Goal: Information Seeking & Learning: Check status

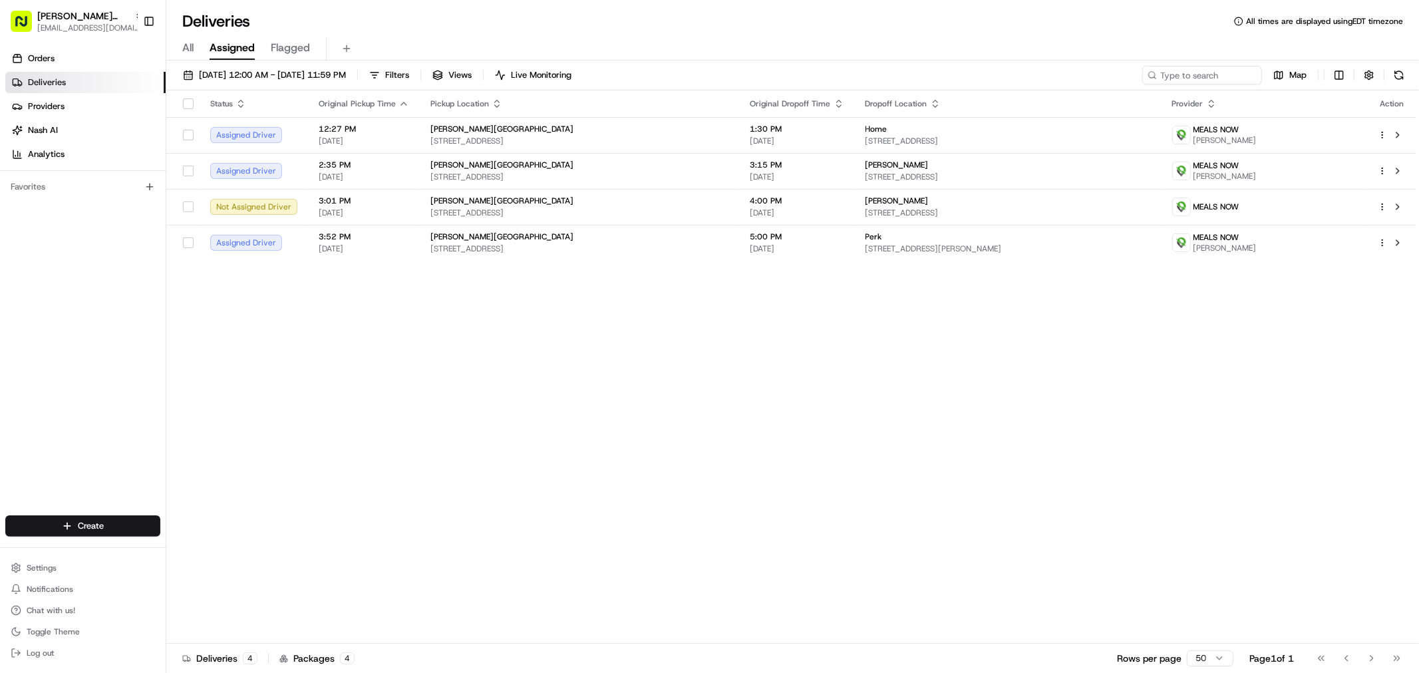
click at [601, 437] on div "Status Original Pickup Time Pickup Location Original Dropoff Time Dropoff Locat…" at bounding box center [791, 366] width 1250 height 553
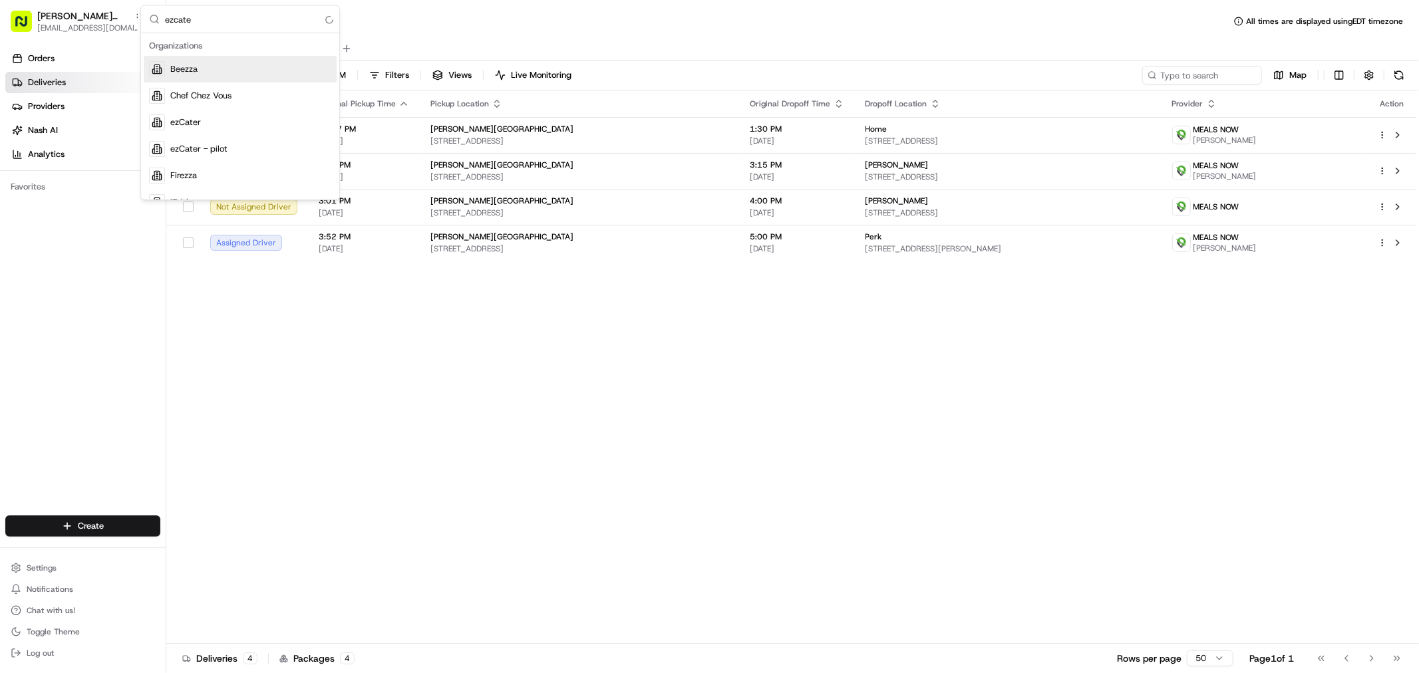
type input "ezcater"
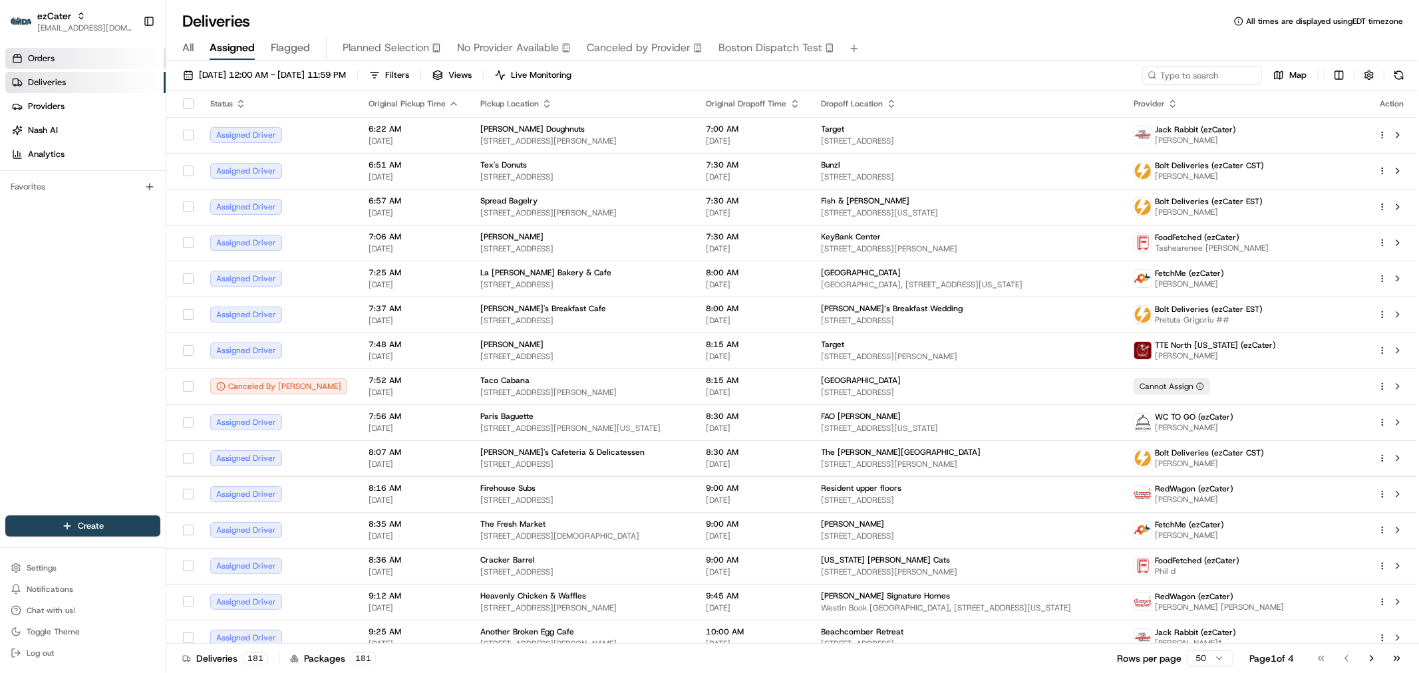
click at [47, 61] on span "Orders" at bounding box center [41, 59] width 27 height 12
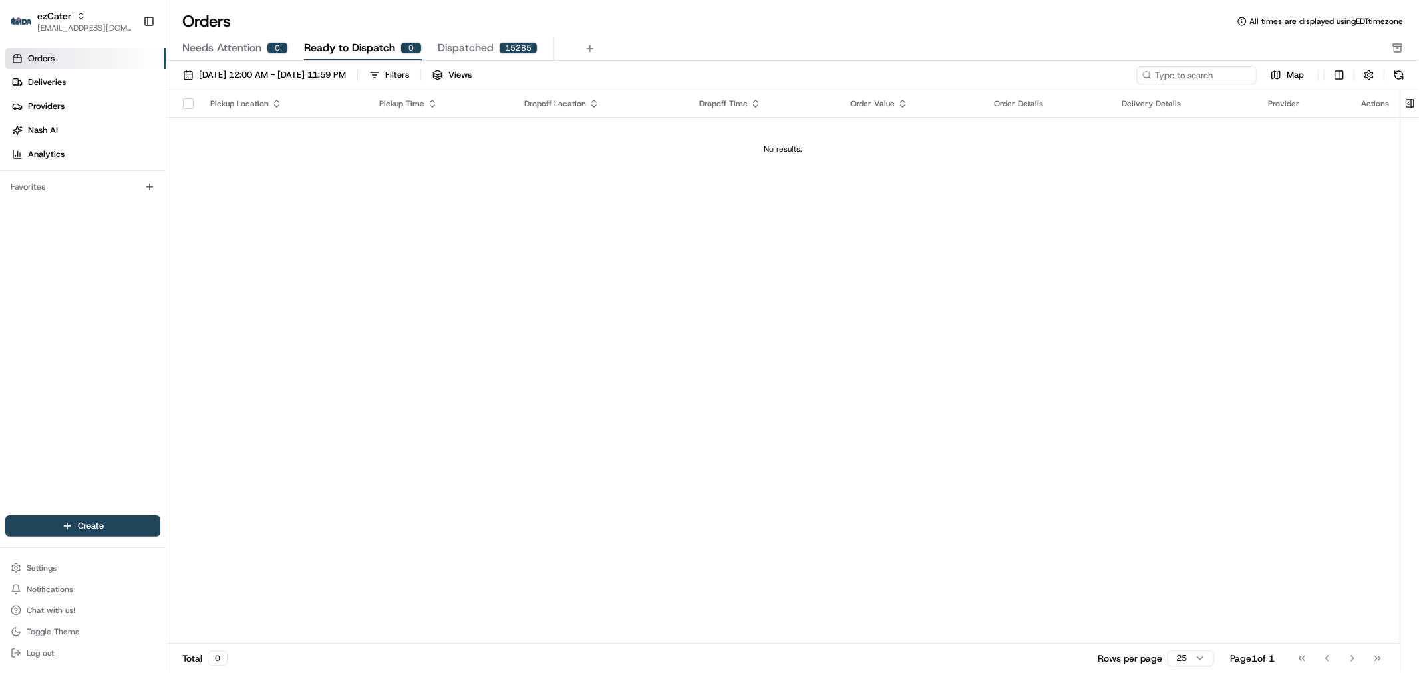
click at [229, 45] on span "Needs Attention" at bounding box center [221, 48] width 79 height 16
click at [611, 242] on div "Pickup Location Pickup Time Dropoff Location Dropoff Time Order Value Order Det…" at bounding box center [782, 366] width 1233 height 553
click at [97, 88] on link "Deliveries" at bounding box center [85, 82] width 160 height 21
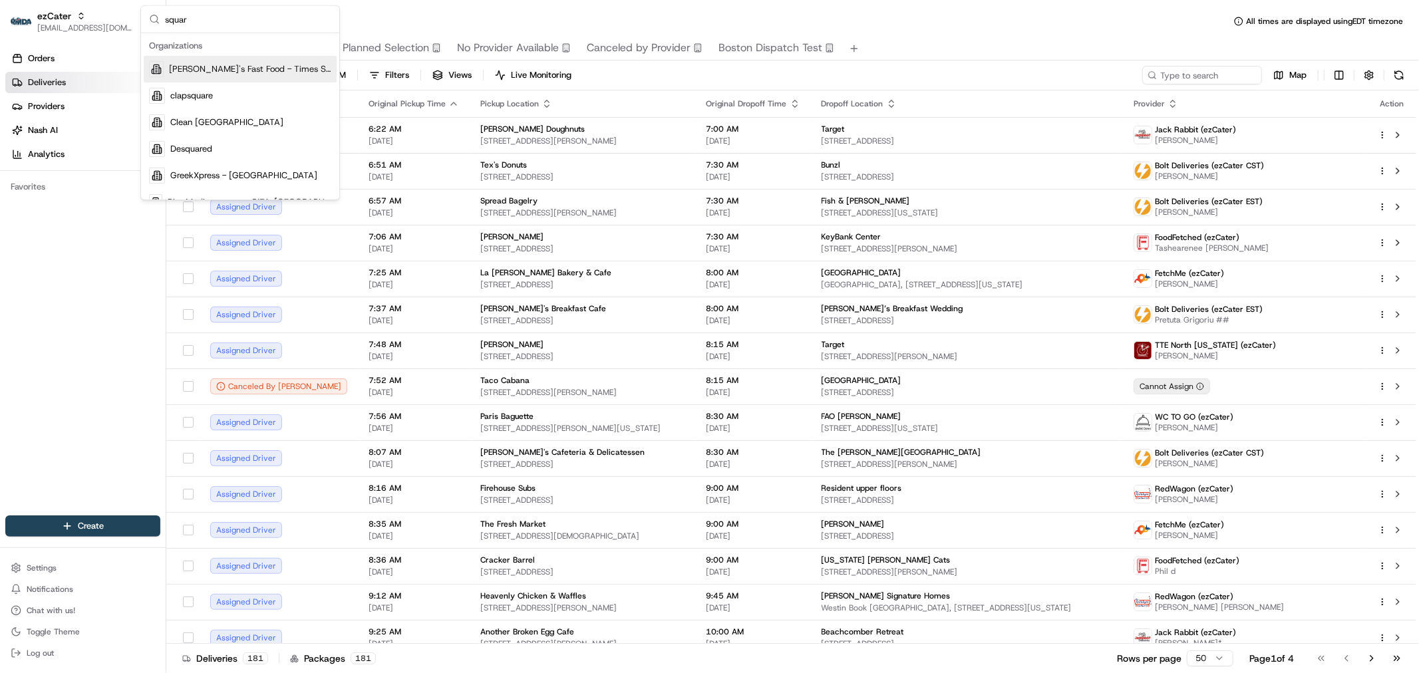
type input "square"
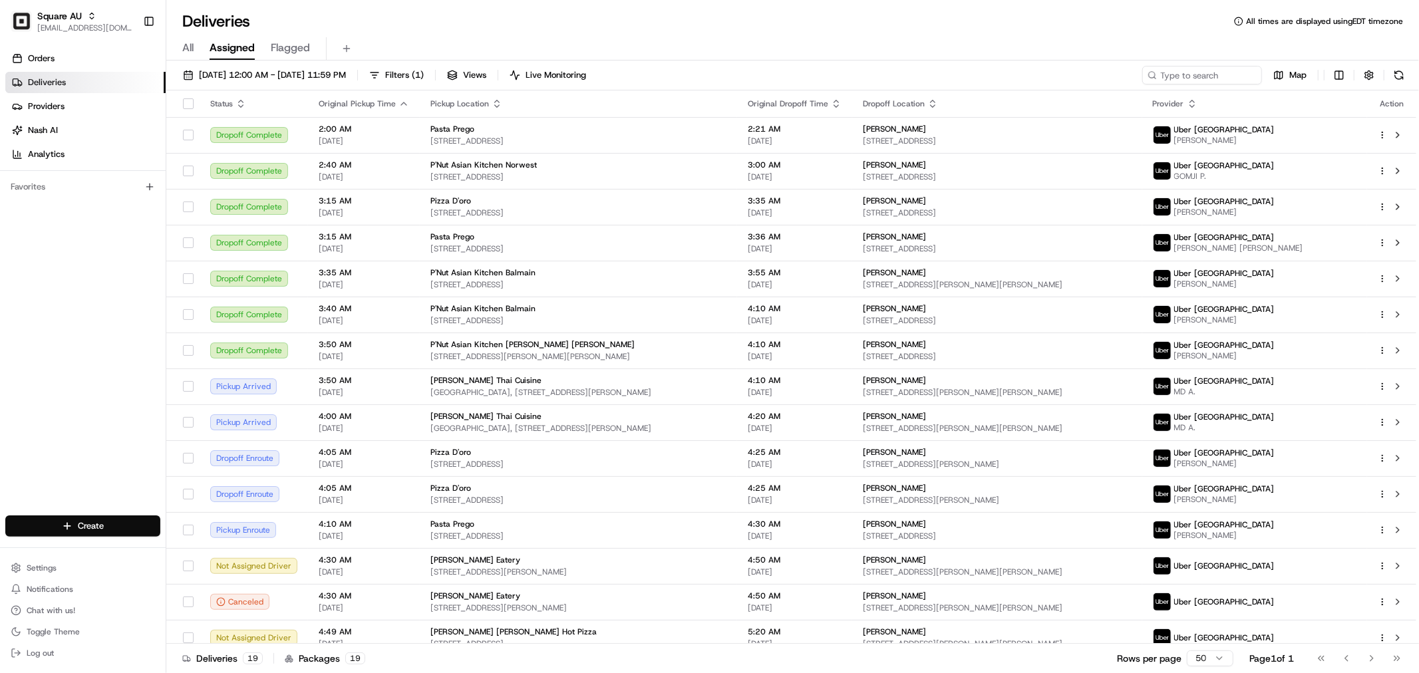
click at [356, 14] on div "Deliveries All times are displayed using EDT timezone" at bounding box center [792, 21] width 1253 height 21
click at [515, 141] on span "361 Chapel St, South Yarra VIC 3141, Australia" at bounding box center [578, 141] width 296 height 11
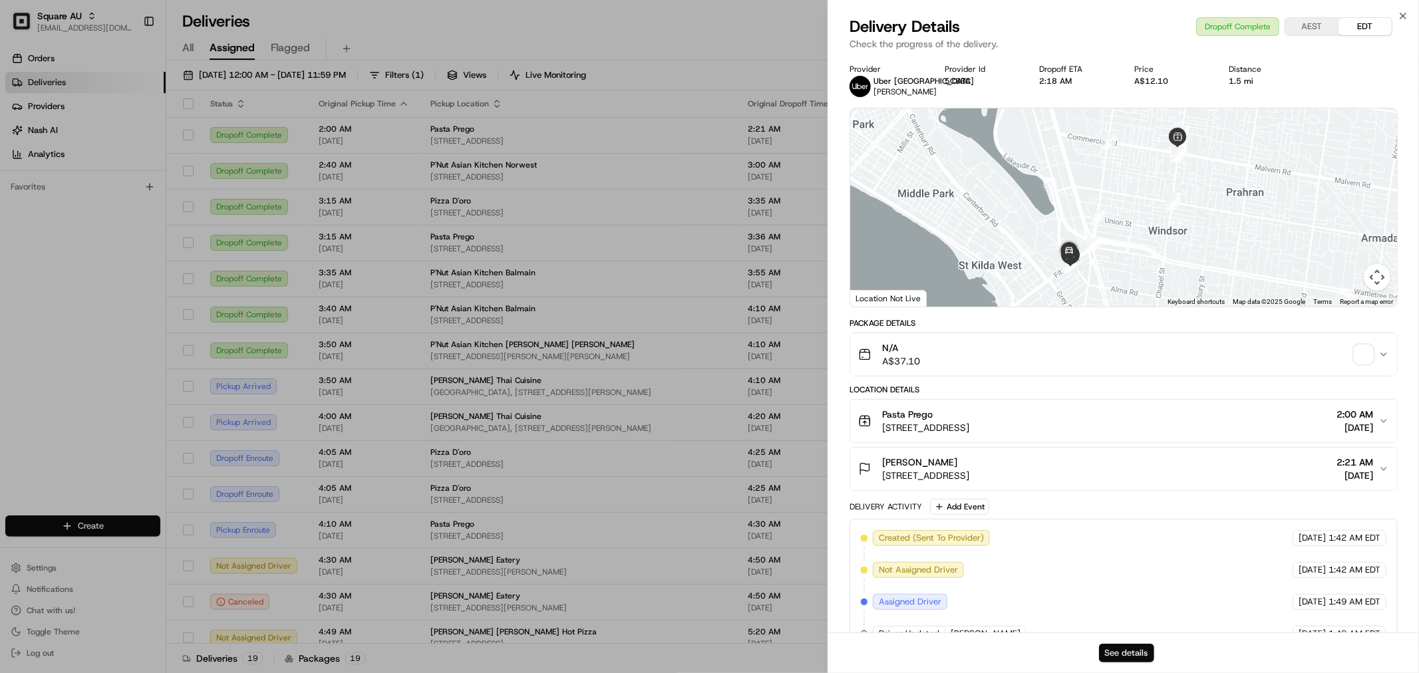
click at [1126, 647] on button "See details" at bounding box center [1126, 653] width 55 height 19
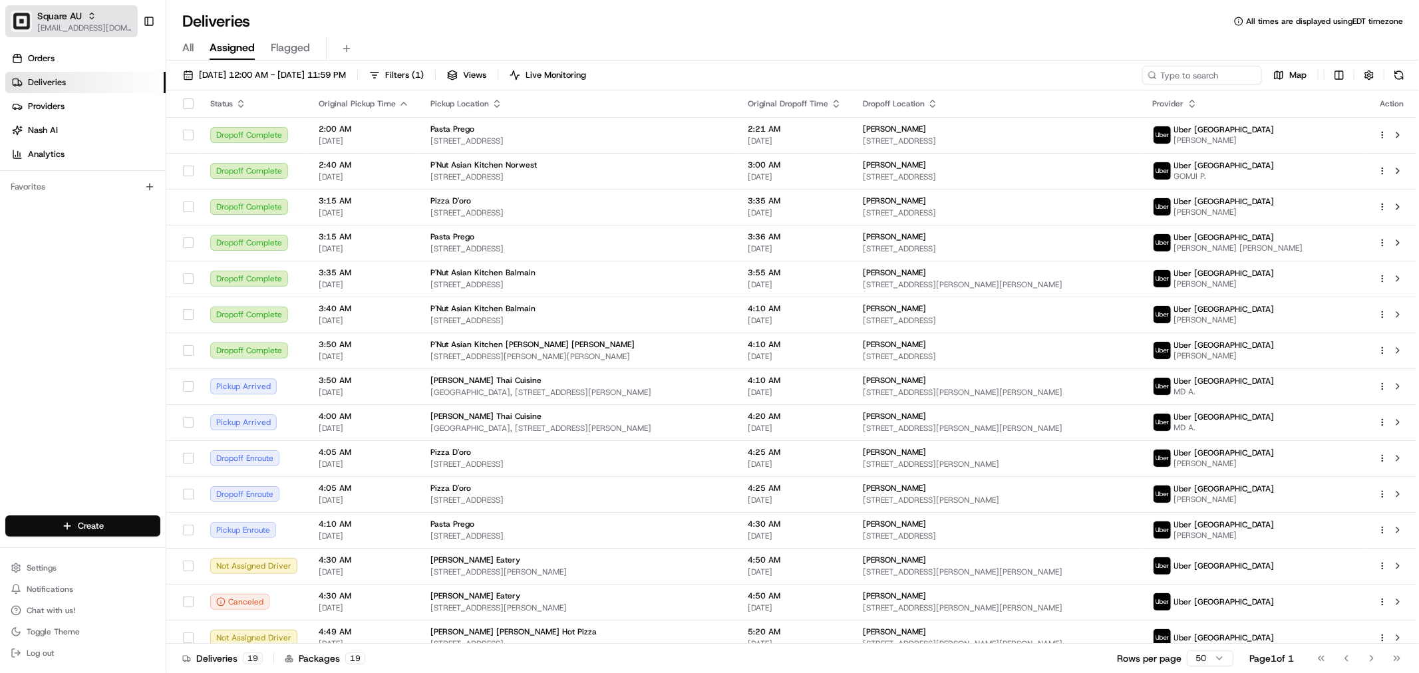
click at [63, 16] on span "Square AU" at bounding box center [59, 15] width 45 height 13
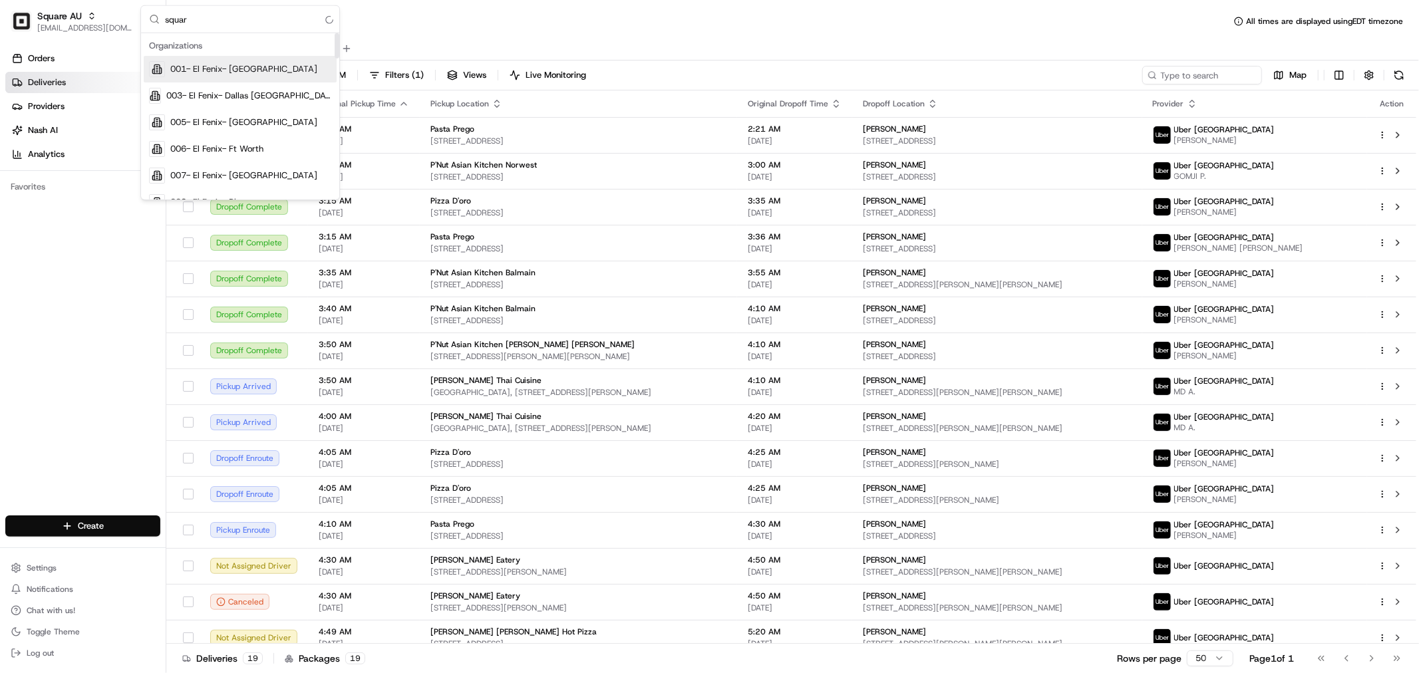
type input "square"
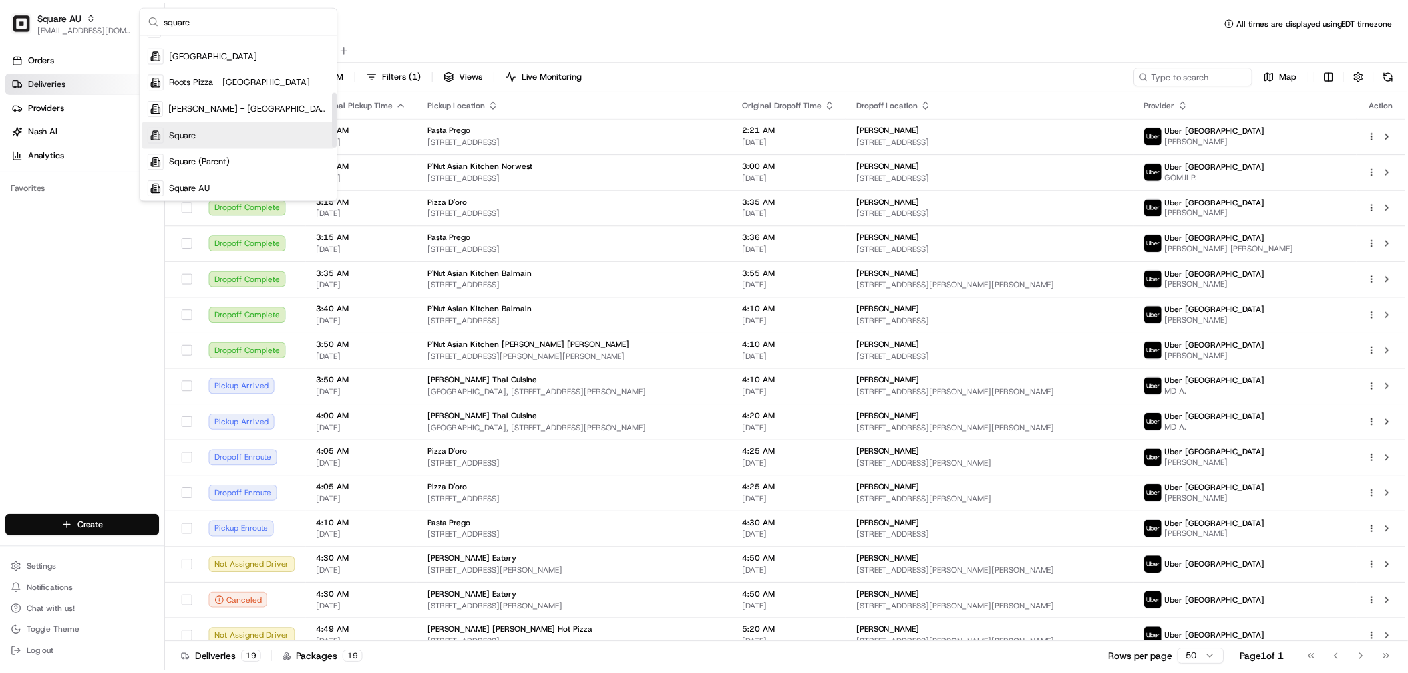
scroll to position [202, 0]
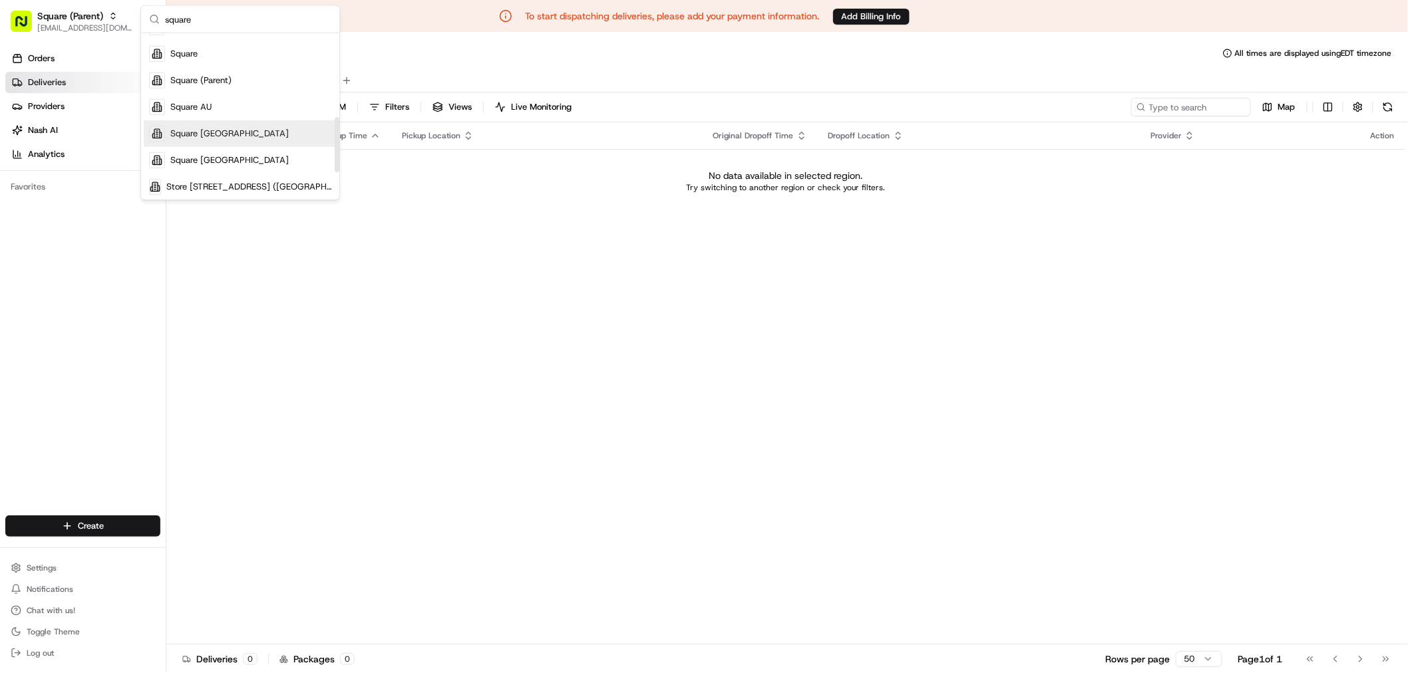
scroll to position [281, 0]
drag, startPoint x: 225, startPoint y: 21, endPoint x: 138, endPoint y: 21, distance: 86.5
click at [138, 21] on body "To start dispatching deliveries, please add your payment information. Add Billi…" at bounding box center [704, 336] width 1408 height 673
type input "squar"
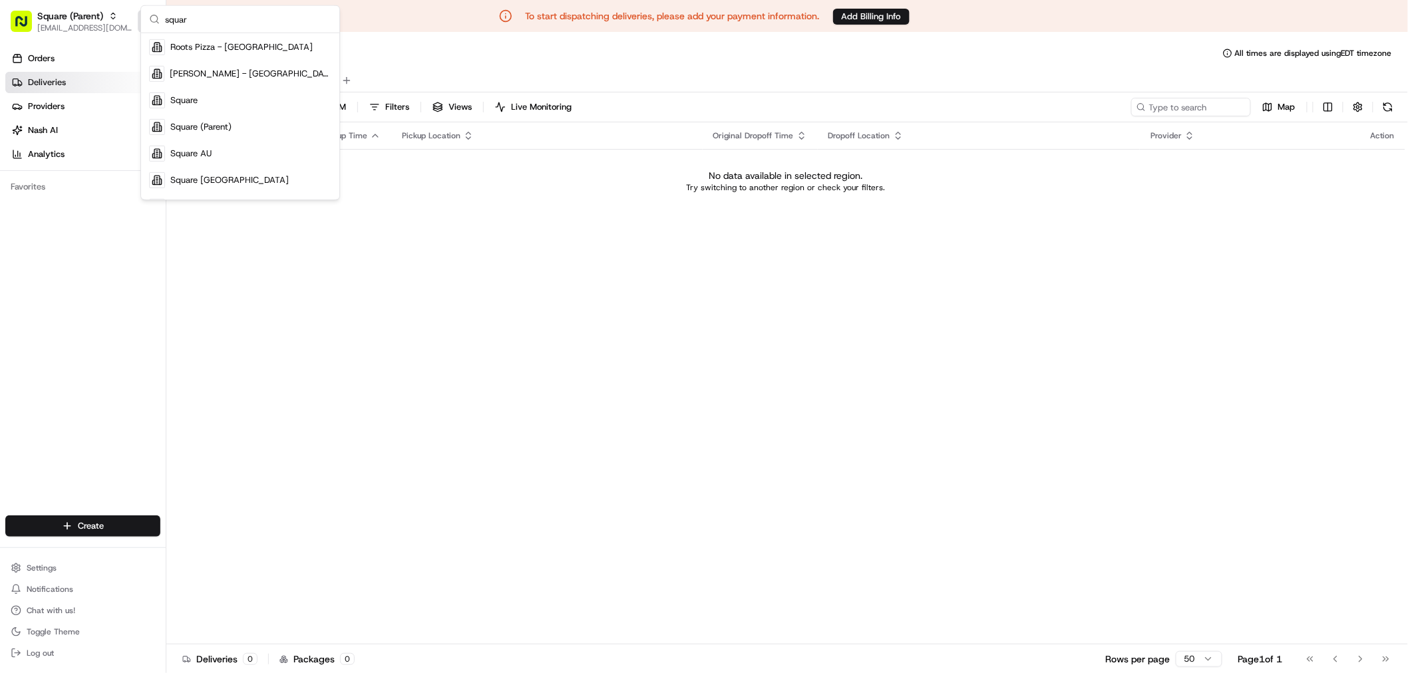
drag, startPoint x: 176, startPoint y: 28, endPoint x: 138, endPoint y: 28, distance: 37.9
click at [138, 28] on body "To start dispatching deliveries, please add your payment information. Add Billi…" at bounding box center [704, 336] width 1408 height 673
drag, startPoint x: 190, startPoint y: 19, endPoint x: 156, endPoint y: 19, distance: 34.6
click at [156, 19] on div "squar" at bounding box center [240, 19] width 198 height 27
click at [406, 47] on div "Deliveries All times are displayed using EDT timezone" at bounding box center [786, 53] width 1241 height 21
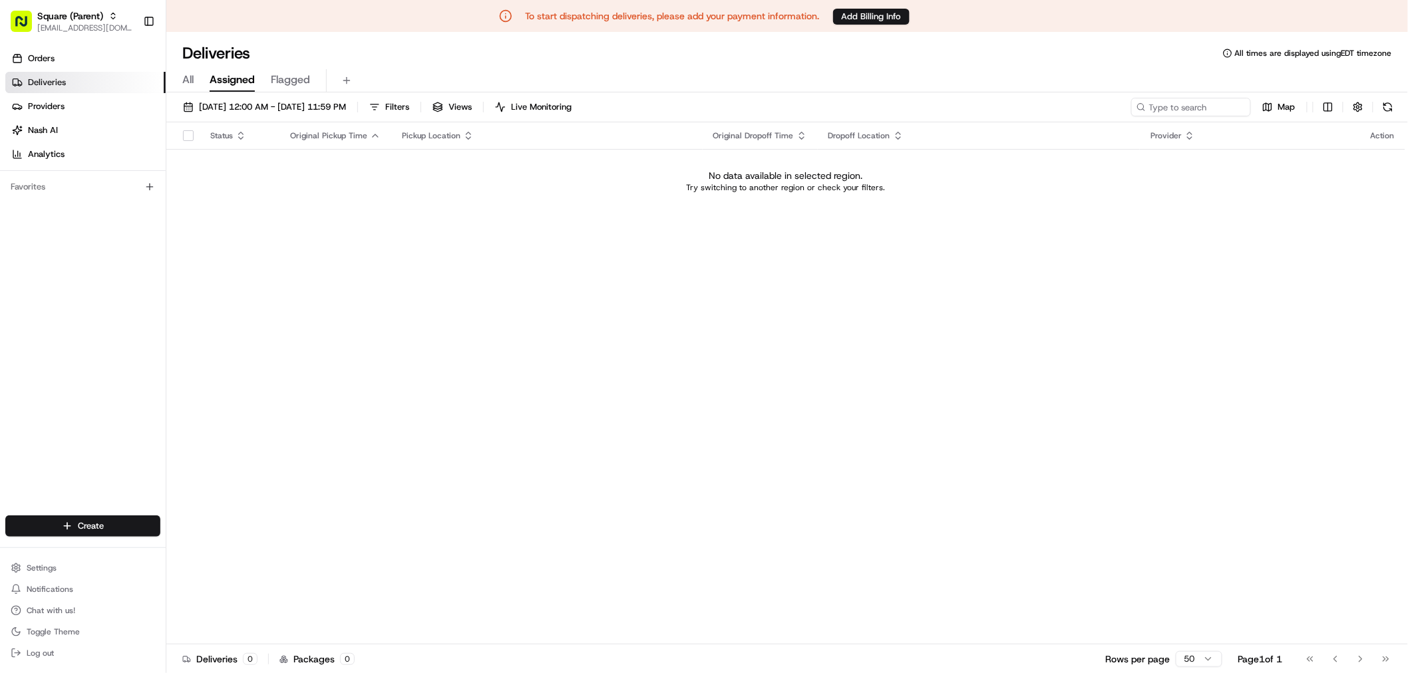
click at [349, 48] on div "Deliveries All times are displayed using EDT timezone" at bounding box center [786, 53] width 1241 height 21
click at [73, 16] on span "Square (Parent)" at bounding box center [70, 15] width 66 height 13
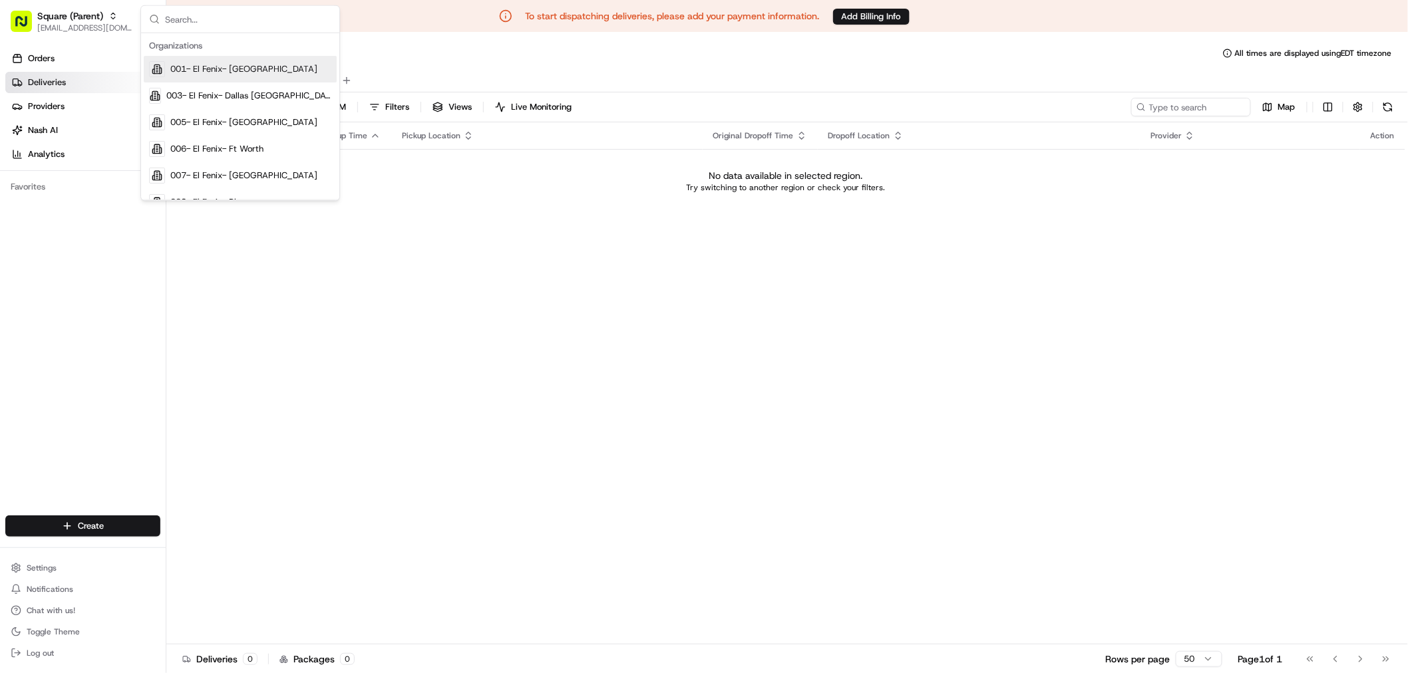
click at [191, 18] on input "text" at bounding box center [248, 19] width 166 height 27
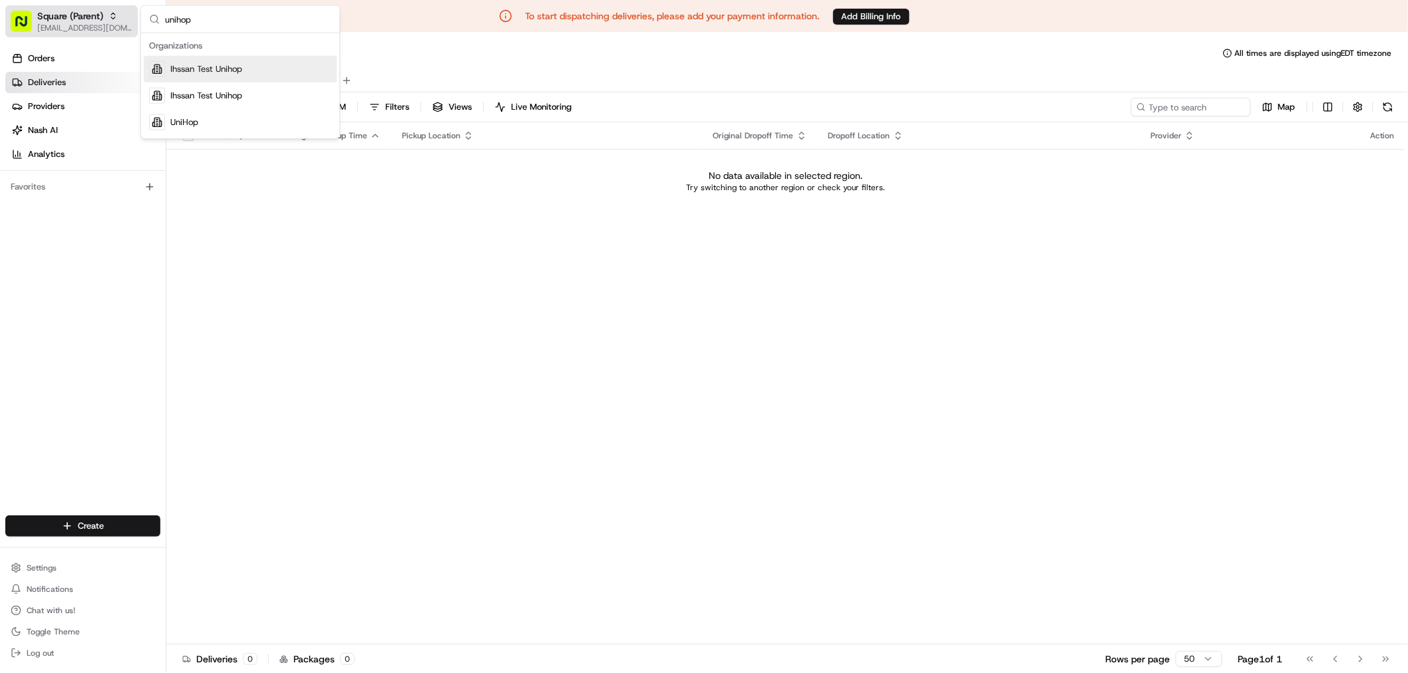
drag, startPoint x: 193, startPoint y: 21, endPoint x: 136, endPoint y: 24, distance: 57.3
click at [136, 24] on body "To start dispatching deliveries, please add your payment information. Add Billi…" at bounding box center [704, 336] width 1408 height 673
drag, startPoint x: 222, startPoint y: 16, endPoint x: 146, endPoint y: 25, distance: 76.3
click at [146, 25] on div "unihop" at bounding box center [240, 19] width 198 height 27
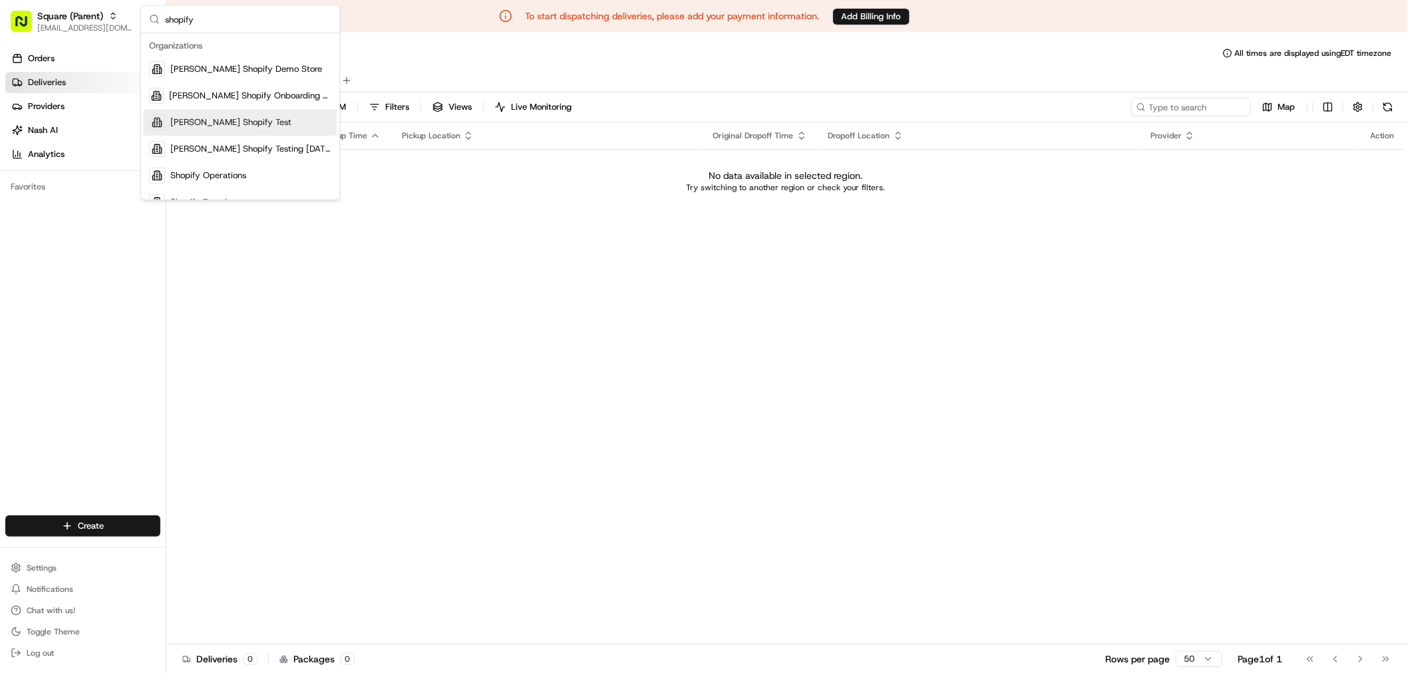
scroll to position [15, 0]
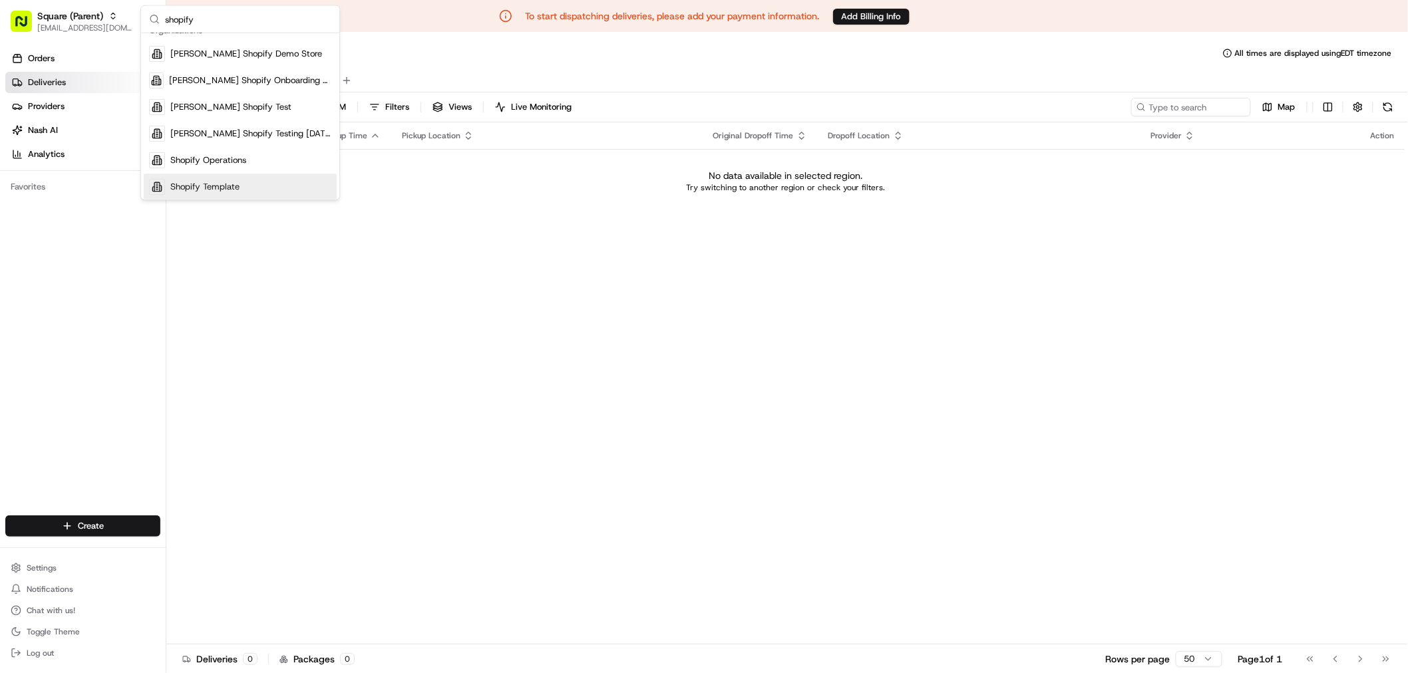
type input "shopify"
click at [382, 467] on div "Status Original Pickup Time Pickup Location Original Dropoff Time Dropoff Locat…" at bounding box center [785, 383] width 1239 height 522
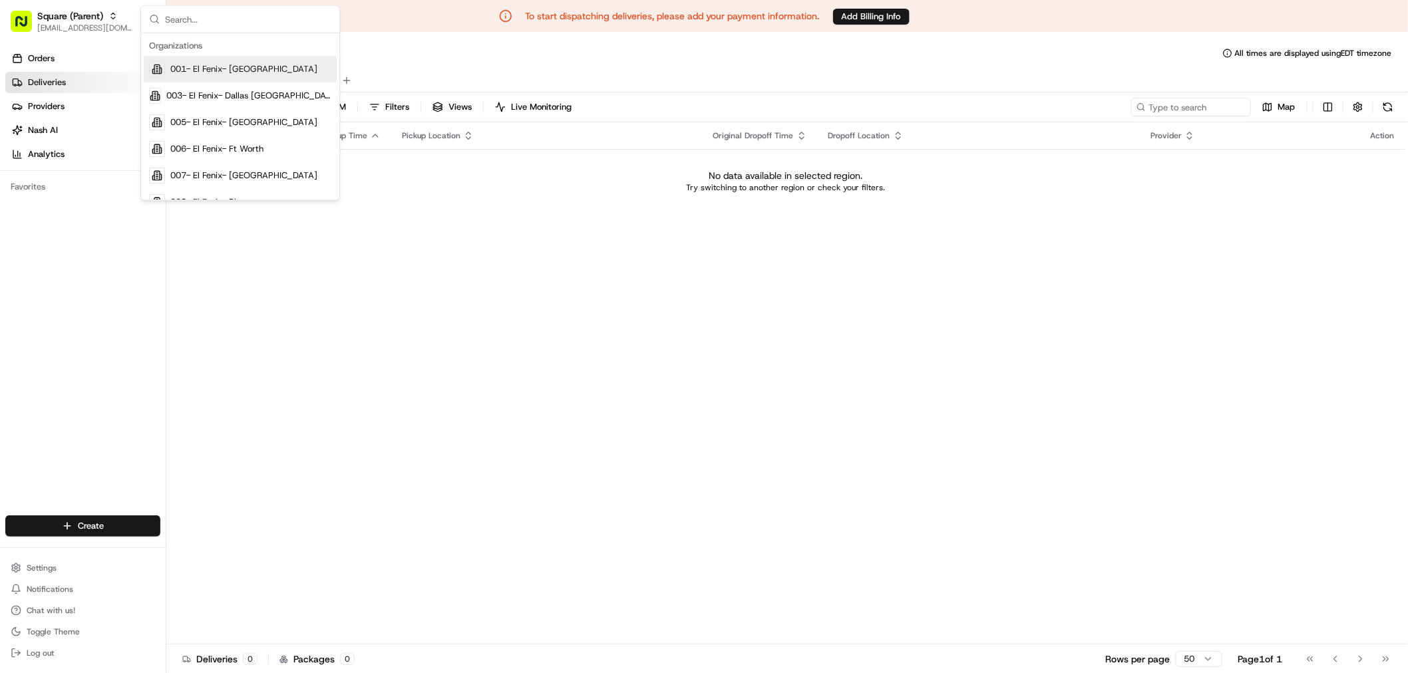
click at [607, 278] on div "Status Original Pickup Time Pickup Location Original Dropoff Time Dropoff Locat…" at bounding box center [785, 383] width 1239 height 522
type input "square"
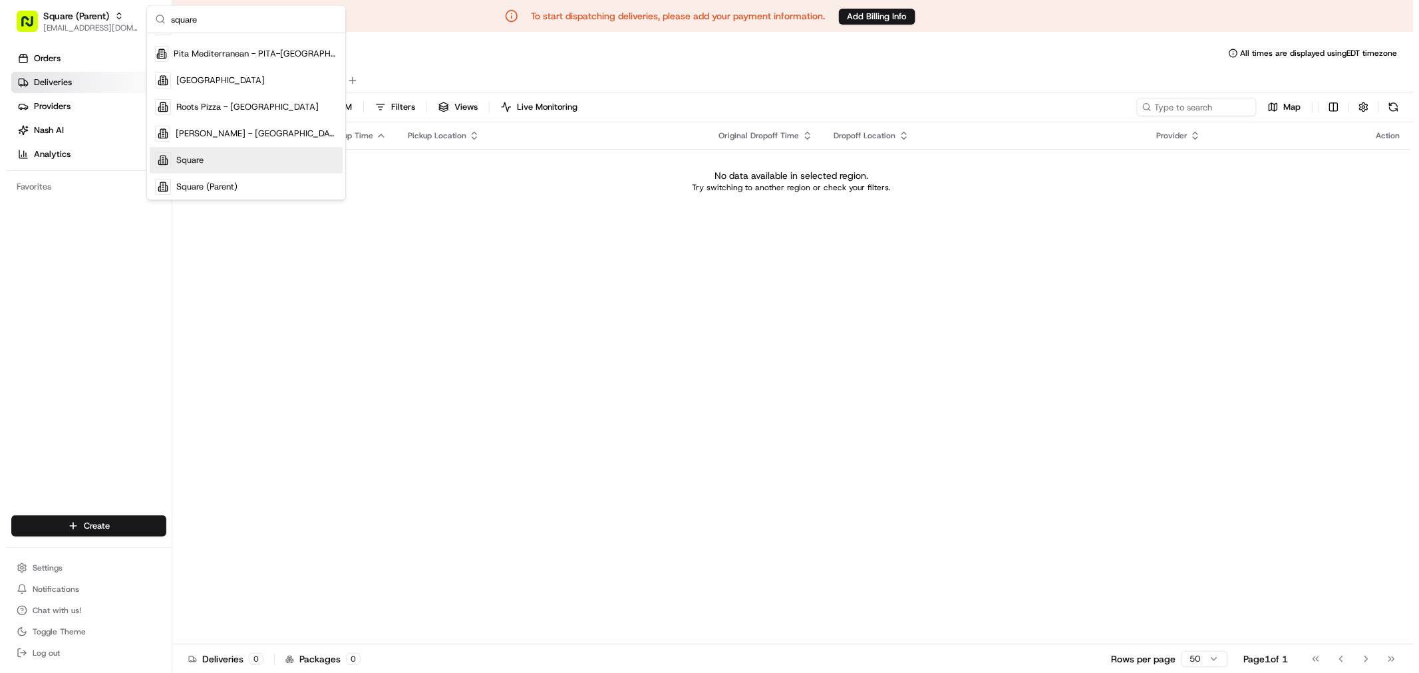
scroll to position [175, 0]
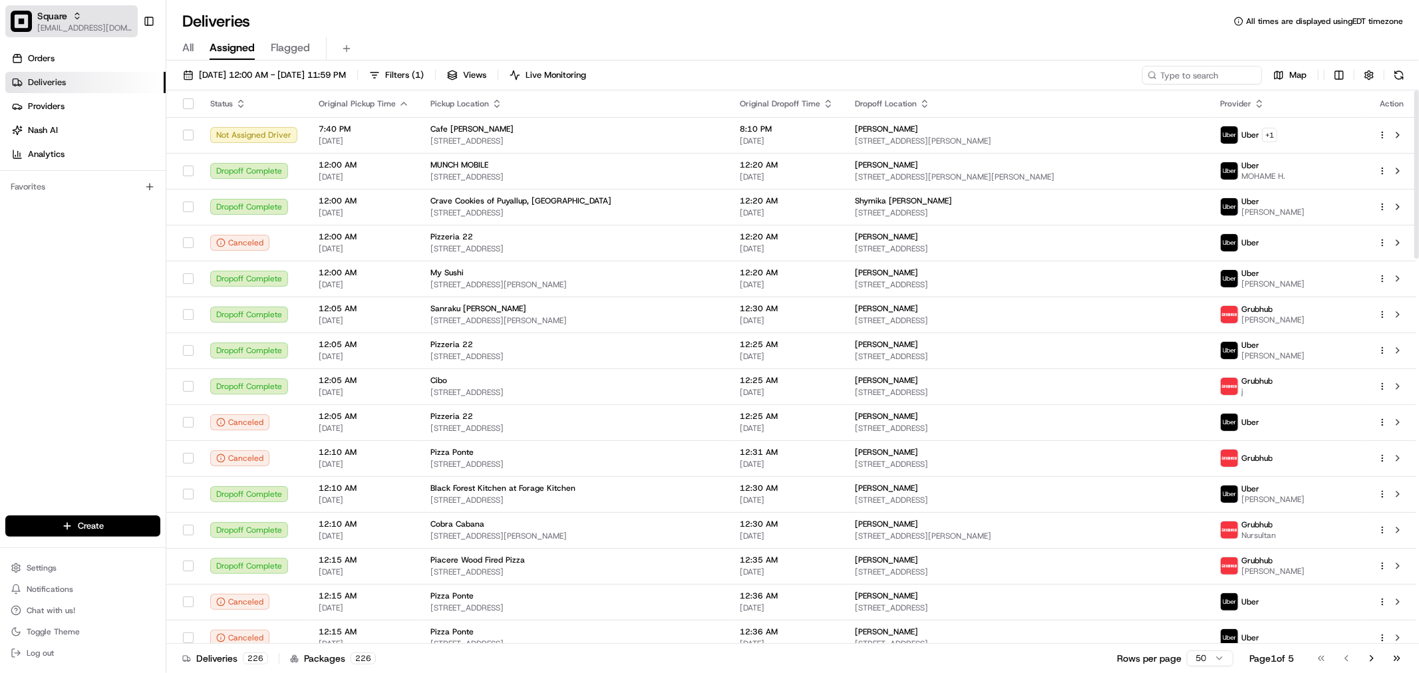
click at [98, 28] on span "[EMAIL_ADDRESS][DOMAIN_NAME]" at bounding box center [84, 28] width 95 height 11
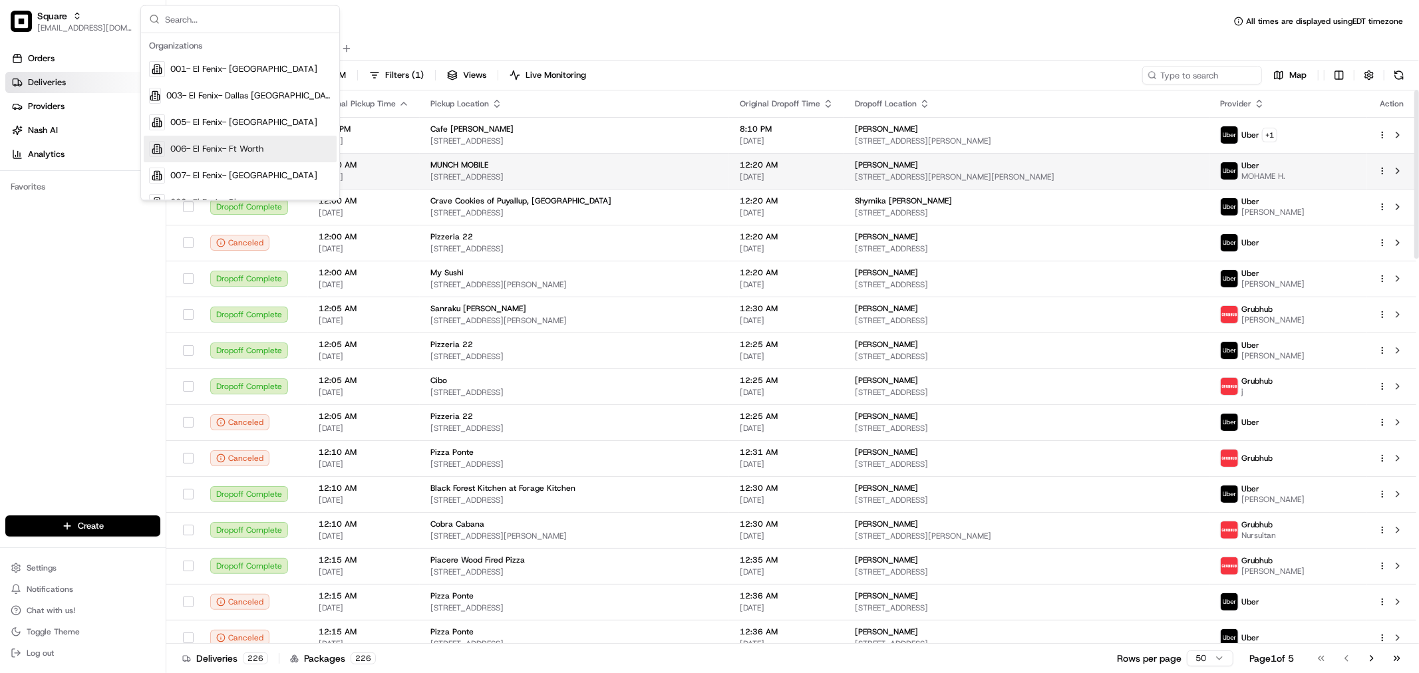
click at [844, 156] on td "12:20 AM 08/16/2025" at bounding box center [786, 171] width 115 height 36
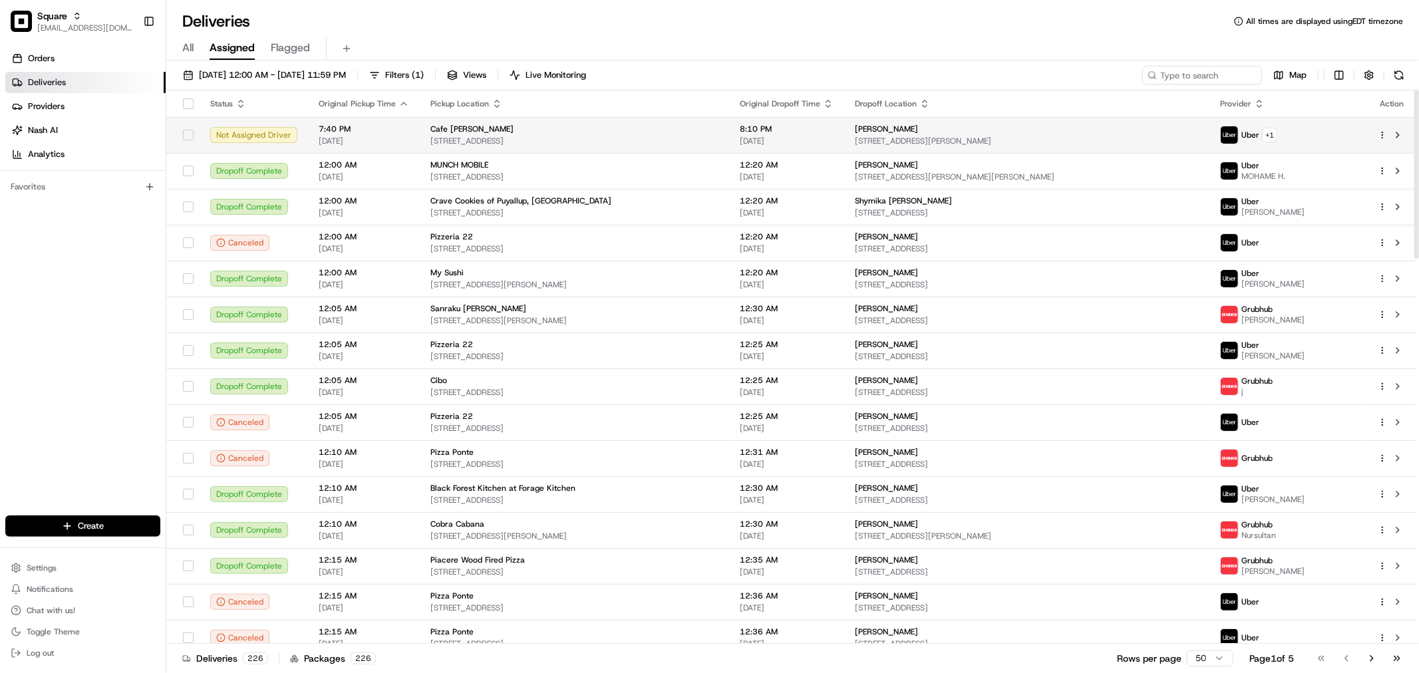
click at [844, 134] on td "8:10 PM 08/15/2025" at bounding box center [786, 135] width 115 height 36
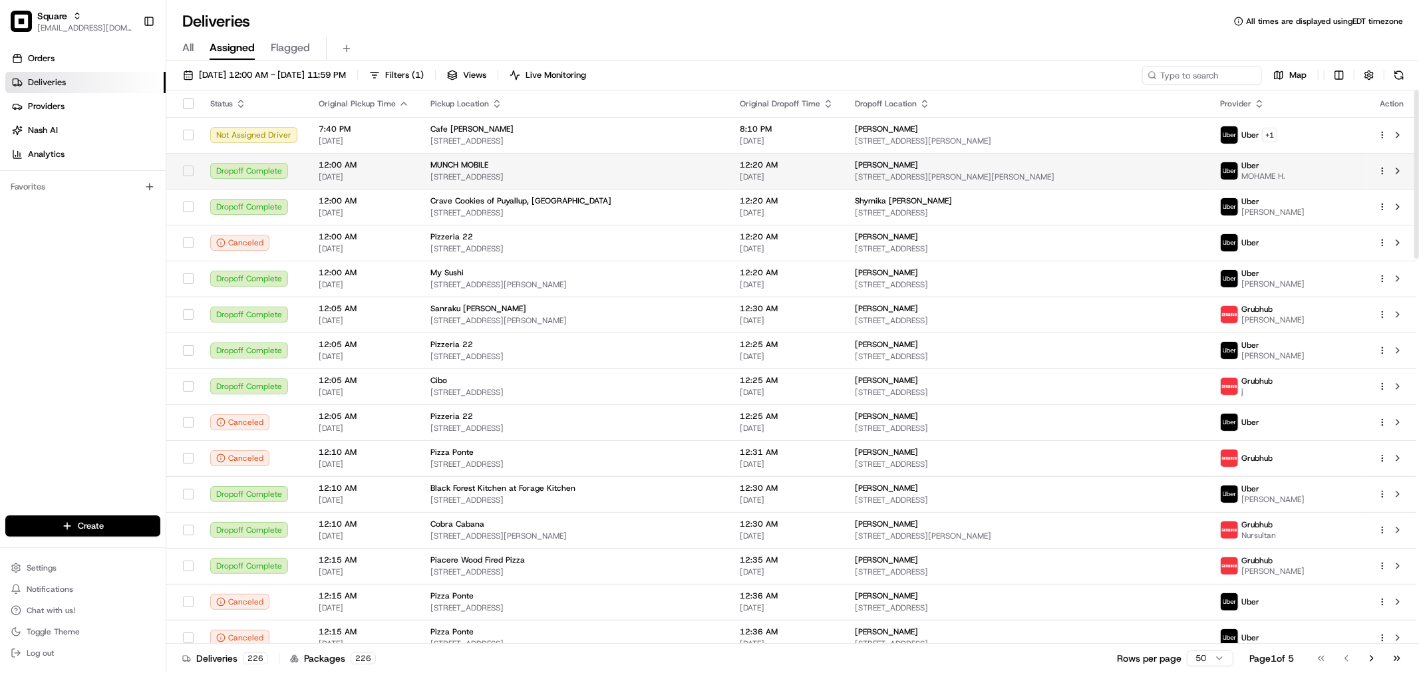
click at [718, 177] on span "5663 S 27th St, Milwaukee, WI 53221, USA" at bounding box center [574, 177] width 288 height 11
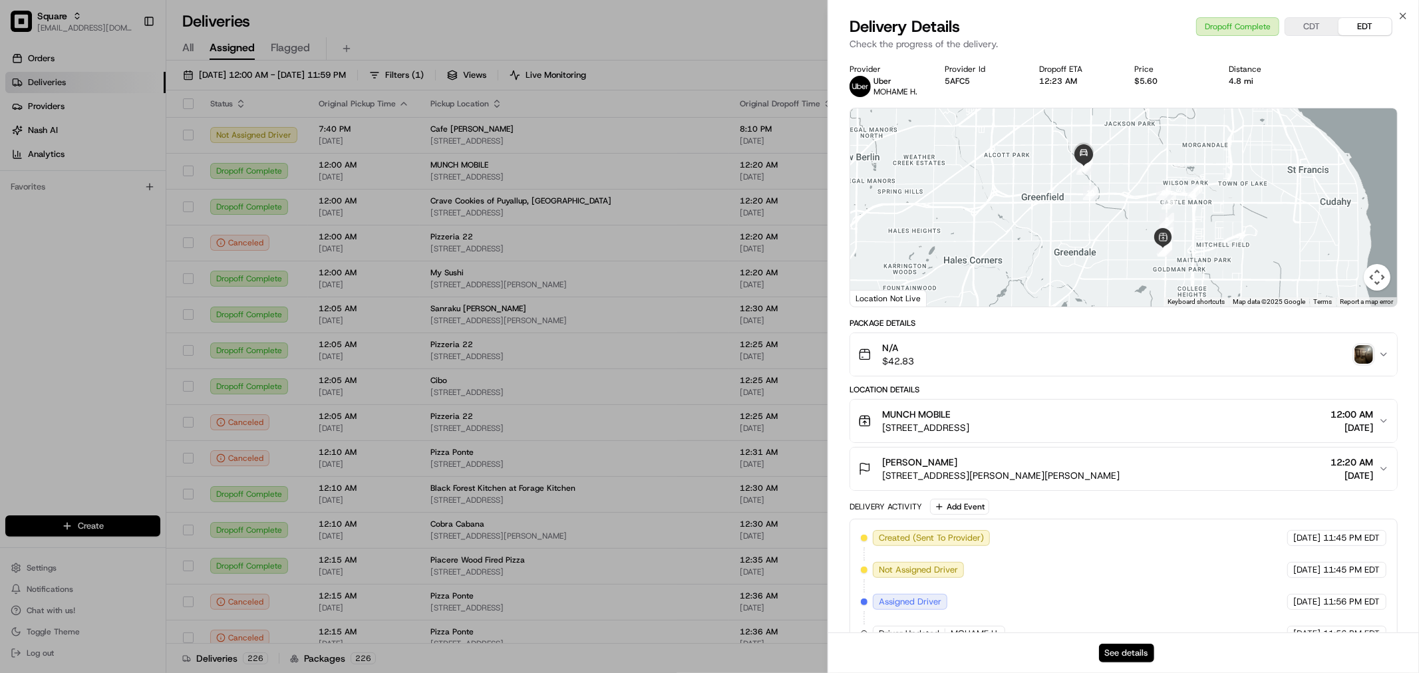
click at [1119, 659] on button "See details" at bounding box center [1126, 653] width 55 height 19
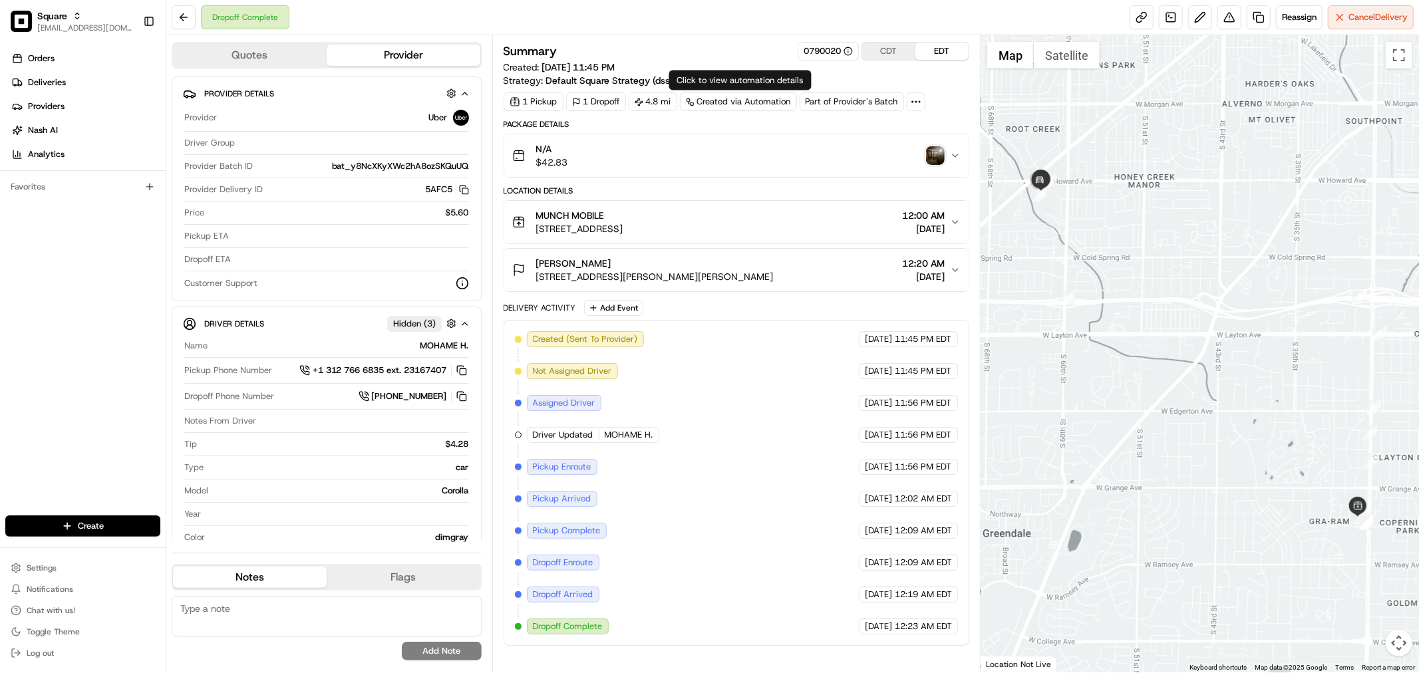
click at [762, 155] on div "N/A $42.83" at bounding box center [731, 155] width 438 height 27
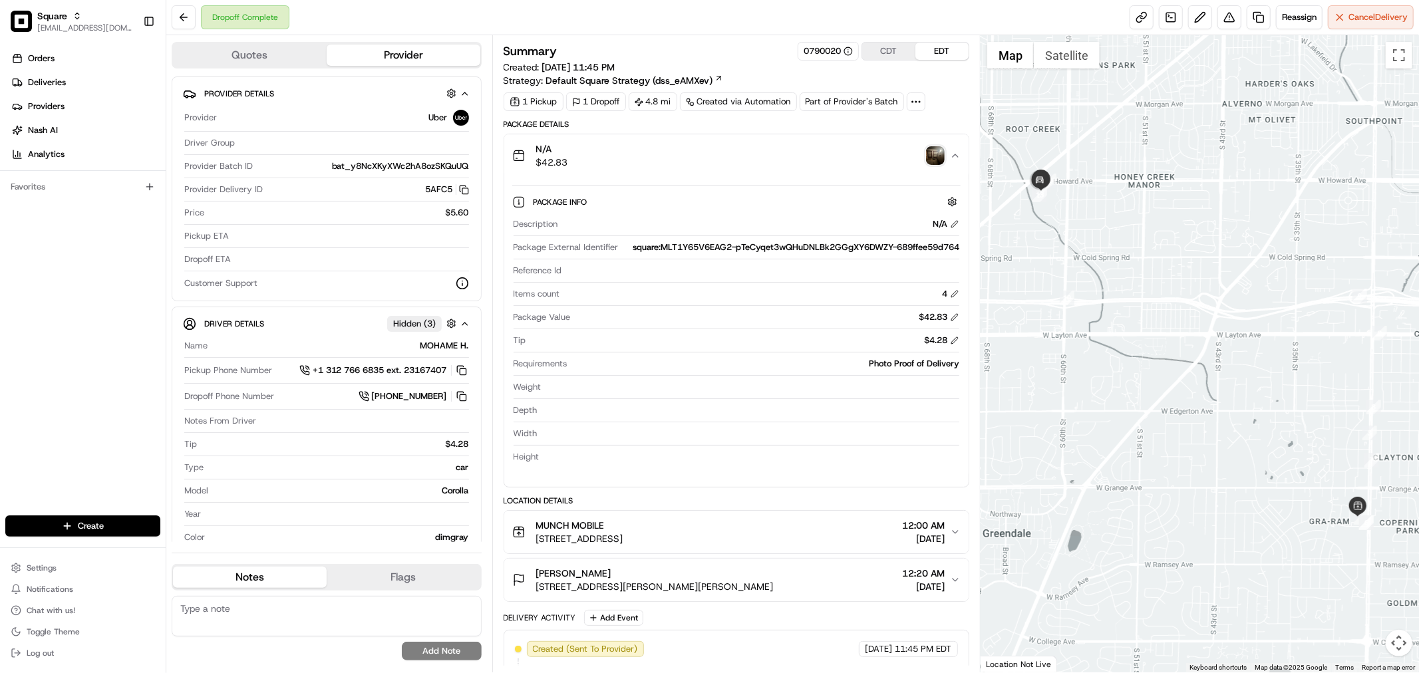
click at [675, 160] on div "N/A $42.83" at bounding box center [731, 155] width 438 height 27
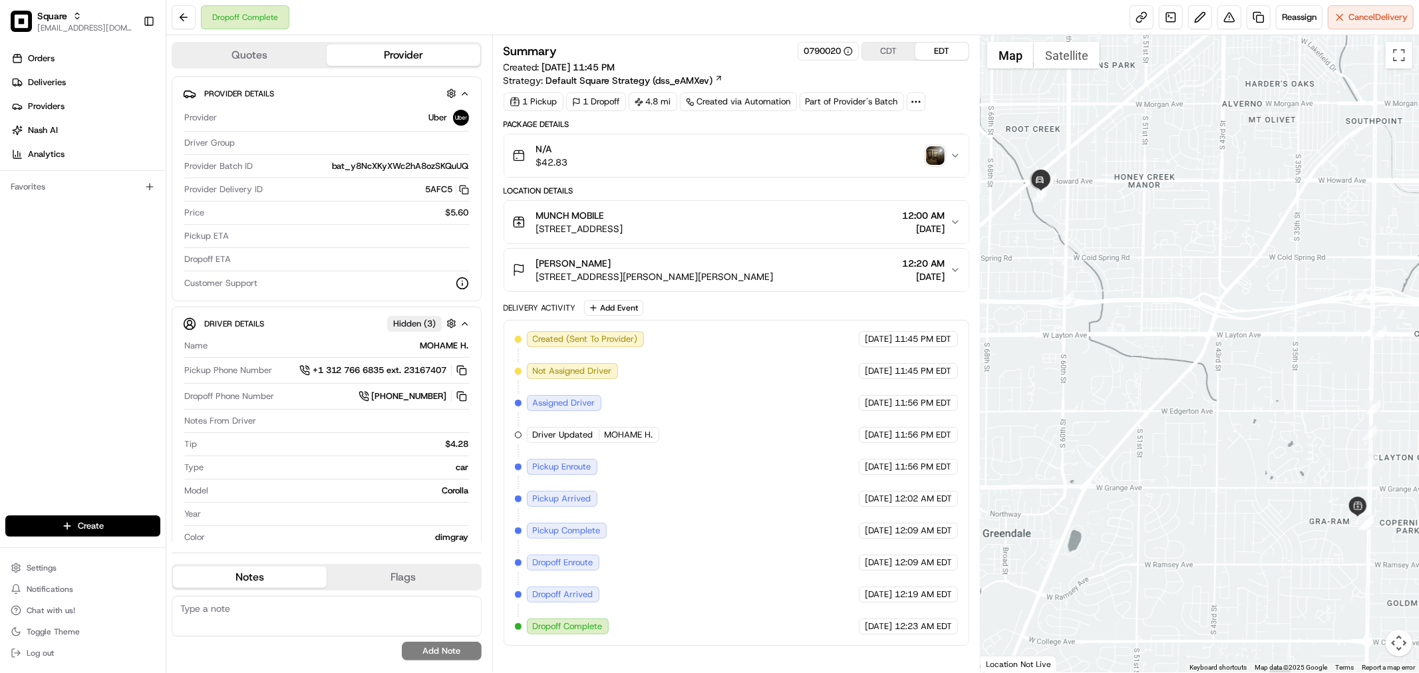
click at [626, 154] on div "N/A $42.83" at bounding box center [731, 155] width 438 height 27
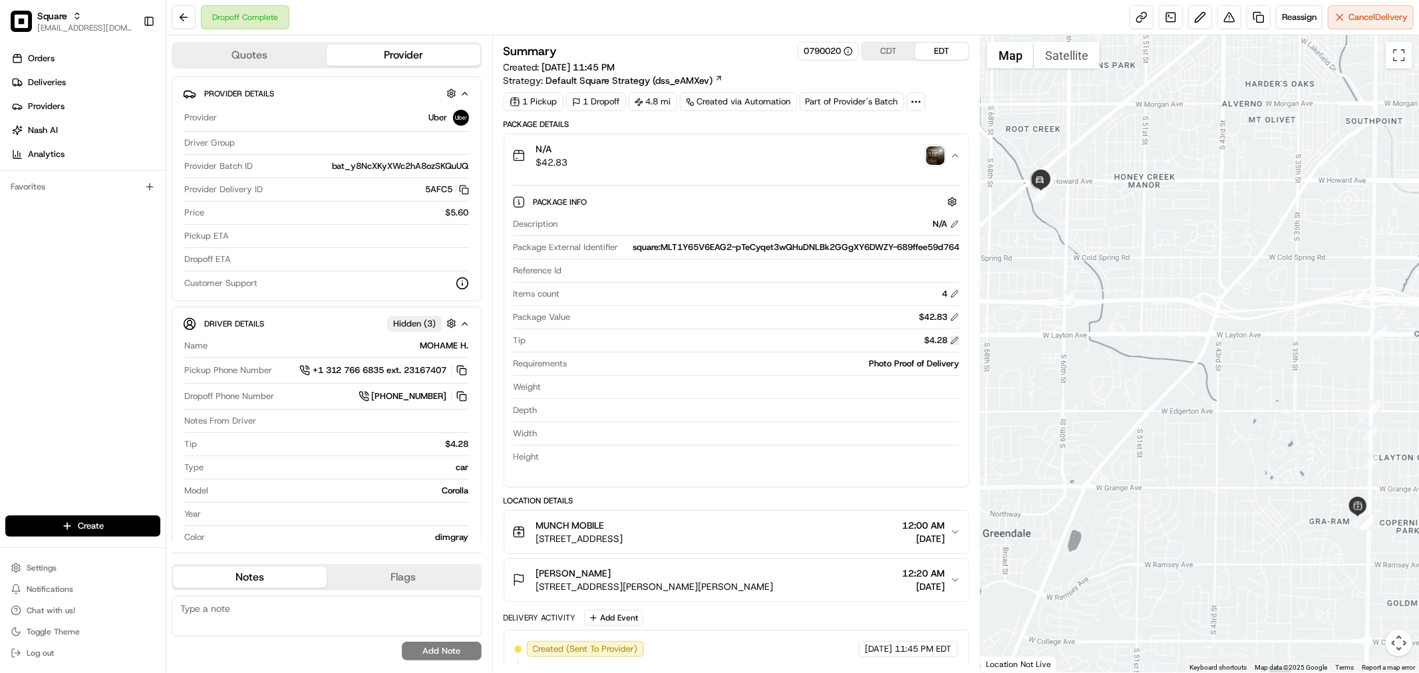
click at [956, 344] on button at bounding box center [954, 340] width 9 height 9
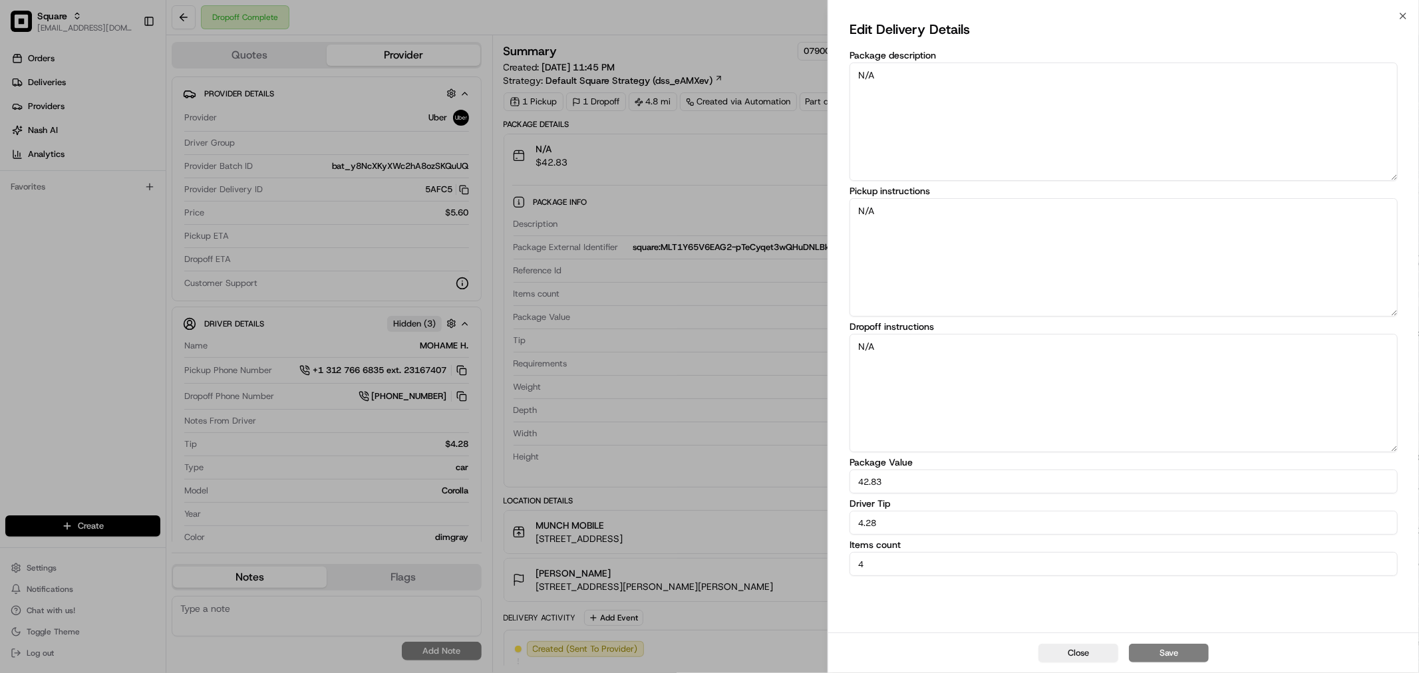
drag, startPoint x: 871, startPoint y: 534, endPoint x: 853, endPoint y: 532, distance: 18.7
click at [853, 532] on input "4.28" at bounding box center [1123, 523] width 548 height 24
click at [1074, 656] on button "Close" at bounding box center [1078, 653] width 80 height 19
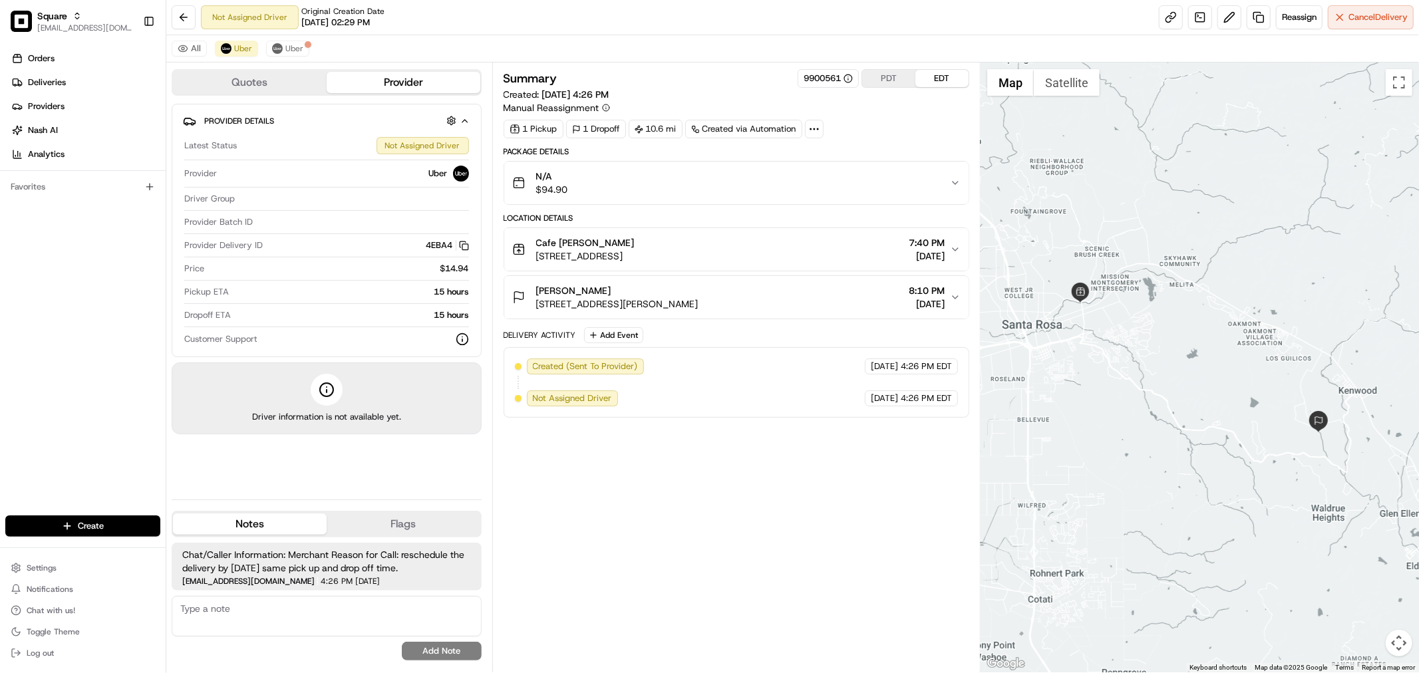
click at [887, 84] on button "PDT" at bounding box center [888, 78] width 53 height 17
click at [887, 82] on button "PDT" at bounding box center [888, 78] width 53 height 17
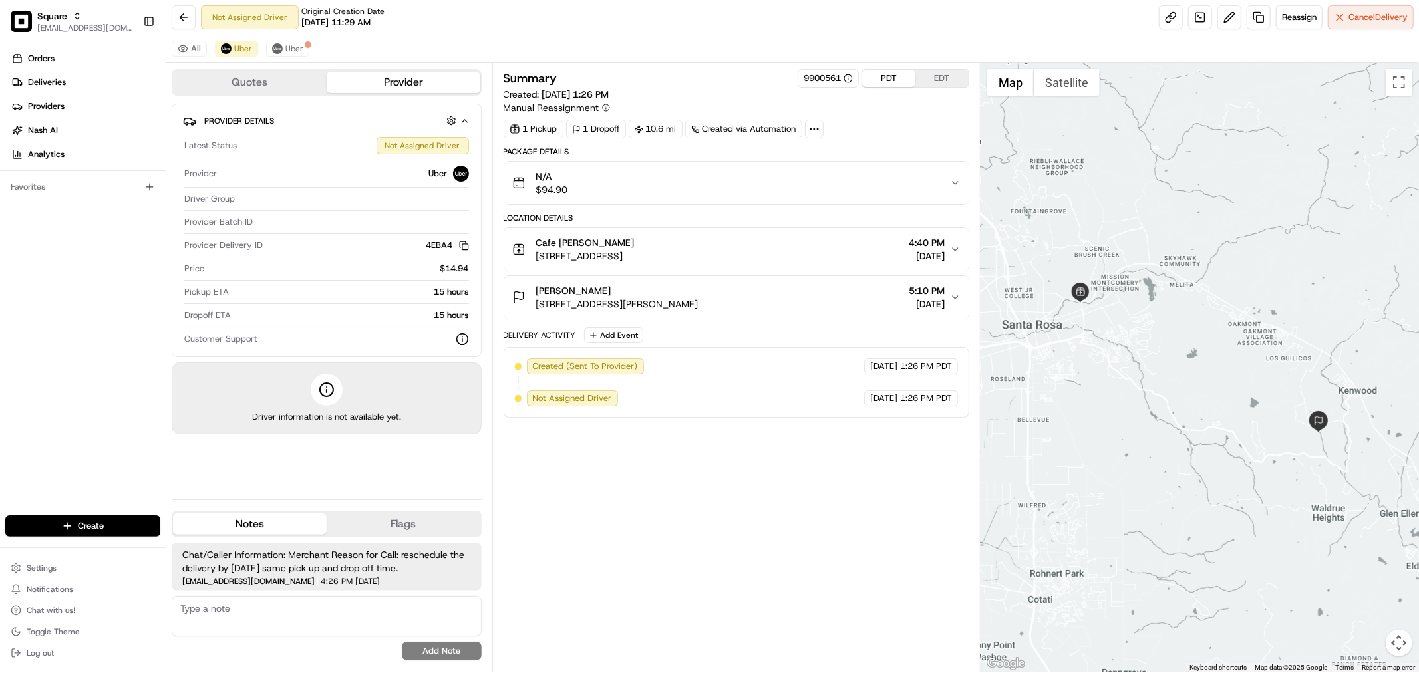
click at [937, 83] on button "EDT" at bounding box center [941, 78] width 53 height 17
click at [883, 75] on button "PDT" at bounding box center [888, 78] width 53 height 17
click at [950, 249] on icon "button" at bounding box center [955, 249] width 11 height 11
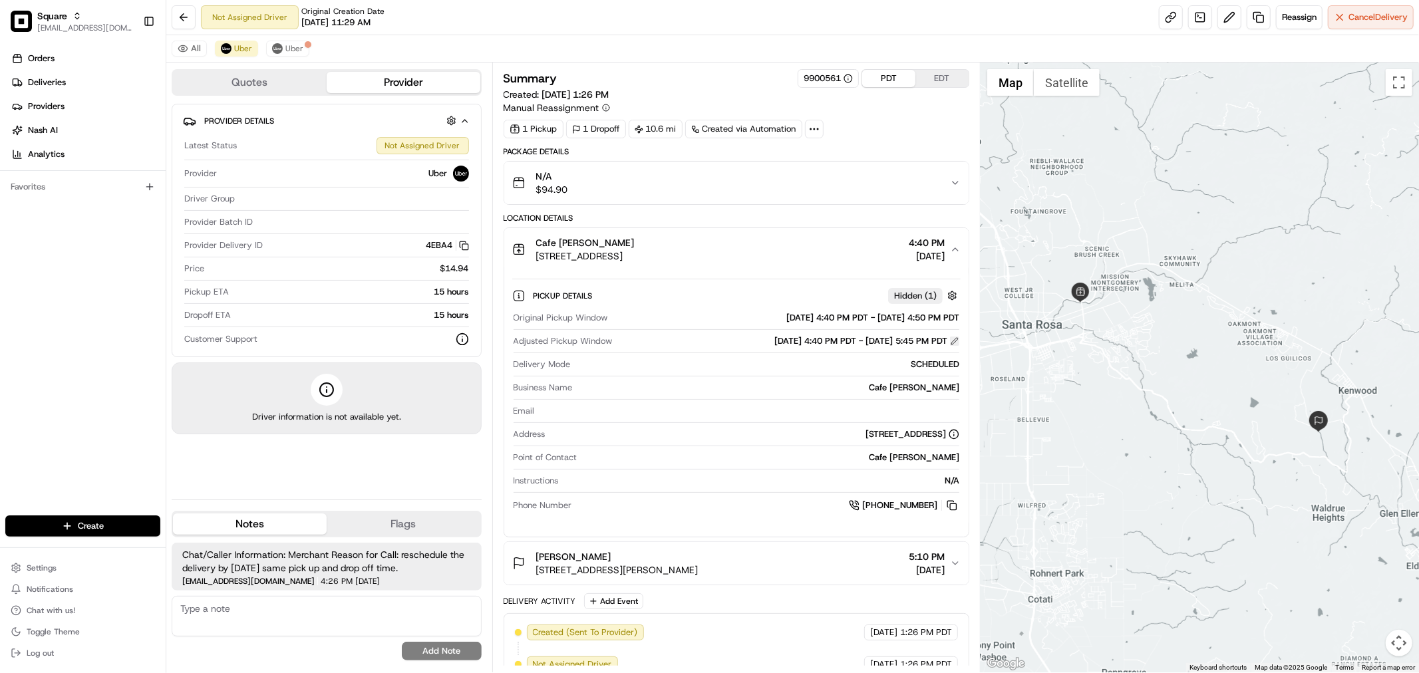
click at [953, 343] on button at bounding box center [954, 341] width 9 height 9
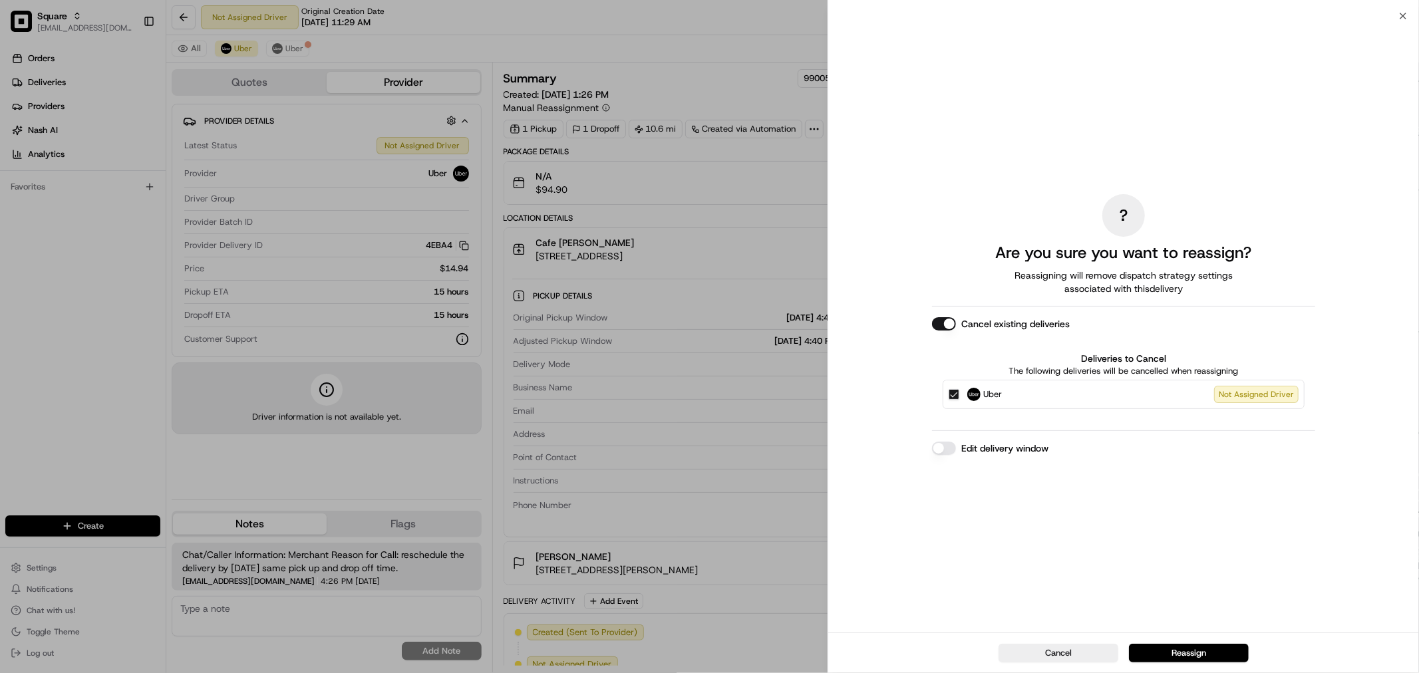
click at [948, 320] on button "Cancel existing deliveries" at bounding box center [944, 323] width 24 height 13
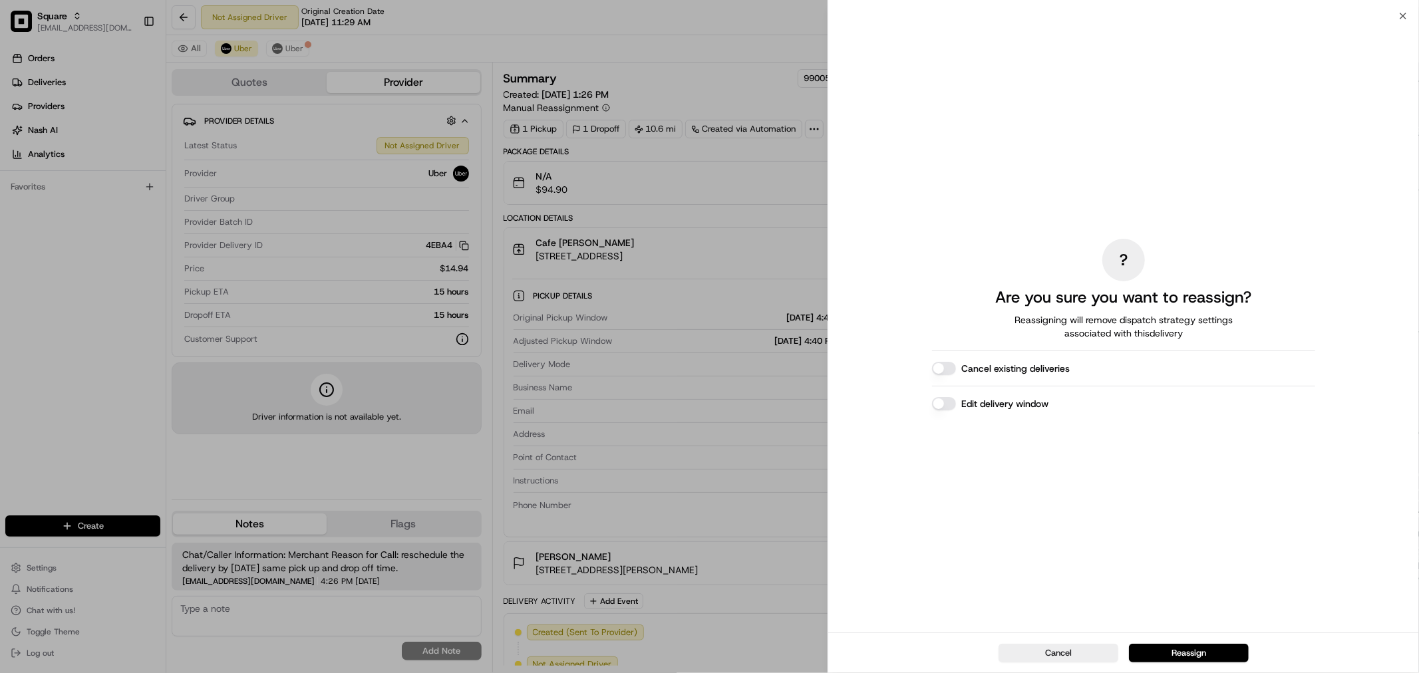
click at [941, 408] on button "Edit delivery window" at bounding box center [944, 403] width 24 height 13
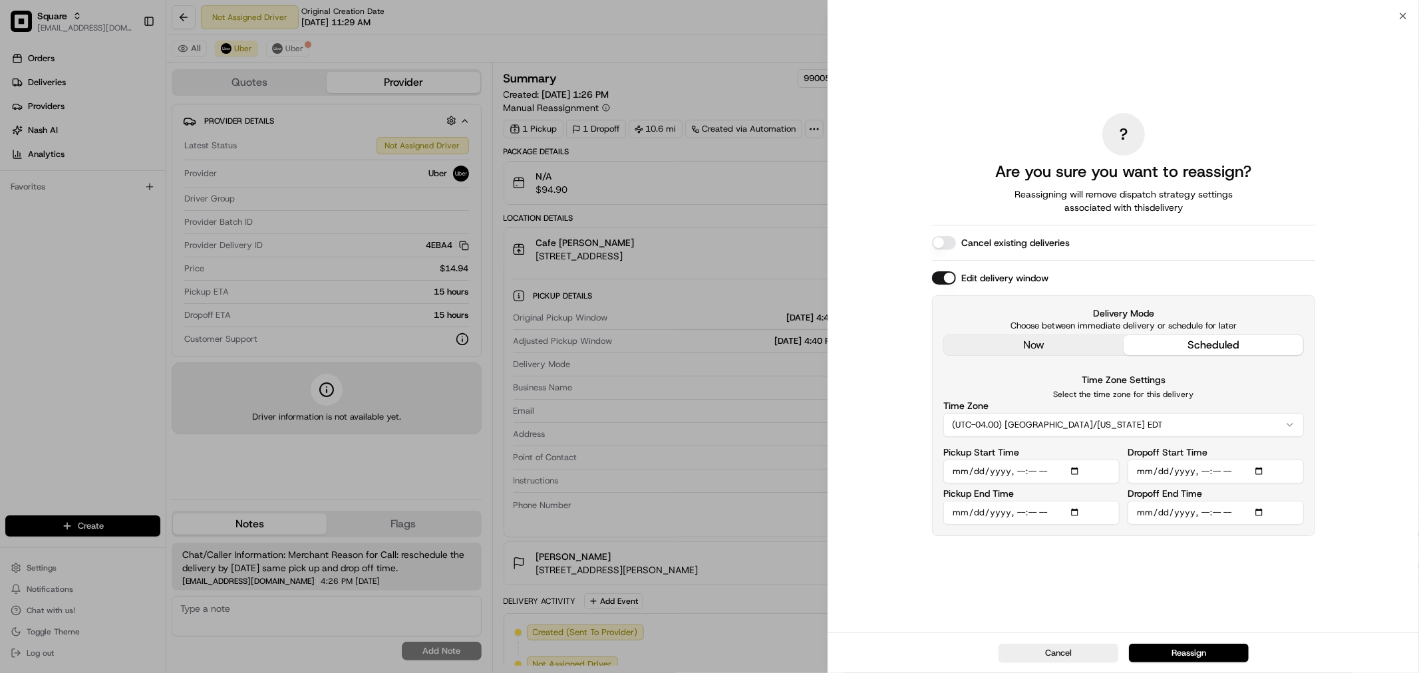
click at [1125, 432] on button "(UTC-04.00) [GEOGRAPHIC_DATA]/[US_STATE] EDT" at bounding box center [1123, 425] width 361 height 24
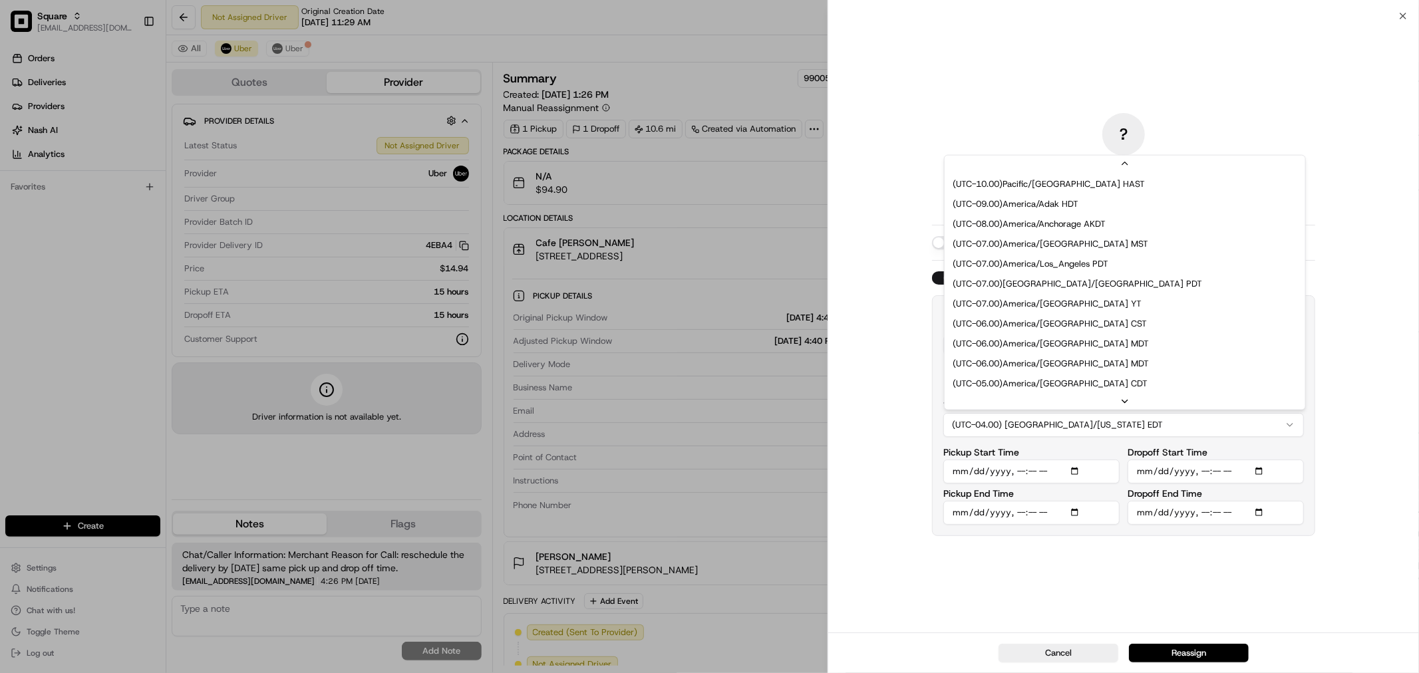
scroll to position [80, 0]
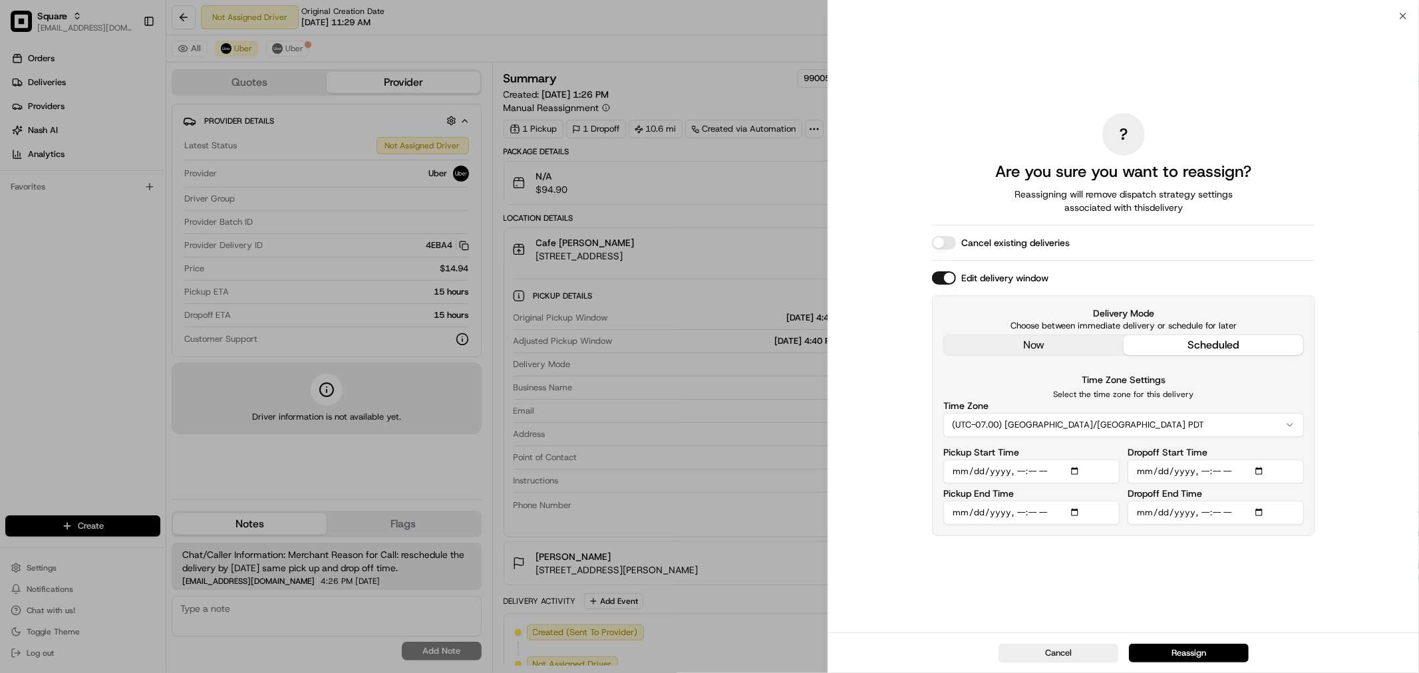
click at [1135, 443] on div "Time Zone Settings Select the time zone for this delivery Time Zone (UTC-07.00)…" at bounding box center [1123, 448] width 361 height 153
click at [1139, 428] on button "(UTC-07.00) America/Vancouver PDT" at bounding box center [1123, 425] width 361 height 24
click at [1059, 647] on button "Cancel" at bounding box center [1058, 653] width 120 height 19
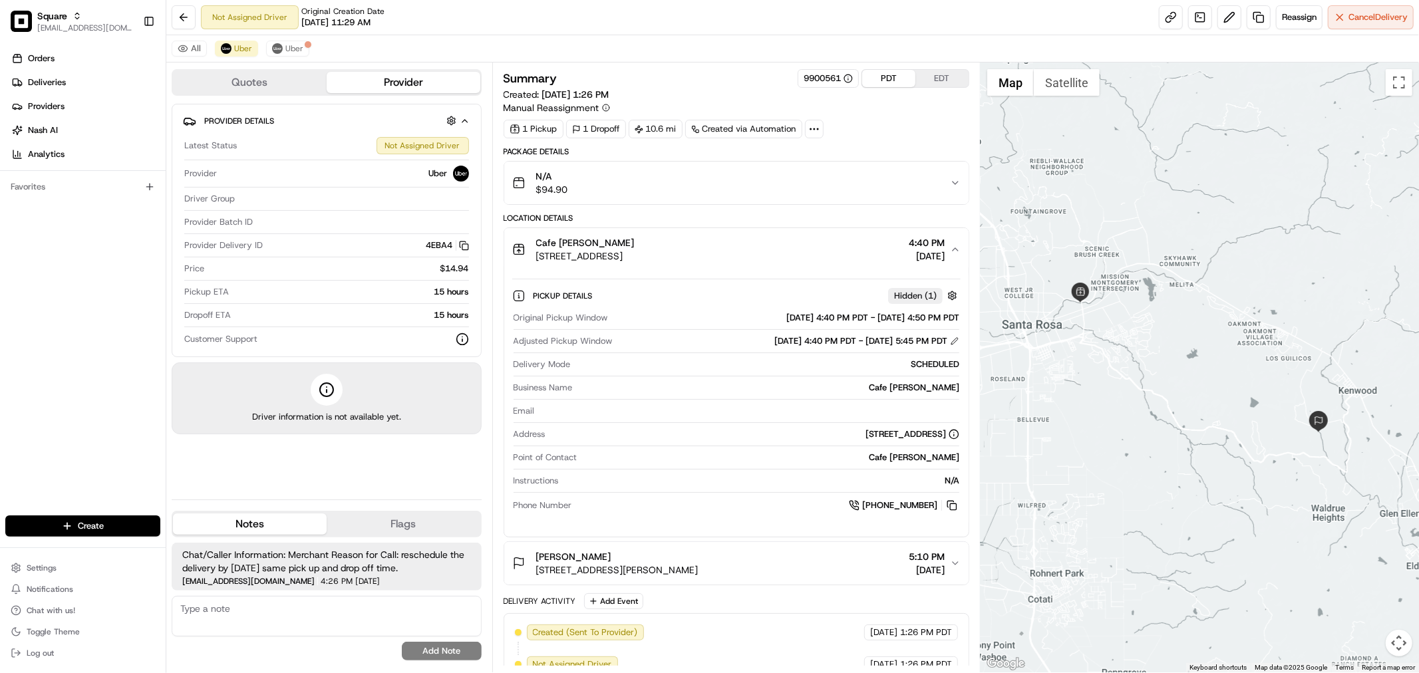
click at [950, 245] on icon "button" at bounding box center [955, 249] width 11 height 11
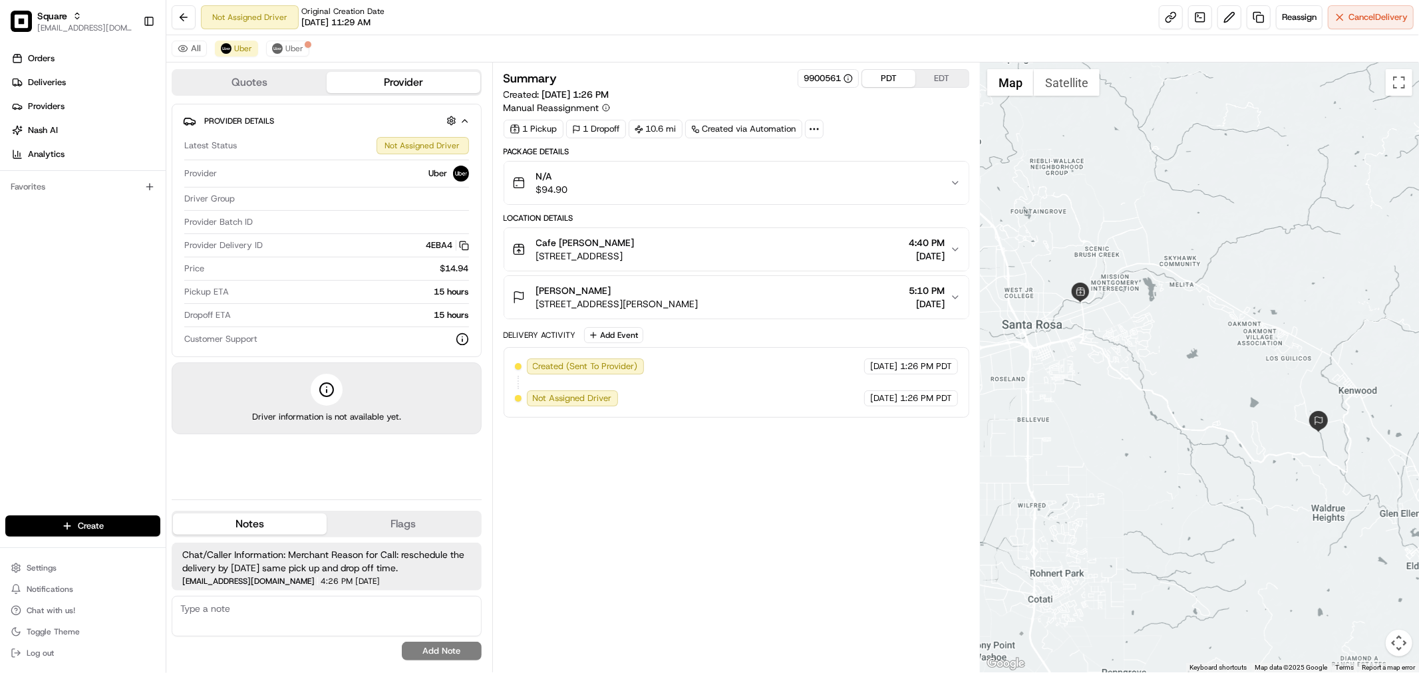
click at [951, 245] on icon "button" at bounding box center [955, 249] width 11 height 11
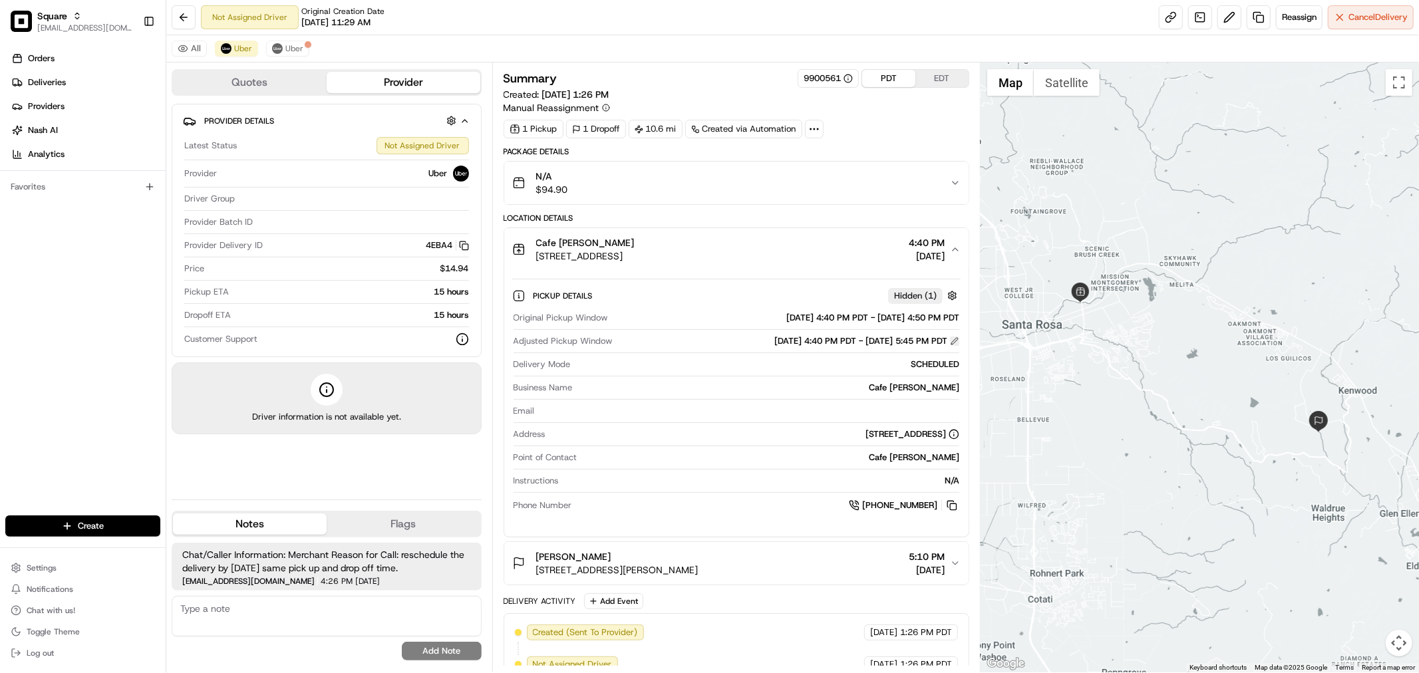
click at [954, 343] on button at bounding box center [954, 341] width 9 height 9
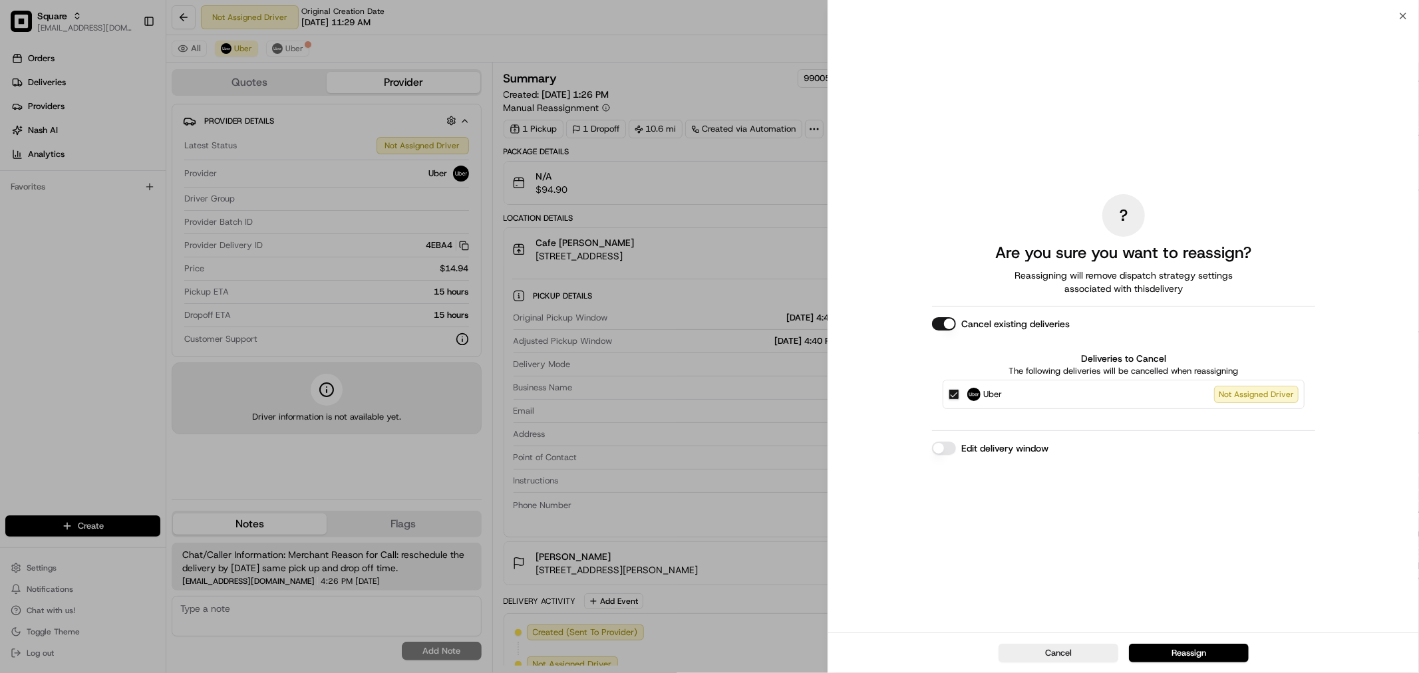
drag, startPoint x: 939, startPoint y: 322, endPoint x: 945, endPoint y: 349, distance: 27.3
click at [939, 323] on button "Cancel existing deliveries" at bounding box center [944, 323] width 24 height 13
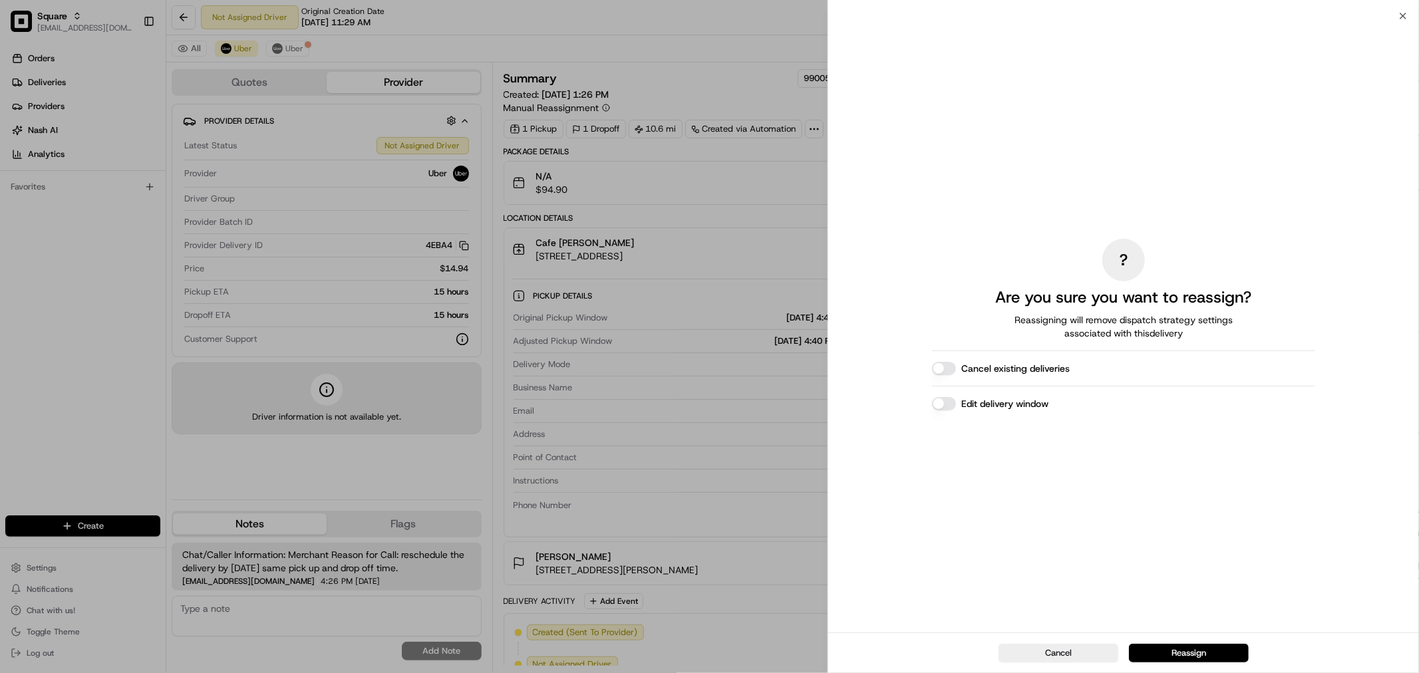
click at [946, 402] on button "Edit delivery window" at bounding box center [944, 403] width 24 height 13
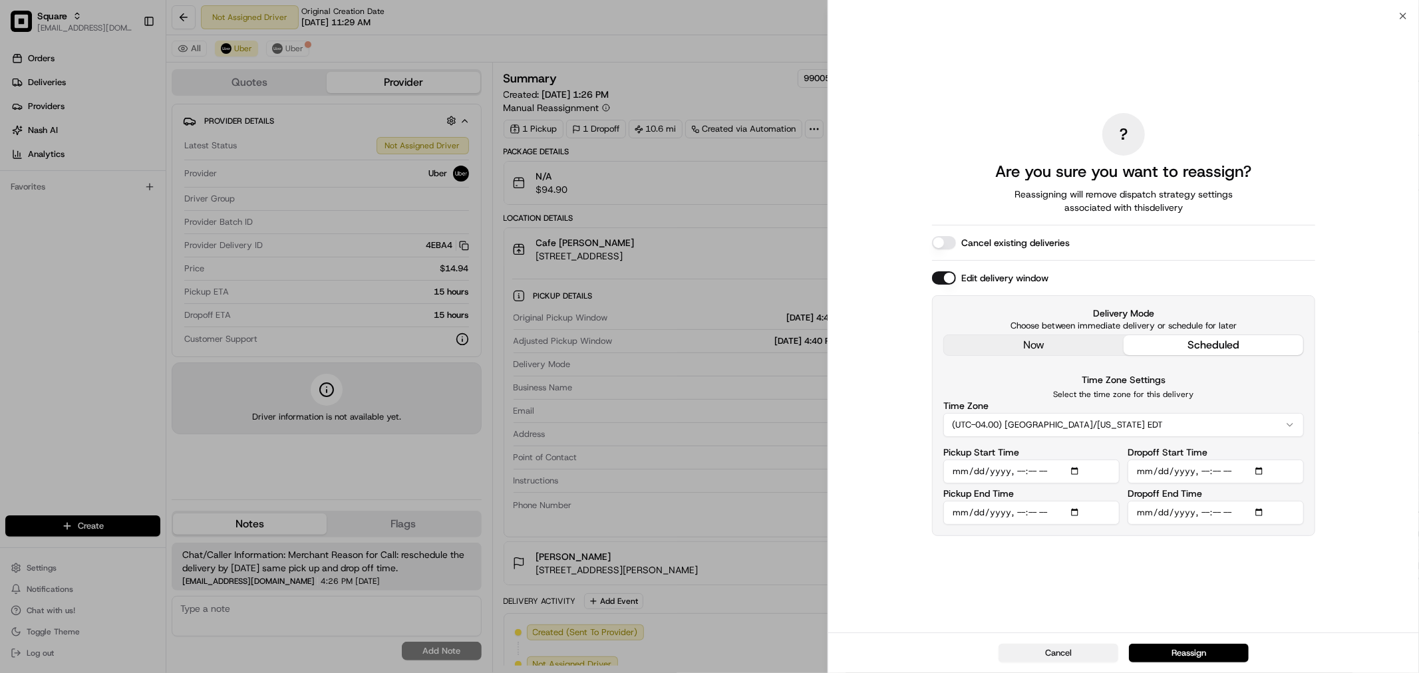
click at [1063, 653] on button "Cancel" at bounding box center [1058, 653] width 120 height 19
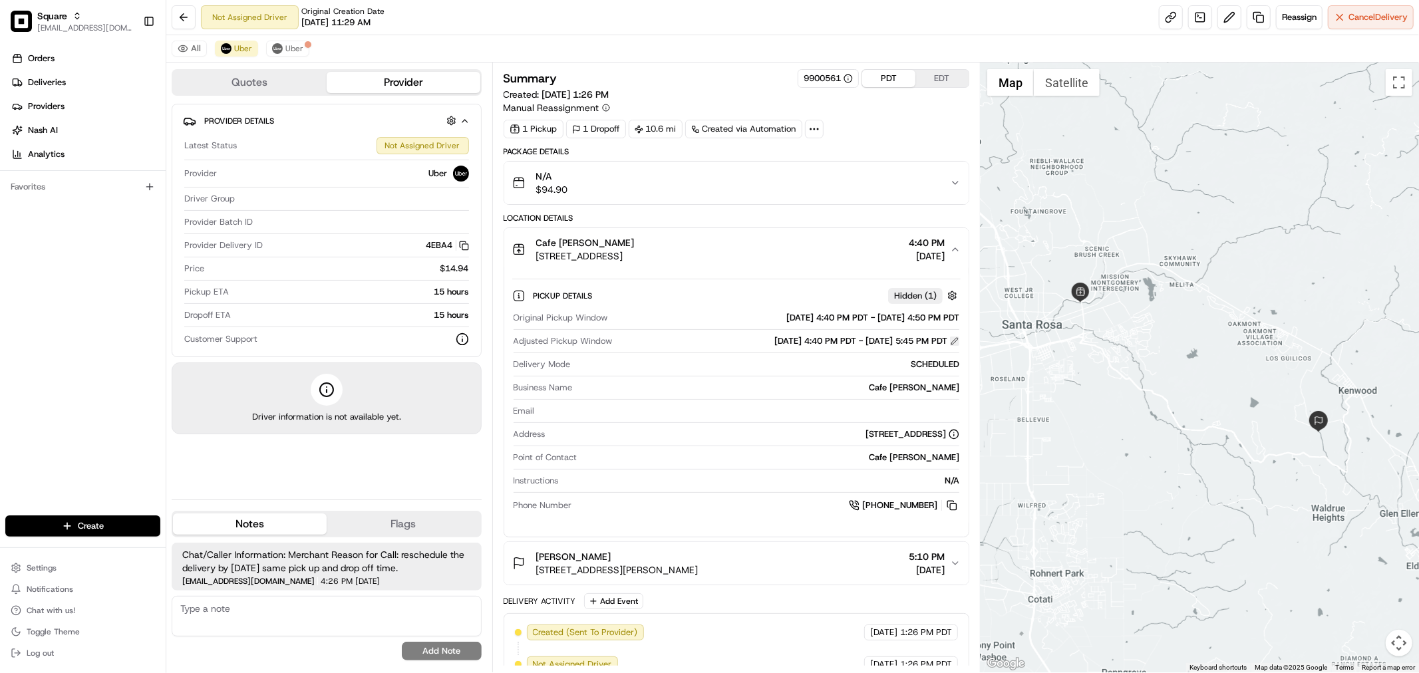
click at [951, 339] on button at bounding box center [954, 341] width 9 height 9
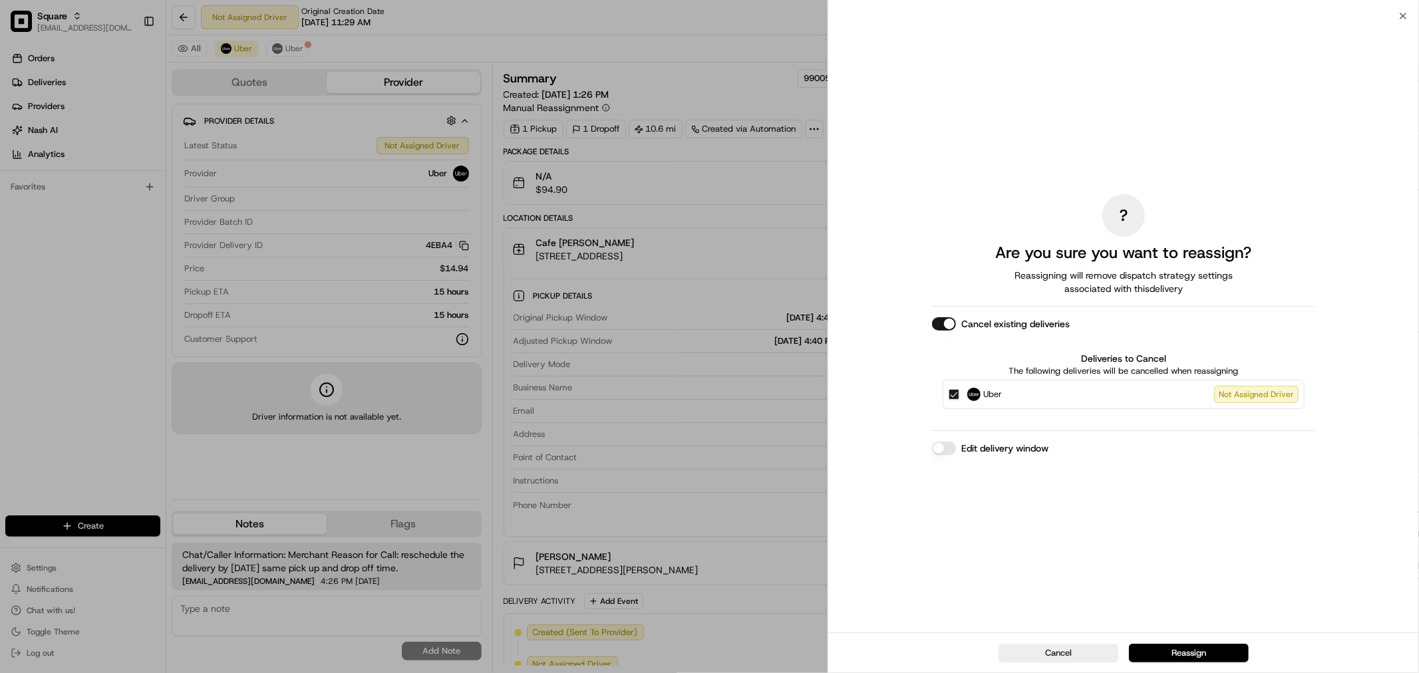
click at [940, 444] on button "Edit delivery window" at bounding box center [944, 448] width 24 height 13
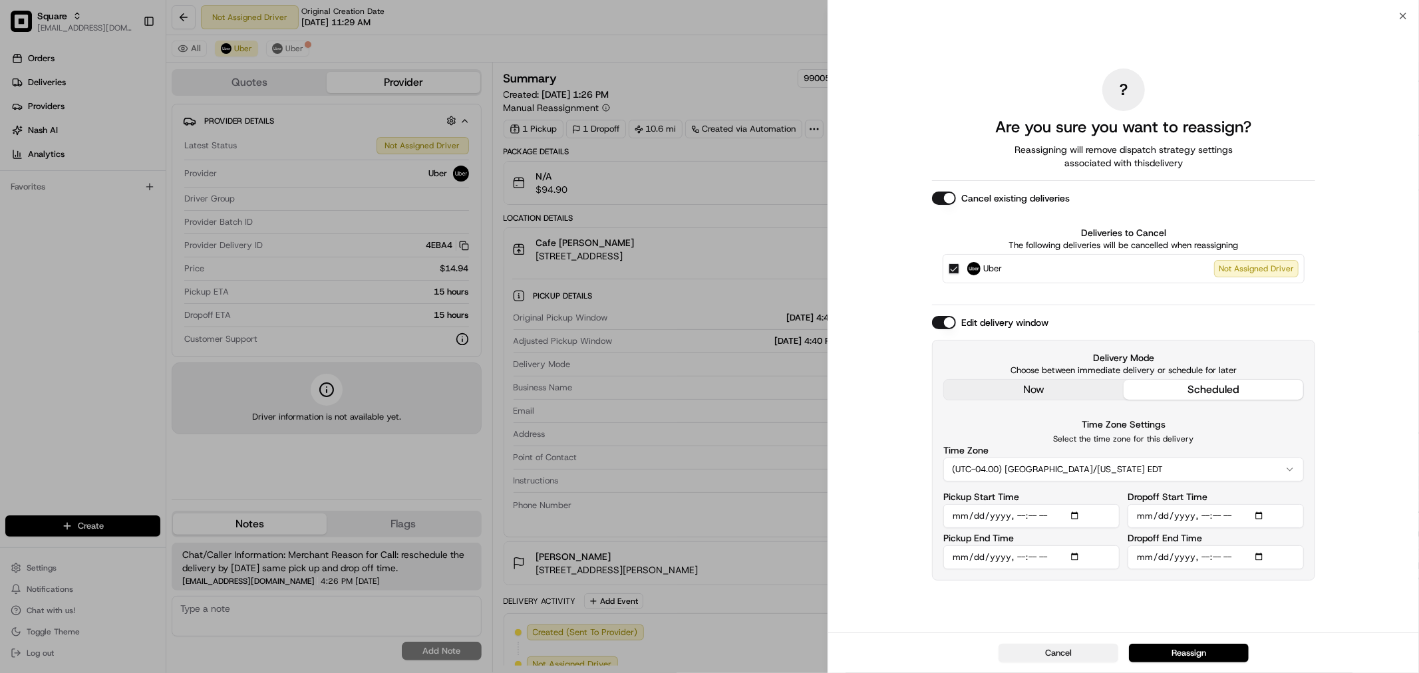
click at [1023, 650] on button "Cancel" at bounding box center [1058, 653] width 120 height 19
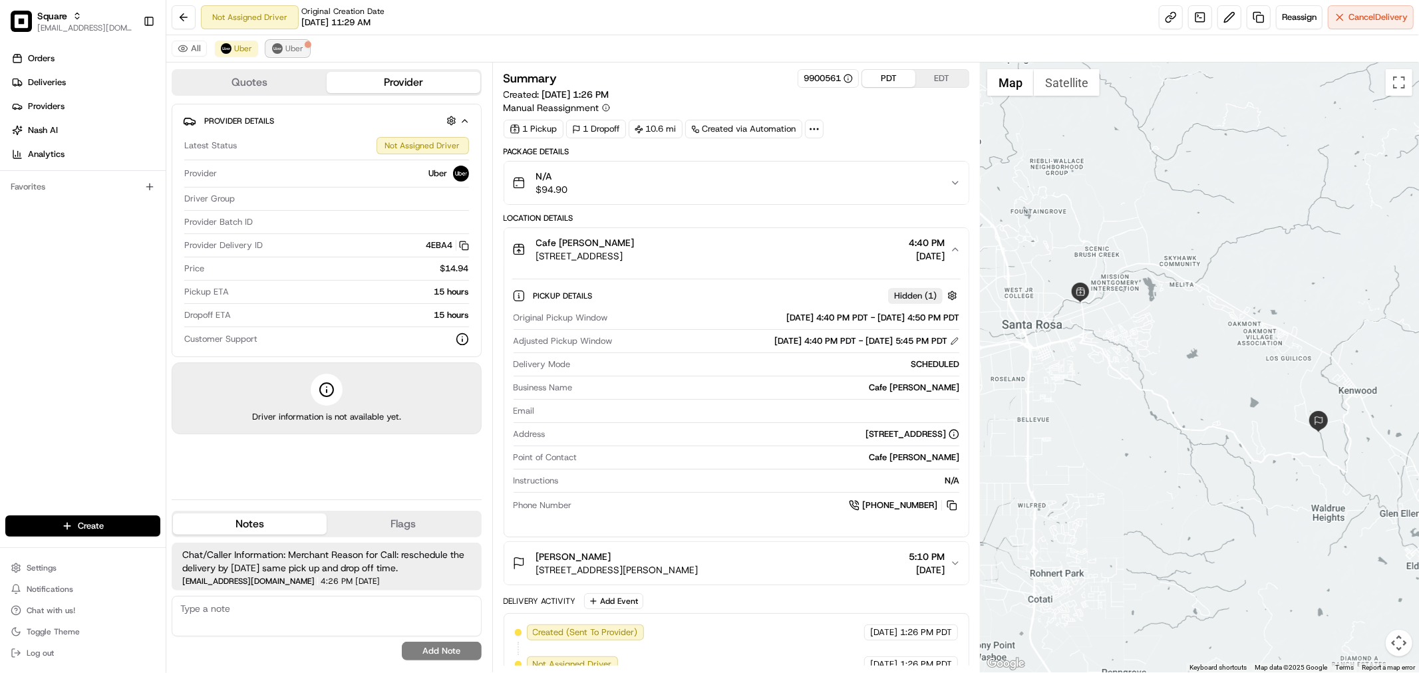
click at [293, 51] on span "Uber" at bounding box center [294, 48] width 18 height 11
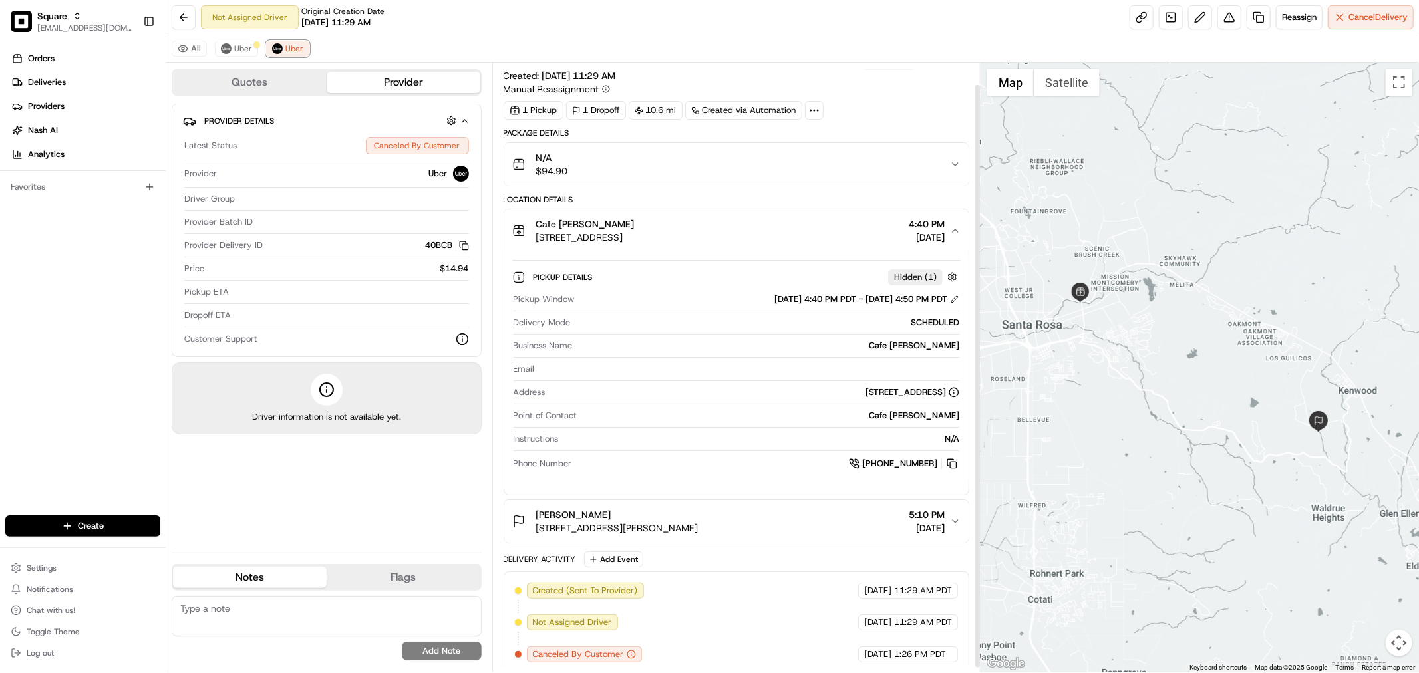
scroll to position [27, 0]
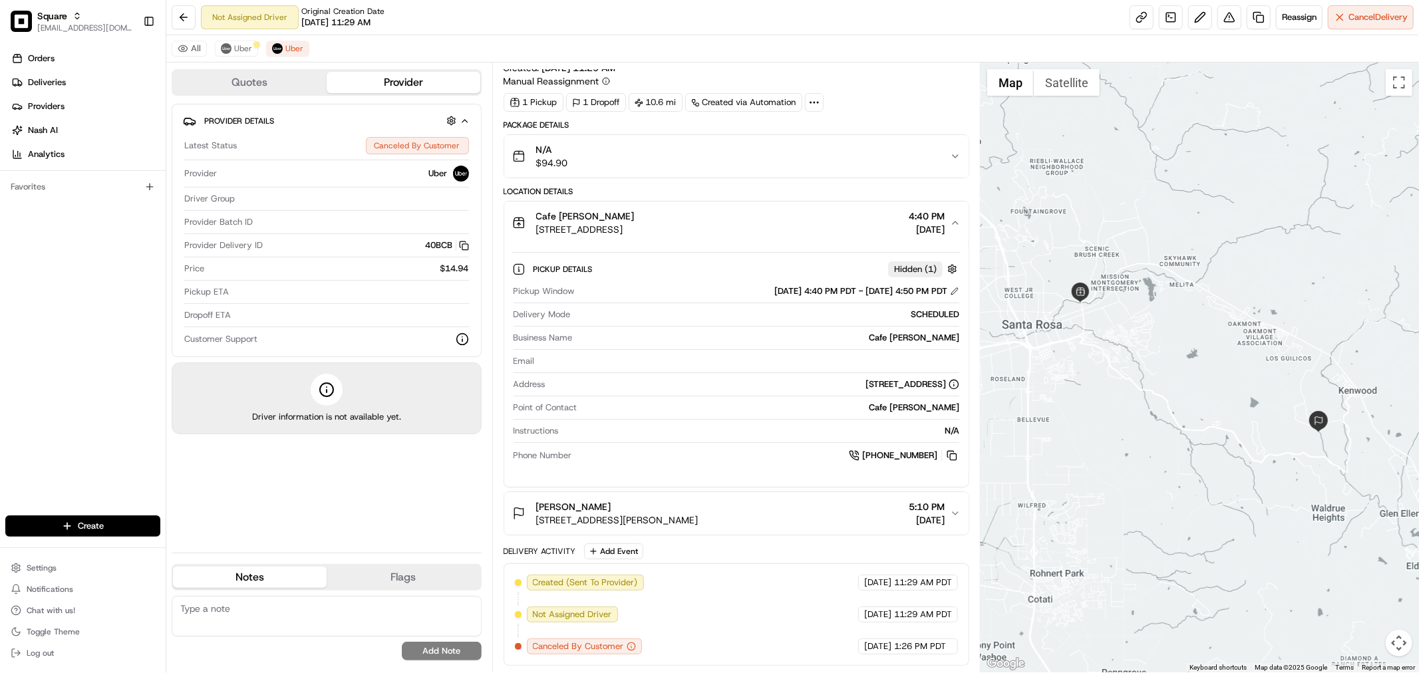
click at [907, 164] on div "N/A $94.90" at bounding box center [731, 156] width 438 height 27
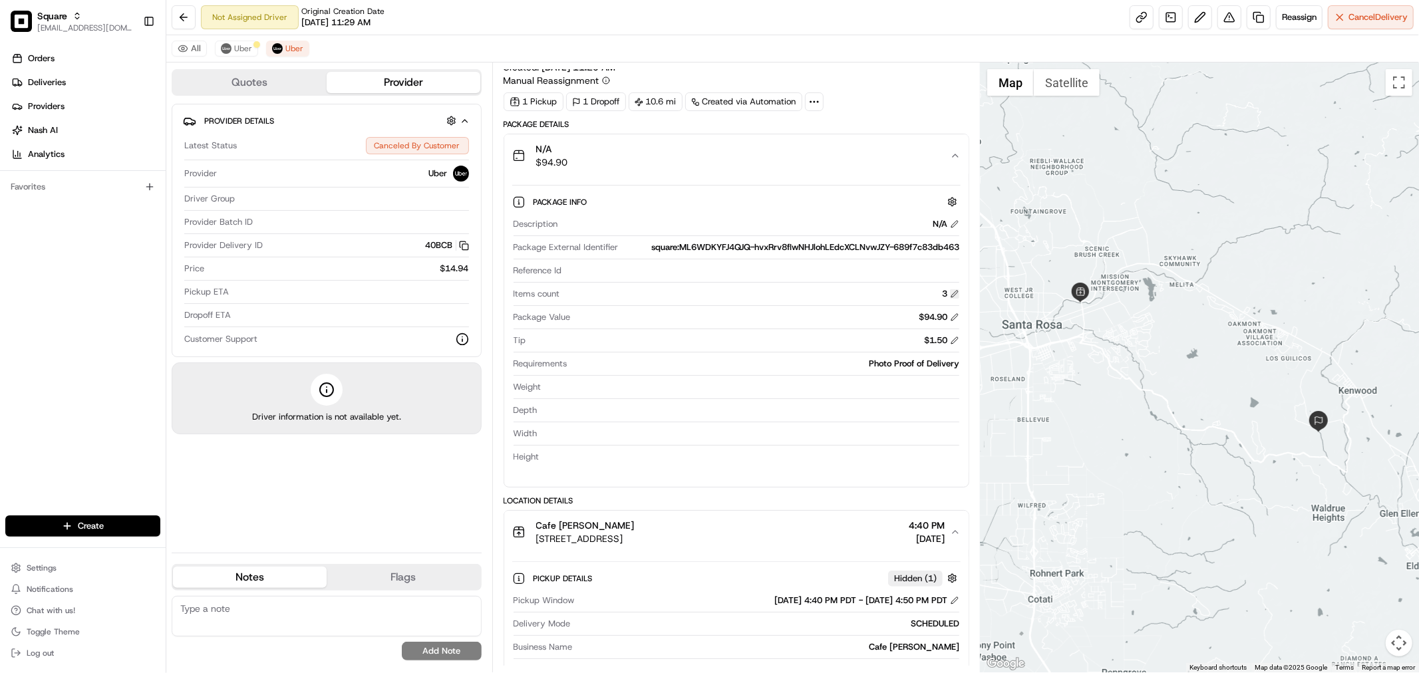
click at [956, 295] on button at bounding box center [954, 293] width 9 height 9
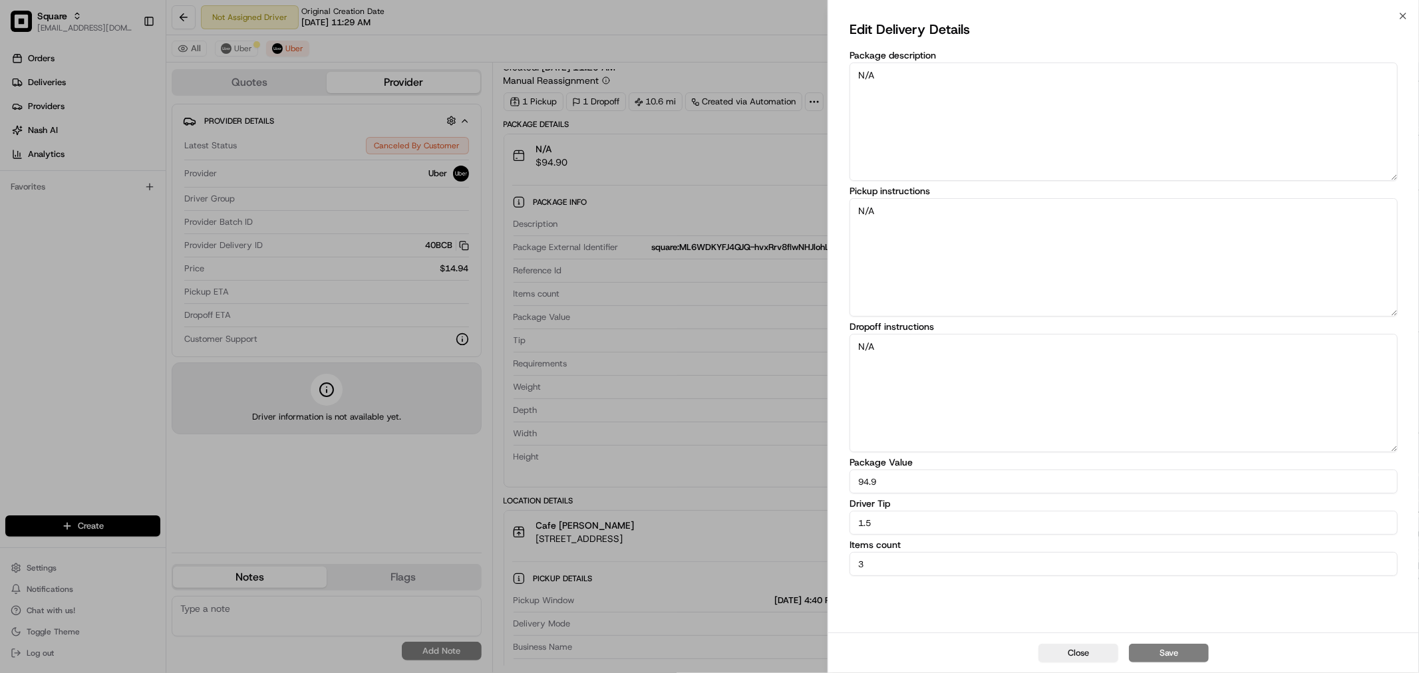
drag, startPoint x: 870, startPoint y: 557, endPoint x: 850, endPoint y: 557, distance: 20.0
click at [850, 557] on input "3" at bounding box center [1123, 564] width 548 height 24
type input "10"
click at [1068, 656] on button "Close" at bounding box center [1078, 653] width 80 height 19
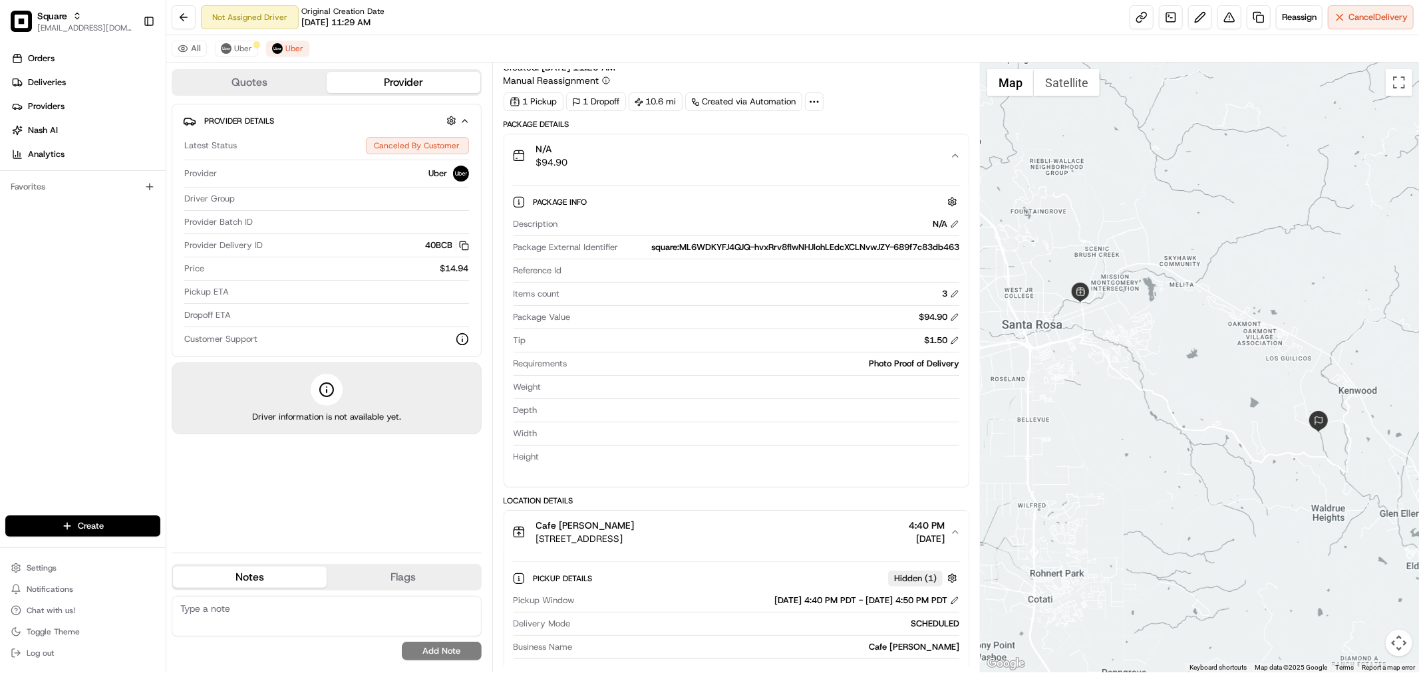
click at [874, 95] on div "1 Pickup 1 Dropoff 10.6 mi Created via Automation" at bounding box center [737, 101] width 466 height 19
drag, startPoint x: 594, startPoint y: 157, endPoint x: 528, endPoint y: 160, distance: 65.9
click at [528, 160] on div "N/A $94.90" at bounding box center [731, 155] width 438 height 27
click at [905, 98] on div "1 Pickup 1 Dropoff 10.6 mi Created via Automation" at bounding box center [737, 101] width 466 height 19
click at [940, 366] on div "Photo Proof of Delivery" at bounding box center [766, 364] width 386 height 12
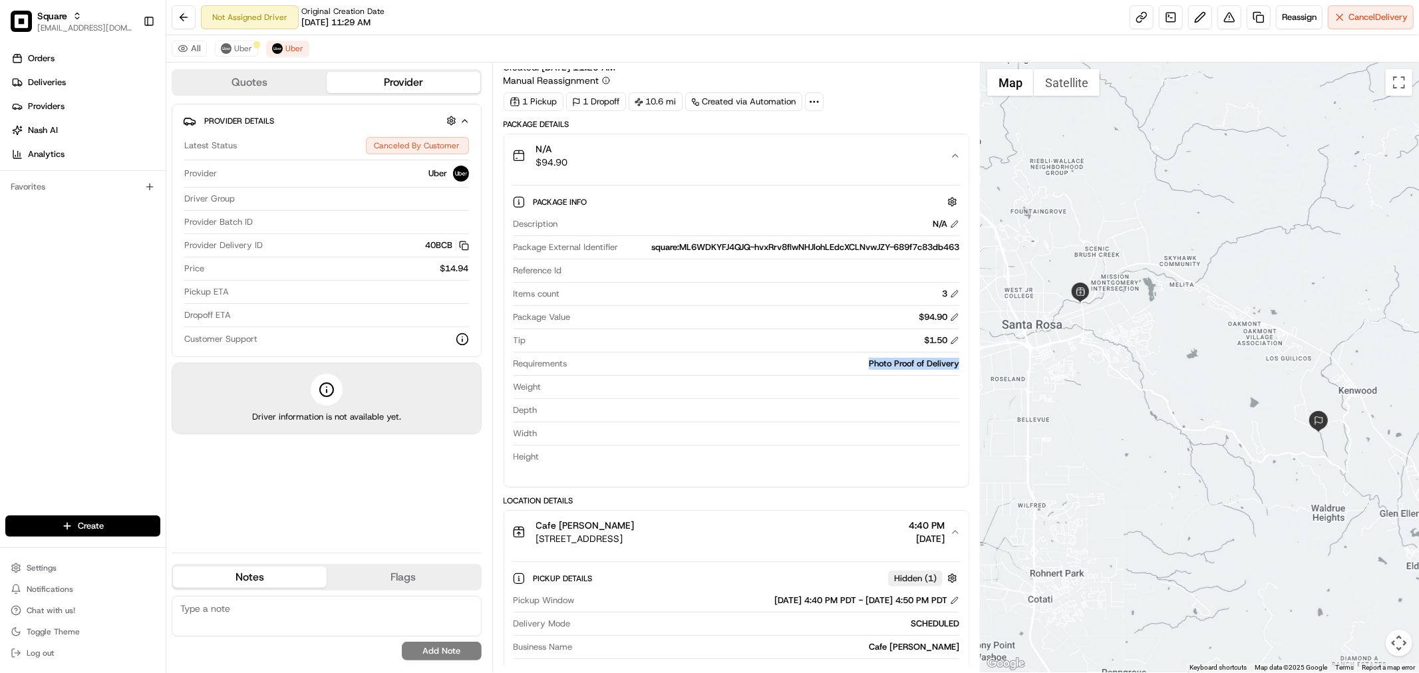
drag, startPoint x: 966, startPoint y: 369, endPoint x: 860, endPoint y: 370, distance: 105.8
click at [860, 370] on div "Package Info Description N/A Package External Identifier square:ML6WDKYFJ4QJQ-h…" at bounding box center [736, 326] width 464 height 299
click at [909, 170] on button "N/A $94.90" at bounding box center [736, 155] width 464 height 43
click at [942, 156] on div "N/A $94.90" at bounding box center [731, 155] width 438 height 27
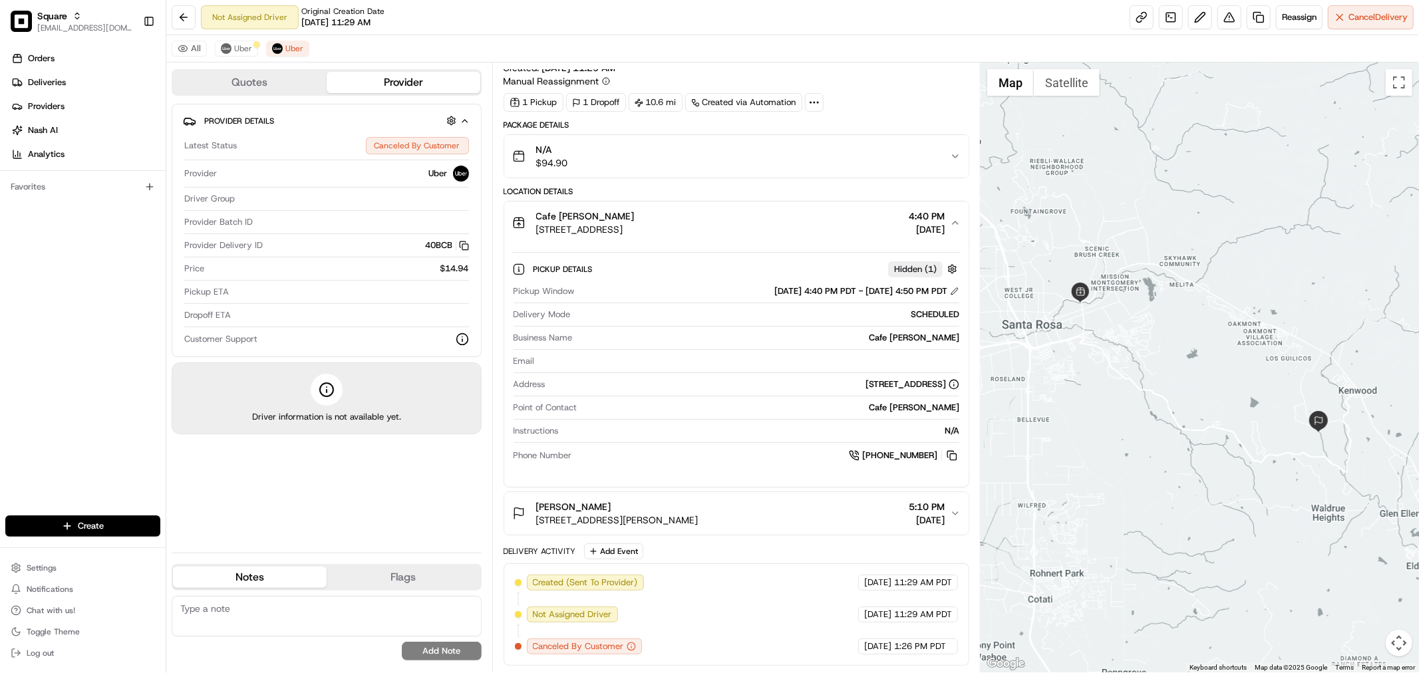
click at [948, 153] on div "N/A $94.90" at bounding box center [731, 156] width 438 height 27
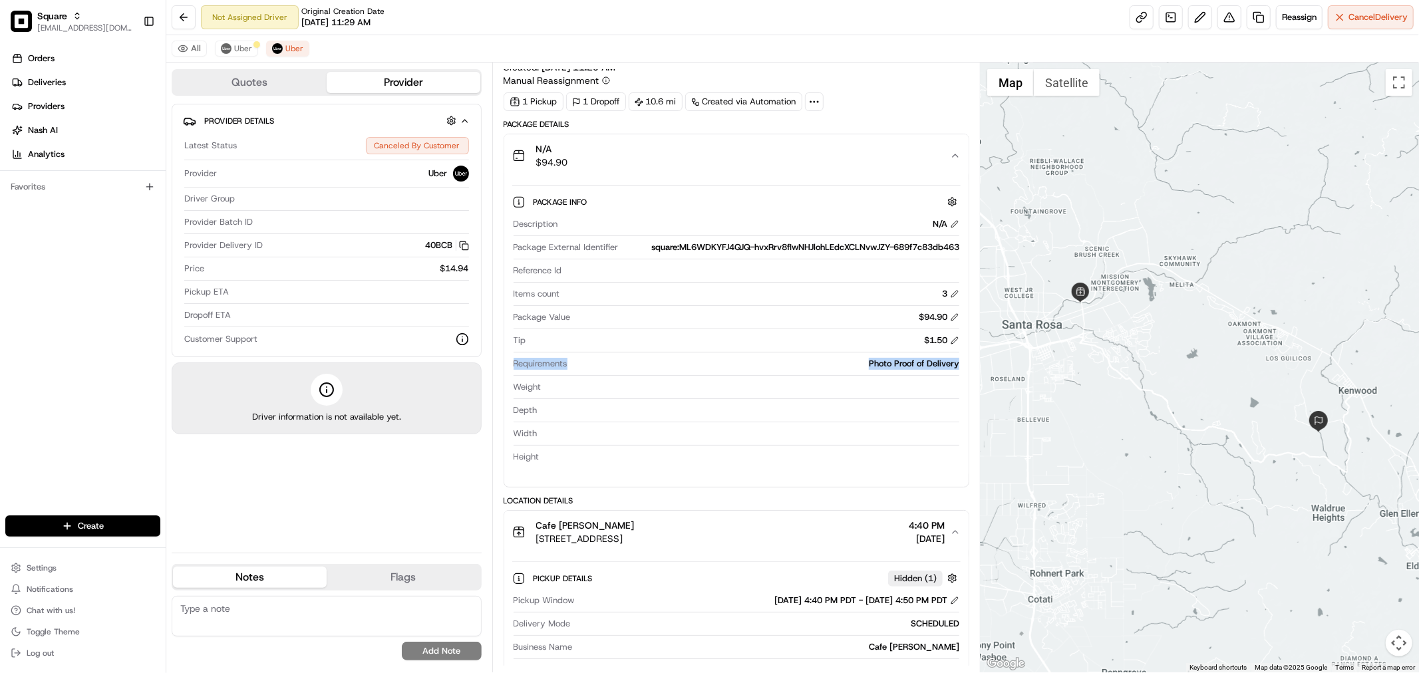
drag, startPoint x: 508, startPoint y: 367, endPoint x: 966, endPoint y: 371, distance: 458.3
click at [966, 371] on div "Package Info Description N/A Package External Identifier square:ML6WDKYFJ4QJQ-h…" at bounding box center [736, 326] width 464 height 299
click at [705, 363] on div "Photo Proof of Delivery" at bounding box center [766, 364] width 386 height 12
drag, startPoint x: 503, startPoint y: 363, endPoint x: 959, endPoint y: 366, distance: 455.7
click at [959, 366] on div "N/A $94.90 Package Info Description N/A Package External Identifier square:ML6W…" at bounding box center [737, 311] width 466 height 354
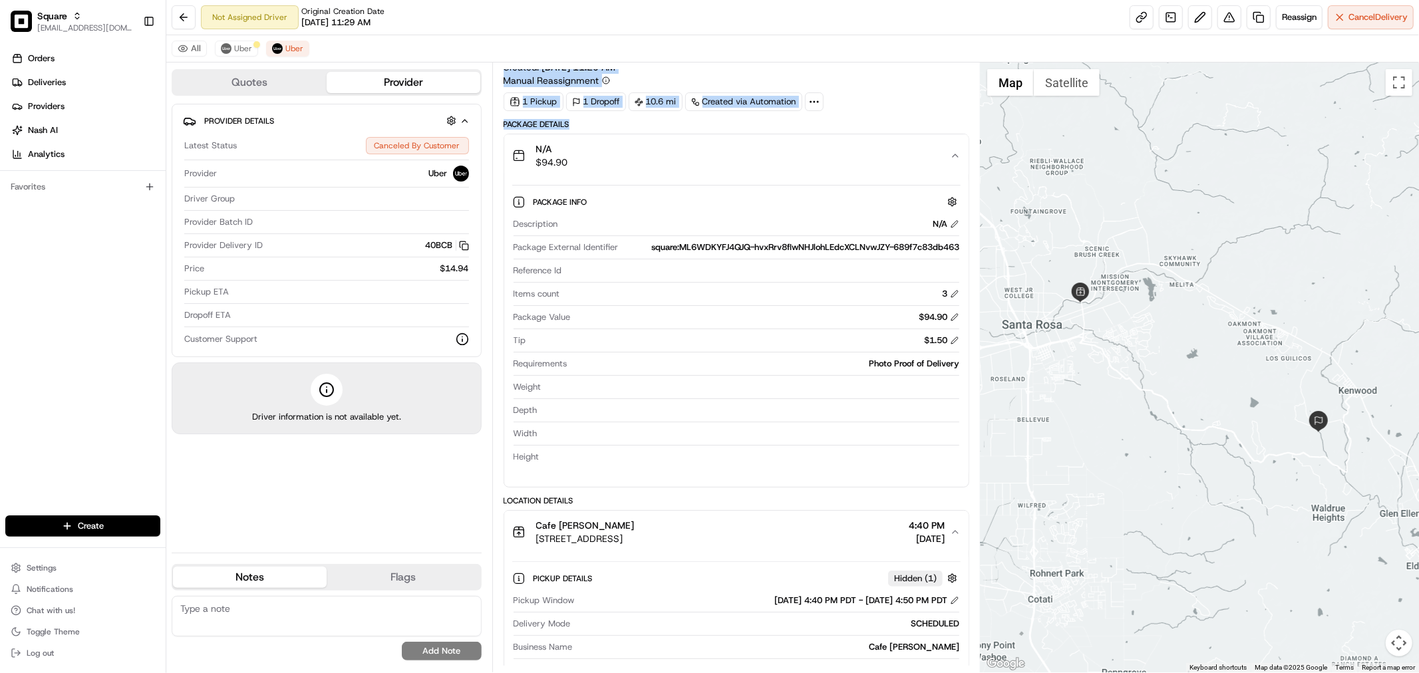
drag, startPoint x: 497, startPoint y: 120, endPoint x: 583, endPoint y: 124, distance: 85.9
click at [583, 124] on div "Summary 9900561 PDT EDT Created: 08/15/2025 11:29 AM Manual Reassignment 1 Pick…" at bounding box center [736, 368] width 488 height 610
click at [606, 124] on div "Package Details" at bounding box center [737, 124] width 466 height 11
drag, startPoint x: 604, startPoint y: 123, endPoint x: 507, endPoint y: 130, distance: 97.3
click at [507, 130] on div "Package Details" at bounding box center [737, 124] width 466 height 11
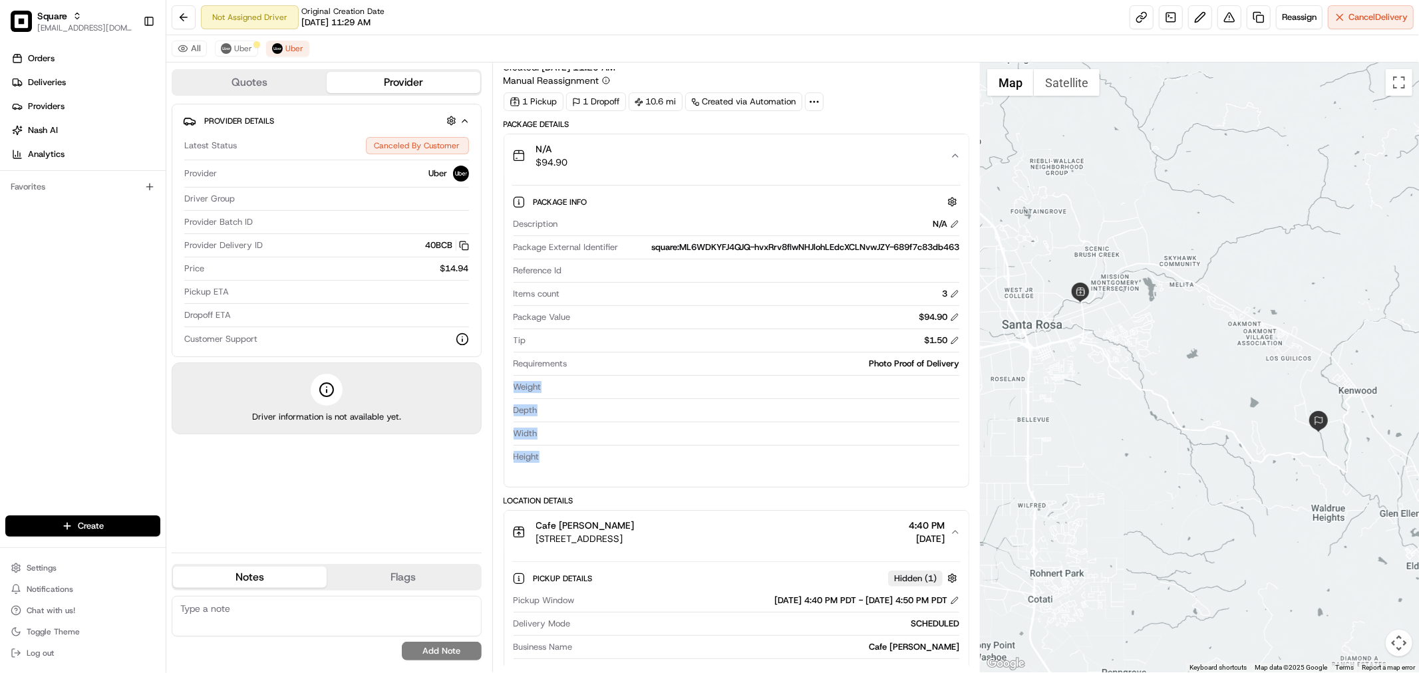
drag, startPoint x: 512, startPoint y: 383, endPoint x: 545, endPoint y: 464, distance: 87.1
click at [545, 464] on div "Description N/A Package External Identifier square:ML6WDKYFJ4QJQ-hvxRrv8fIwNHJl…" at bounding box center [736, 340] width 448 height 255
drag, startPoint x: 899, startPoint y: 88, endPoint x: 902, endPoint y: 94, distance: 7.2
click at [902, 94] on div "Summary 9900561 PDT EDT Created: 08/15/2025 11:29 AM Manual Reassignment 1 Pick…" at bounding box center [737, 76] width 466 height 69
click at [911, 122] on div "Package Details" at bounding box center [737, 124] width 466 height 11
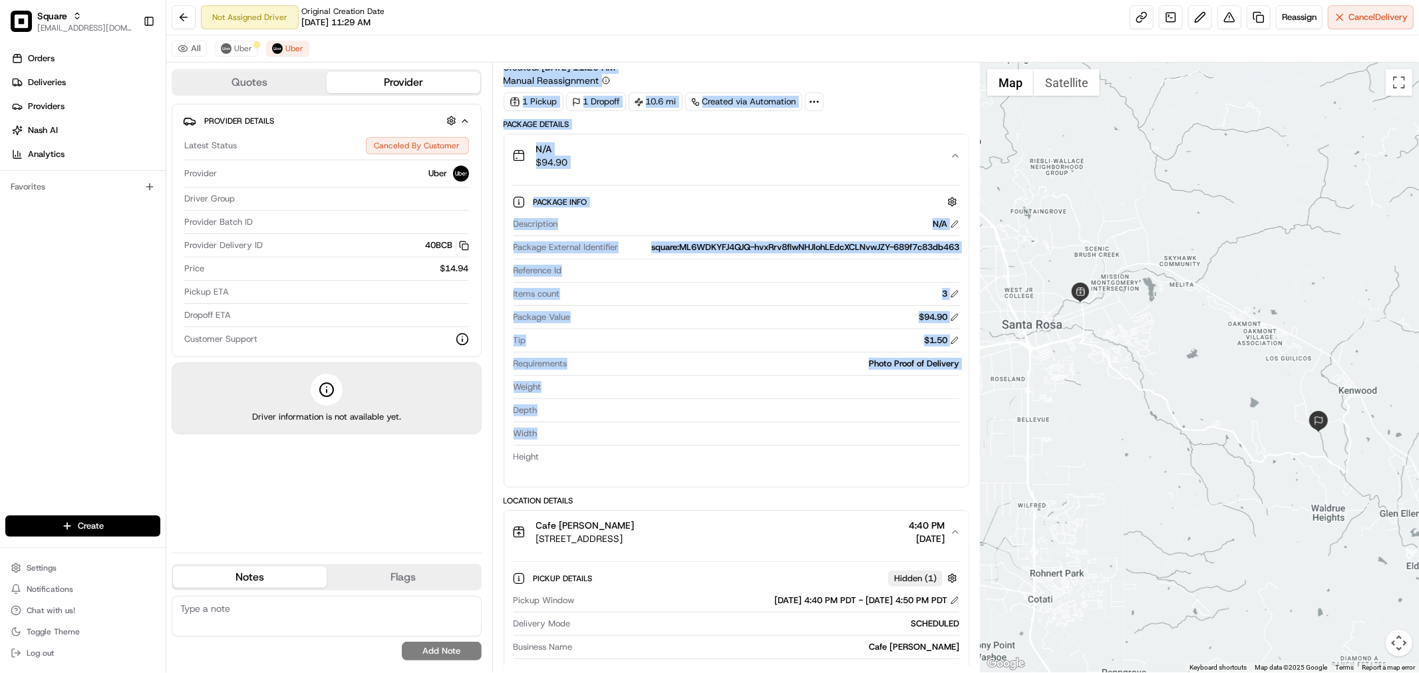
drag, startPoint x: 501, startPoint y: 382, endPoint x: 565, endPoint y: 444, distance: 88.9
click at [565, 444] on div "Summary 9900561 PDT EDT Created: 08/15/2025 11:29 AM Manual Reassignment 1 Pick…" at bounding box center [736, 368] width 488 height 610
click at [899, 91] on div "Summary 9900561 PDT EDT Created: 08/15/2025 11:29 AM Manual Reassignment 1 Pick…" at bounding box center [737, 76] width 466 height 69
click at [885, 95] on div "1 Pickup 1 Dropoff 10.6 mi Created via Automation" at bounding box center [737, 101] width 466 height 19
click at [903, 120] on div "Package Details" at bounding box center [737, 124] width 466 height 11
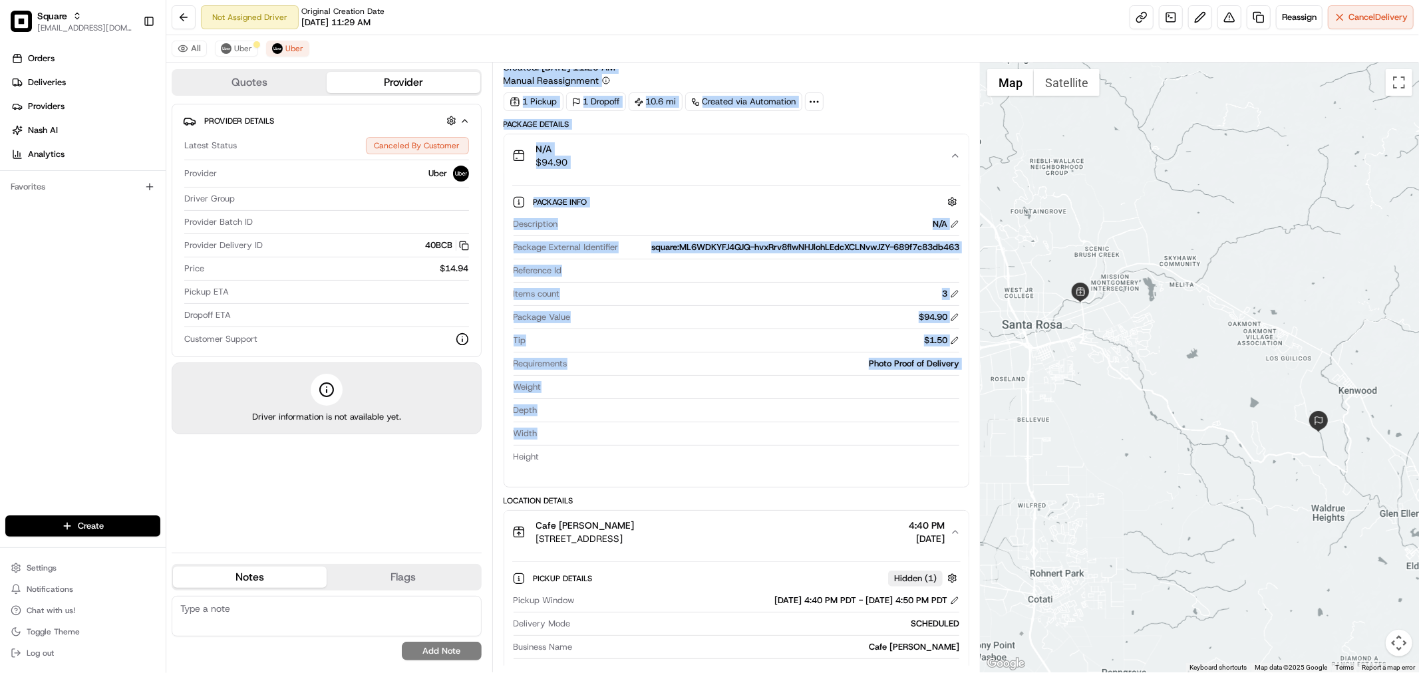
click at [903, 121] on div "Package Details" at bounding box center [737, 124] width 466 height 11
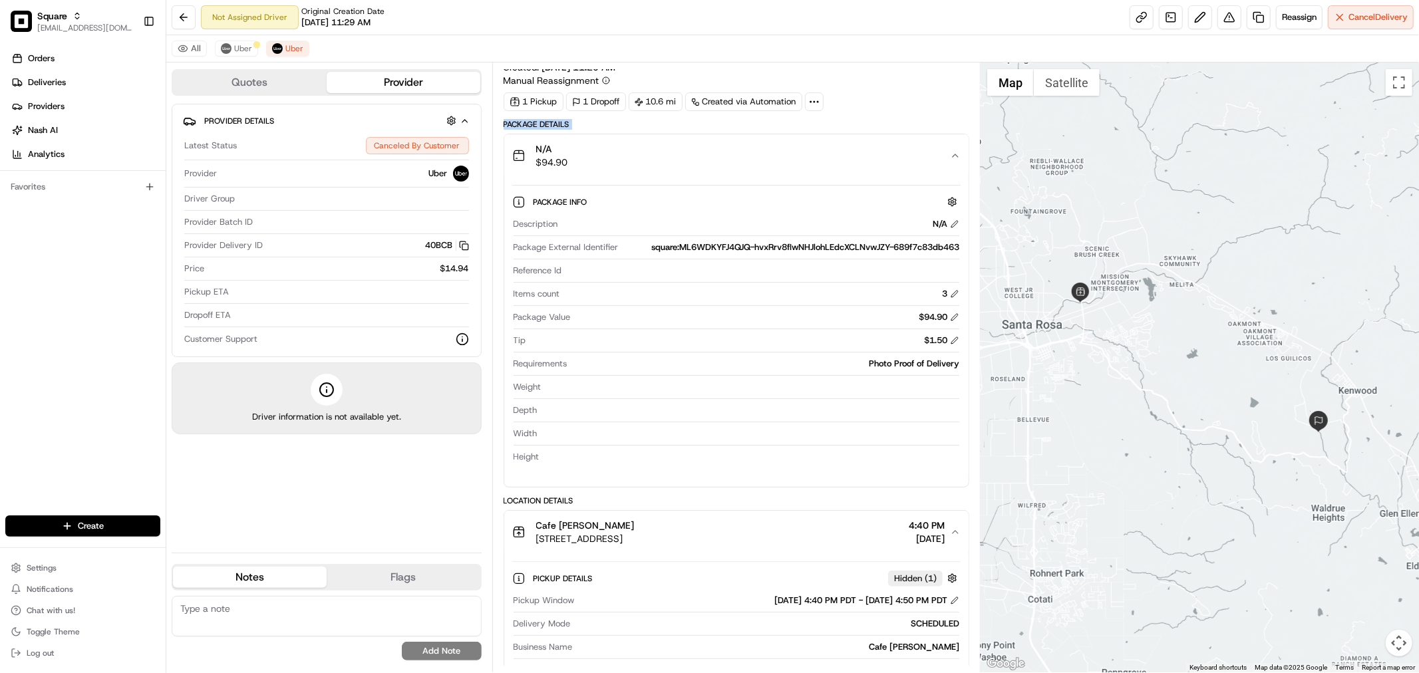
click at [903, 121] on div "Package Details" at bounding box center [737, 124] width 466 height 11
drag, startPoint x: 967, startPoint y: 366, endPoint x: 861, endPoint y: 366, distance: 105.8
click at [861, 366] on div "Package Info Description N/A Package External Identifier square:ML6WDKYFJ4QJQ-h…" at bounding box center [736, 326] width 464 height 299
click at [963, 369] on div "Package Info Description N/A Package External Identifier square:ML6WDKYFJ4QJQ-h…" at bounding box center [736, 326] width 464 height 299
click at [1256, 15] on link at bounding box center [1259, 17] width 24 height 24
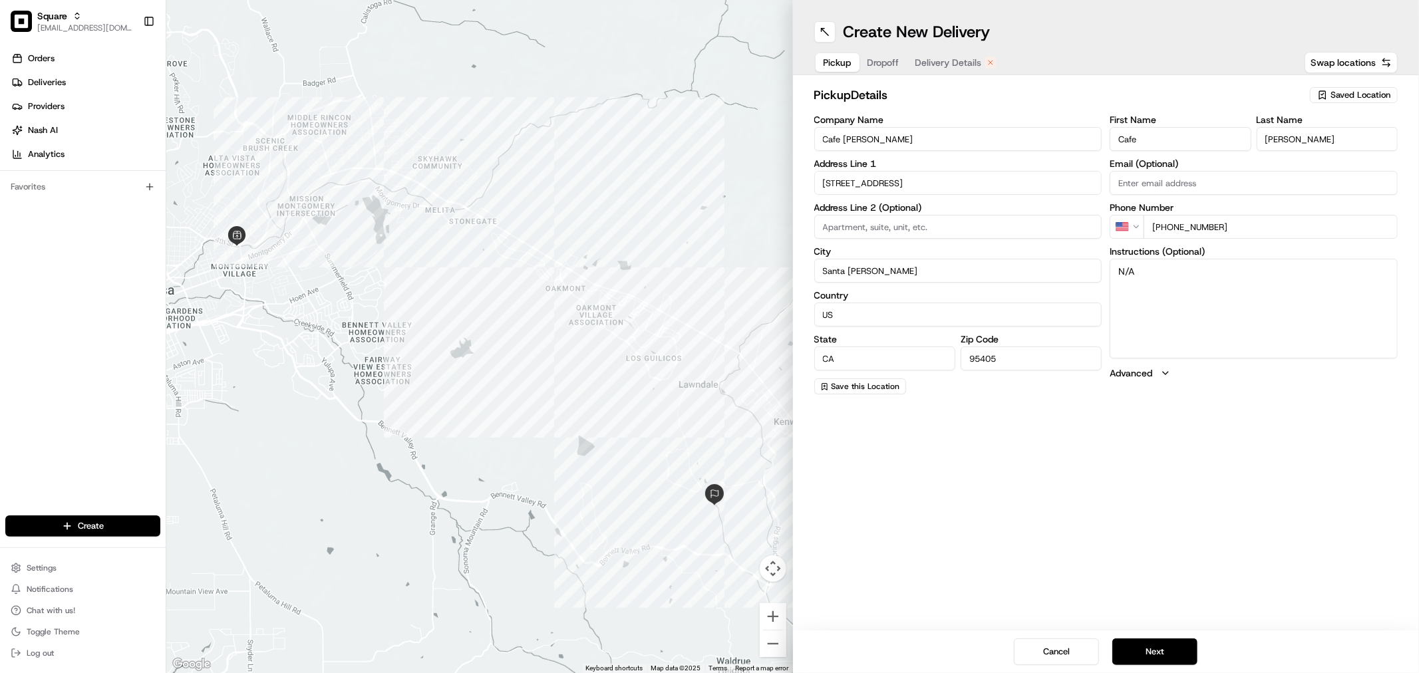
click at [925, 65] on span "Delivery Details" at bounding box center [948, 62] width 67 height 13
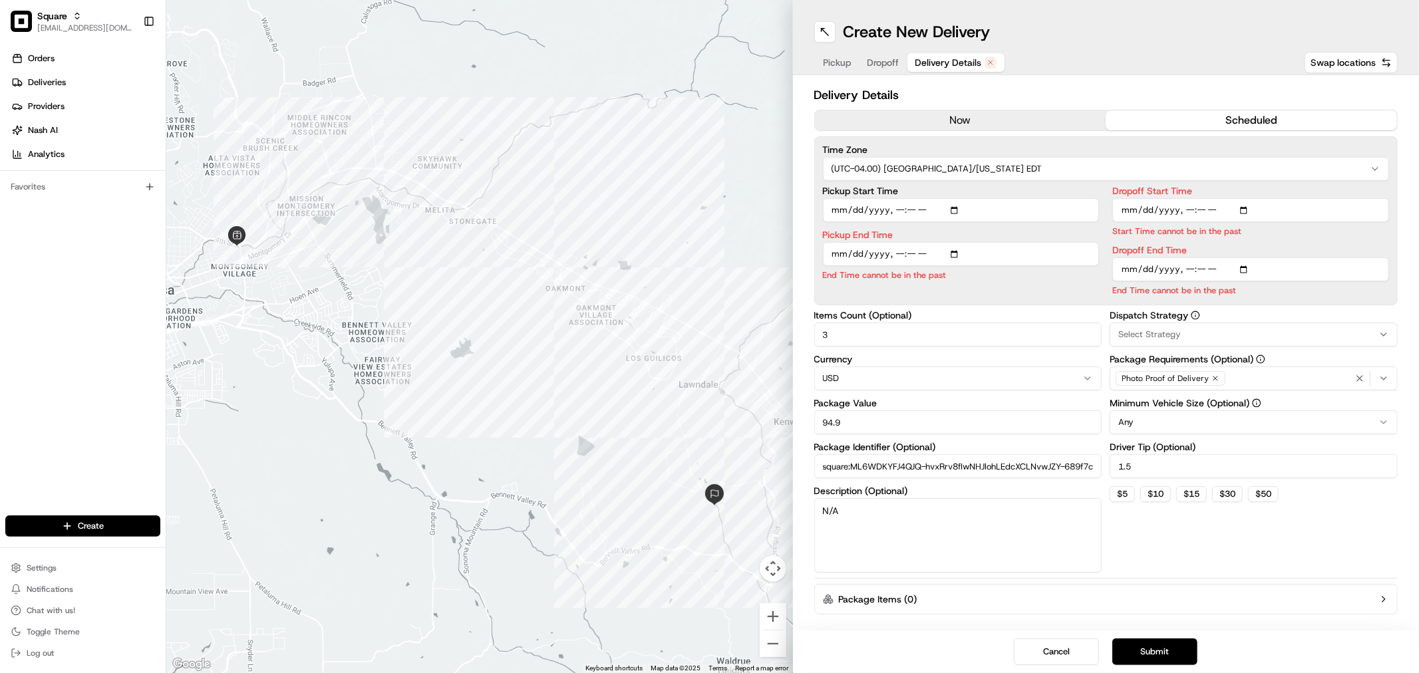
drag, startPoint x: 922, startPoint y: 65, endPoint x: 965, endPoint y: 70, distance: 43.6
click at [960, 70] on button "Delivery Details" at bounding box center [955, 62] width 97 height 19
click at [1241, 374] on div "Photo Proof of Delivery" at bounding box center [1253, 379] width 281 height 20
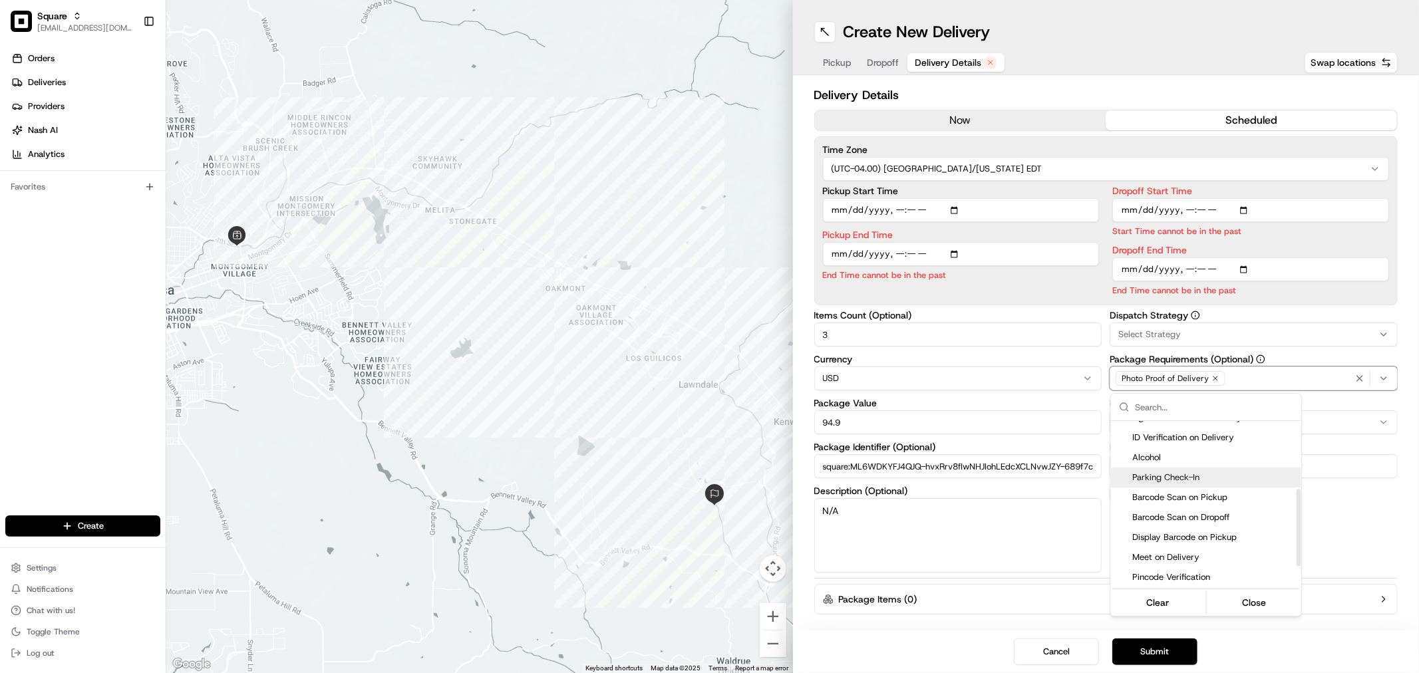
scroll to position [148, 0]
click at [1212, 522] on span "Meet on Delivery" at bounding box center [1214, 523] width 164 height 12
click at [1207, 520] on span "Meet on Delivery" at bounding box center [1214, 523] width 164 height 12
click at [1056, 655] on html "Square javellanoza@nashhelp.com Toggle Sidebar Orders Deliveries Providers Nash…" at bounding box center [709, 336] width 1419 height 673
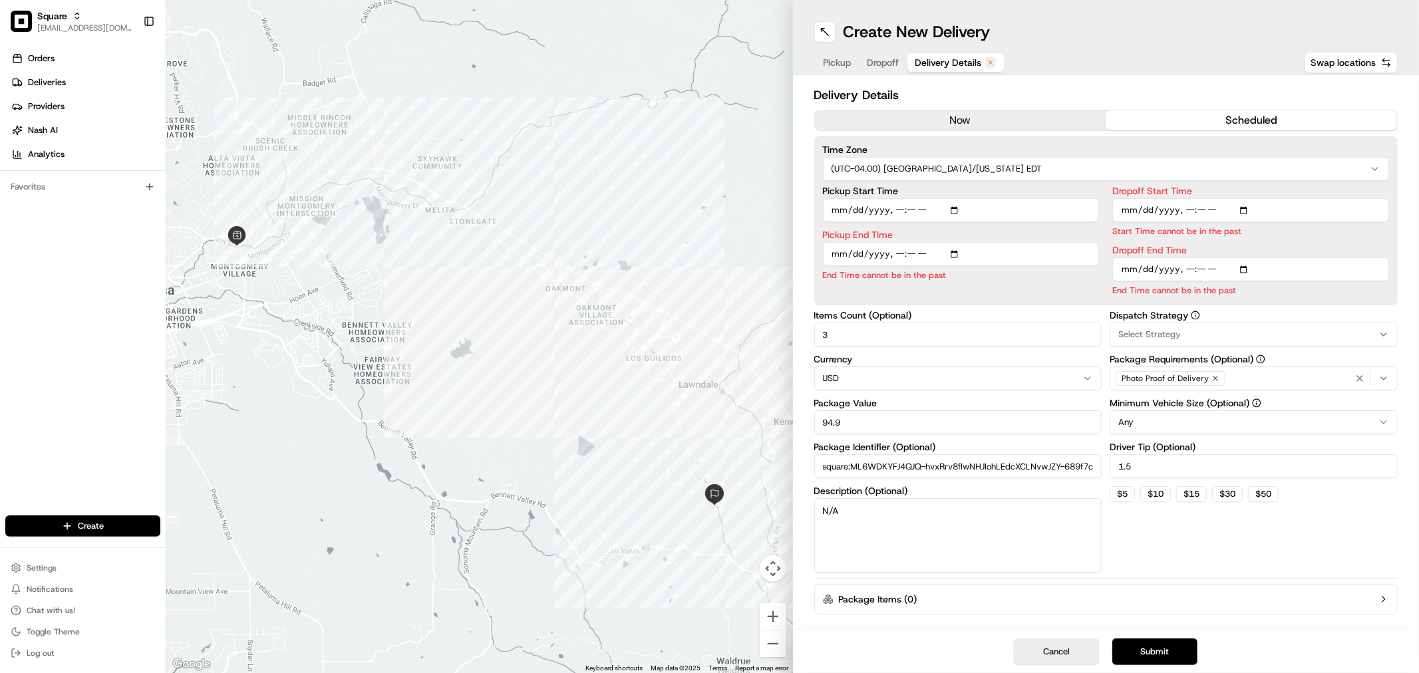
click at [1056, 654] on button "Cancel" at bounding box center [1056, 652] width 85 height 27
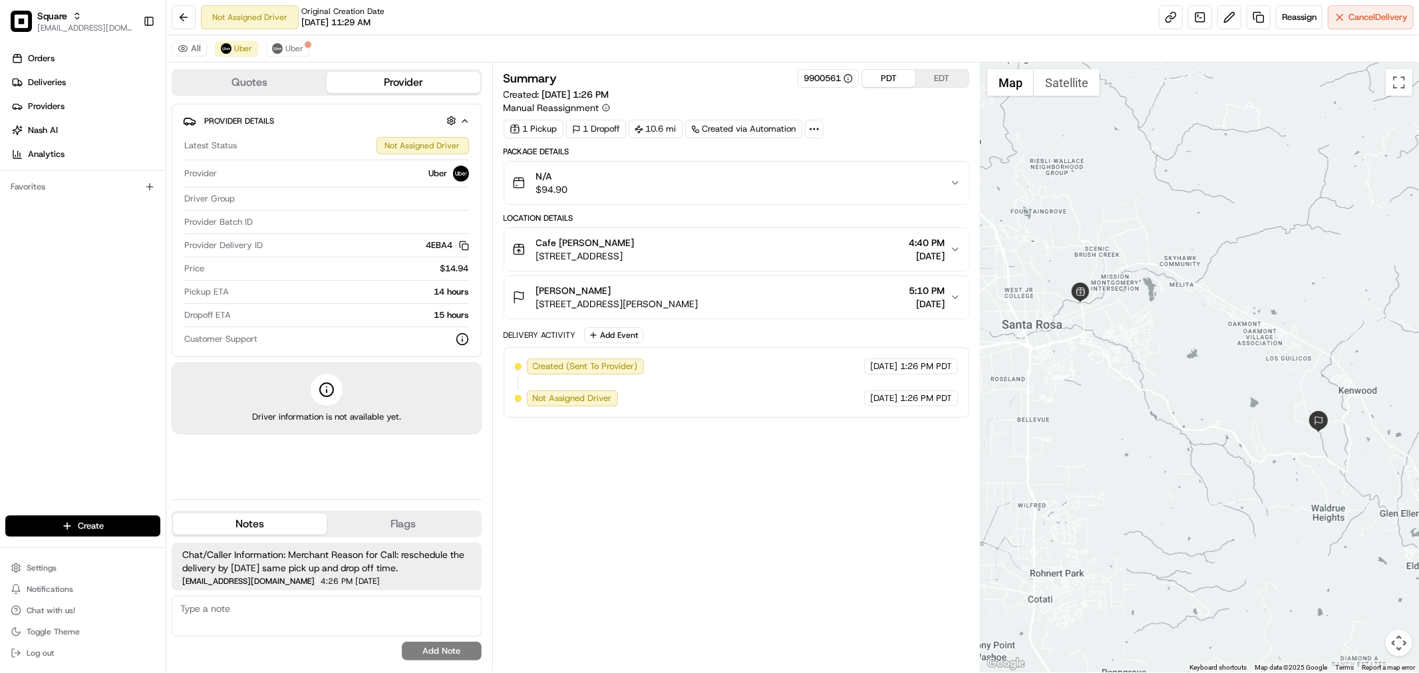
click at [930, 201] on button "N/A $94.90" at bounding box center [736, 183] width 464 height 43
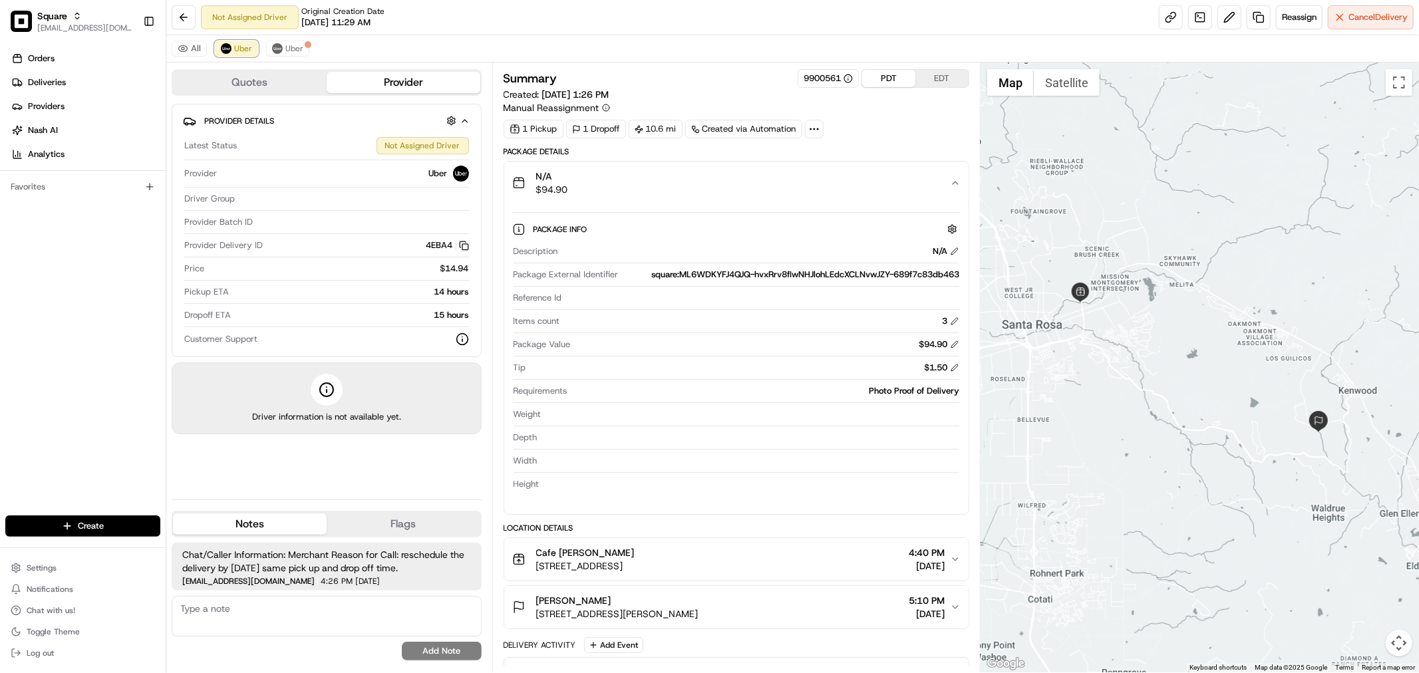
drag, startPoint x: 233, startPoint y: 50, endPoint x: 522, endPoint y: 49, distance: 288.7
click at [522, 49] on div "All Uber Uber" at bounding box center [792, 48] width 1253 height 27
click at [525, 53] on div "All Uber Uber" at bounding box center [792, 48] width 1253 height 27
drag, startPoint x: 527, startPoint y: 49, endPoint x: 315, endPoint y: 49, distance: 212.9
click at [315, 49] on div "All Uber Uber" at bounding box center [792, 48] width 1253 height 27
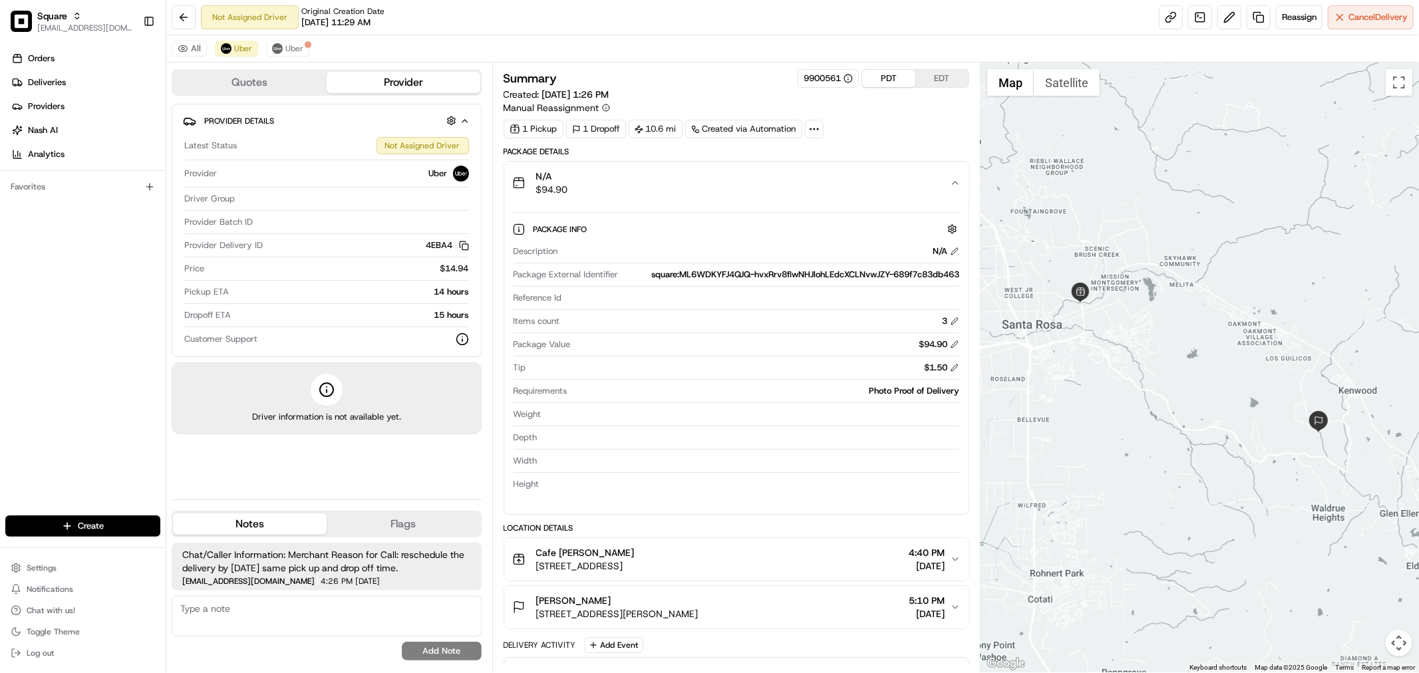
click at [389, 49] on div "All Uber Uber" at bounding box center [792, 48] width 1253 height 27
click at [676, 44] on div "All Uber Uber" at bounding box center [792, 48] width 1253 height 27
click at [516, 49] on div "All Uber Uber" at bounding box center [792, 48] width 1253 height 27
drag, startPoint x: 517, startPoint y: 39, endPoint x: 523, endPoint y: 54, distance: 16.4
click at [523, 54] on div "All Uber Uber" at bounding box center [792, 48] width 1253 height 27
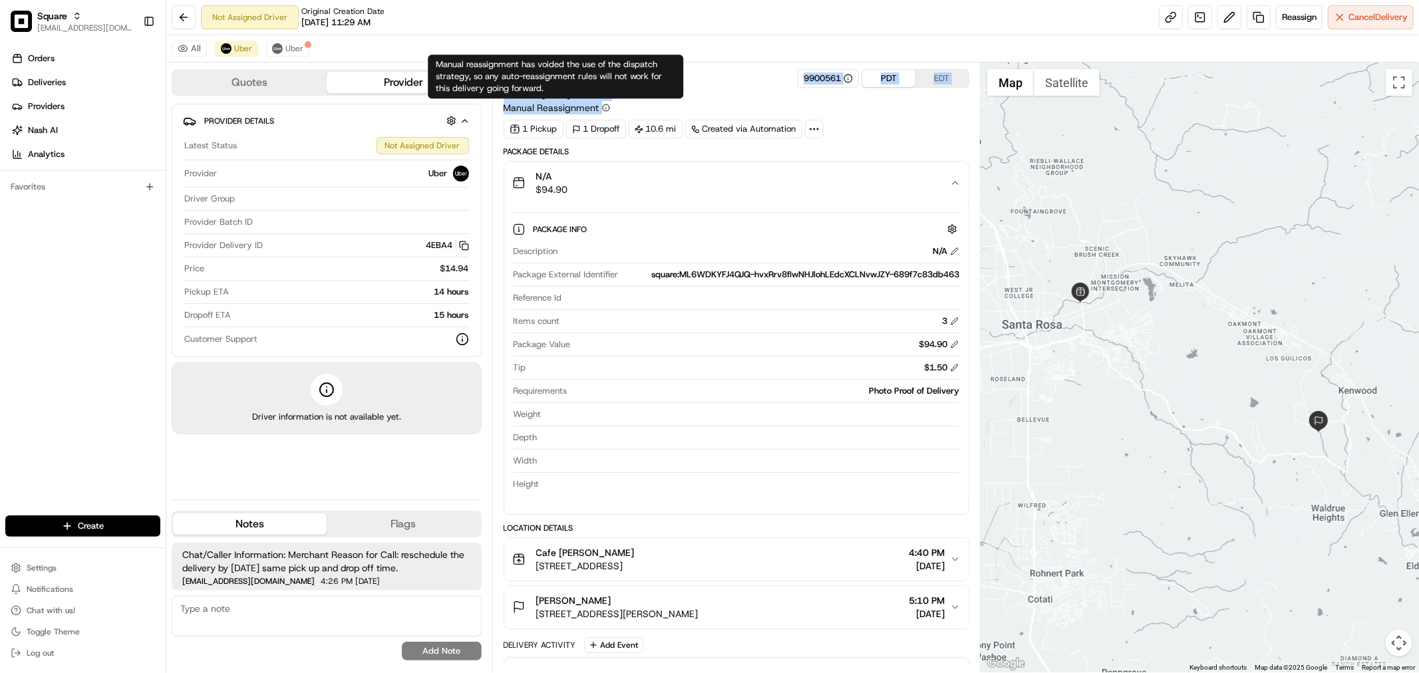
drag, startPoint x: 494, startPoint y: 110, endPoint x: 601, endPoint y: 110, distance: 107.8
click at [601, 110] on div "Summary 9900561 PDT EDT Created: 08/15/2025 1:26 PM Manual Reassignment 1 Picku…" at bounding box center [736, 368] width 488 height 610
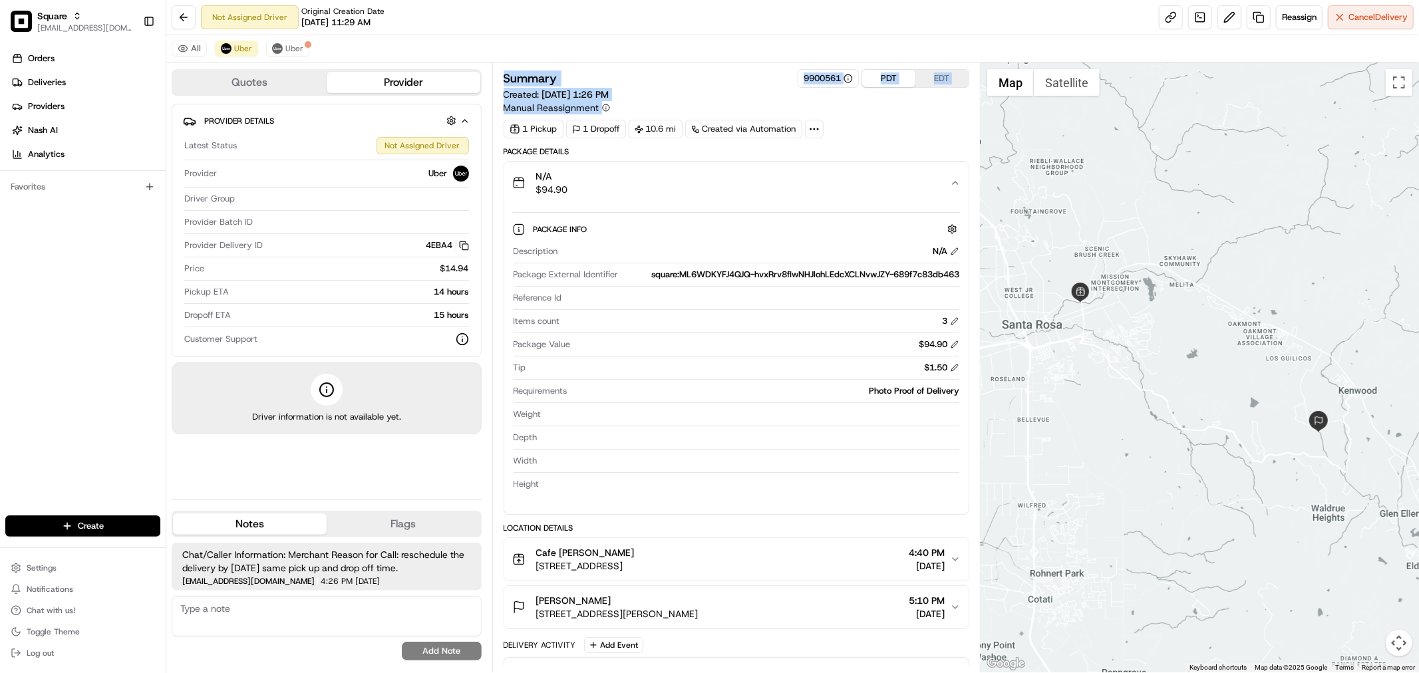
click at [680, 104] on div "Summary 9900561 PDT EDT Created: 08/15/2025 1:26 PM Manual Reassignment" at bounding box center [737, 91] width 466 height 45
drag, startPoint x: 595, startPoint y: 108, endPoint x: 493, endPoint y: 108, distance: 101.8
click at [496, 108] on div "Summary 9900561 PDT EDT Created: 08/15/2025 1:26 PM Manual Reassignment 1 Picku…" at bounding box center [736, 368] width 488 height 610
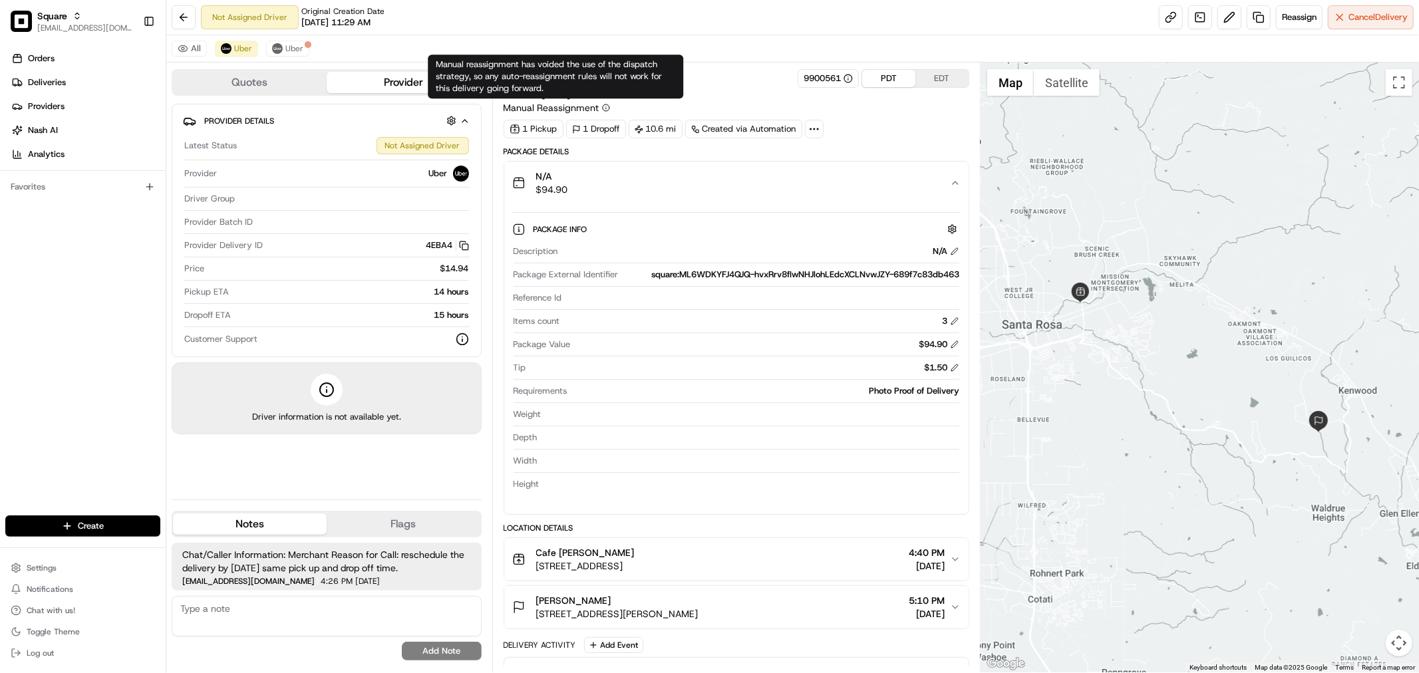
drag, startPoint x: 486, startPoint y: 108, endPoint x: 619, endPoint y: 108, distance: 133.0
click at [619, 108] on div "Quotes Provider Provider Details Latest Status Not Assigned Driver Provider Ube…" at bounding box center [573, 368] width 814 height 610
click at [670, 97] on div "Manual reassignment has voided the use of the dispatch strategy, so any auto-re…" at bounding box center [555, 77] width 255 height 44
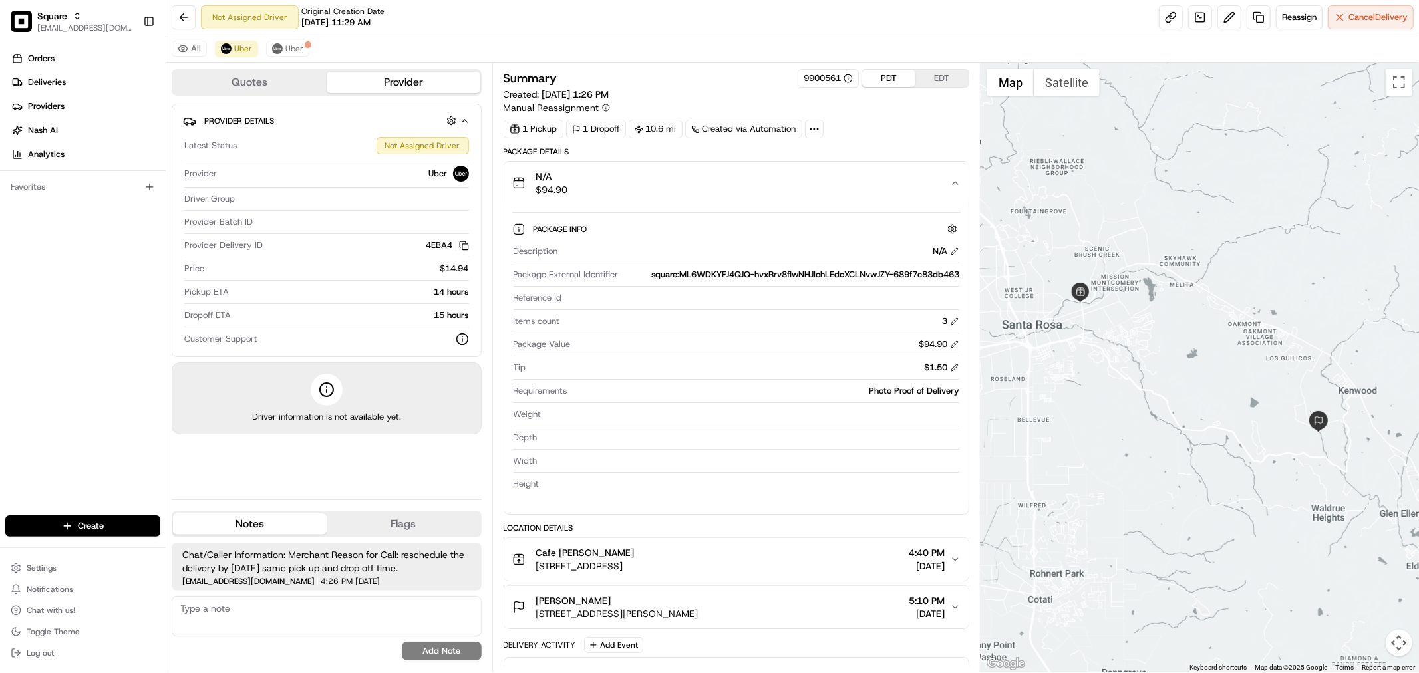
click at [717, 85] on div "Summary 9900561 PDT EDT" at bounding box center [737, 78] width 466 height 19
drag, startPoint x: 500, startPoint y: 114, endPoint x: 601, endPoint y: 115, distance: 101.1
click at [601, 115] on div "Summary 9900561 PDT EDT Created: 08/15/2025 1:26 PM Manual Reassignment 1 Picku…" at bounding box center [736, 368] width 488 height 610
click at [700, 88] on div "Summary 9900561 PDT EDT Created: 08/15/2025 1:26 PM Manual Reassignment" at bounding box center [737, 91] width 466 height 45
click at [679, 100] on div "Summary 9900561 PDT EDT Created: 08/15/2025 1:26 PM Manual Reassignment" at bounding box center [737, 91] width 466 height 45
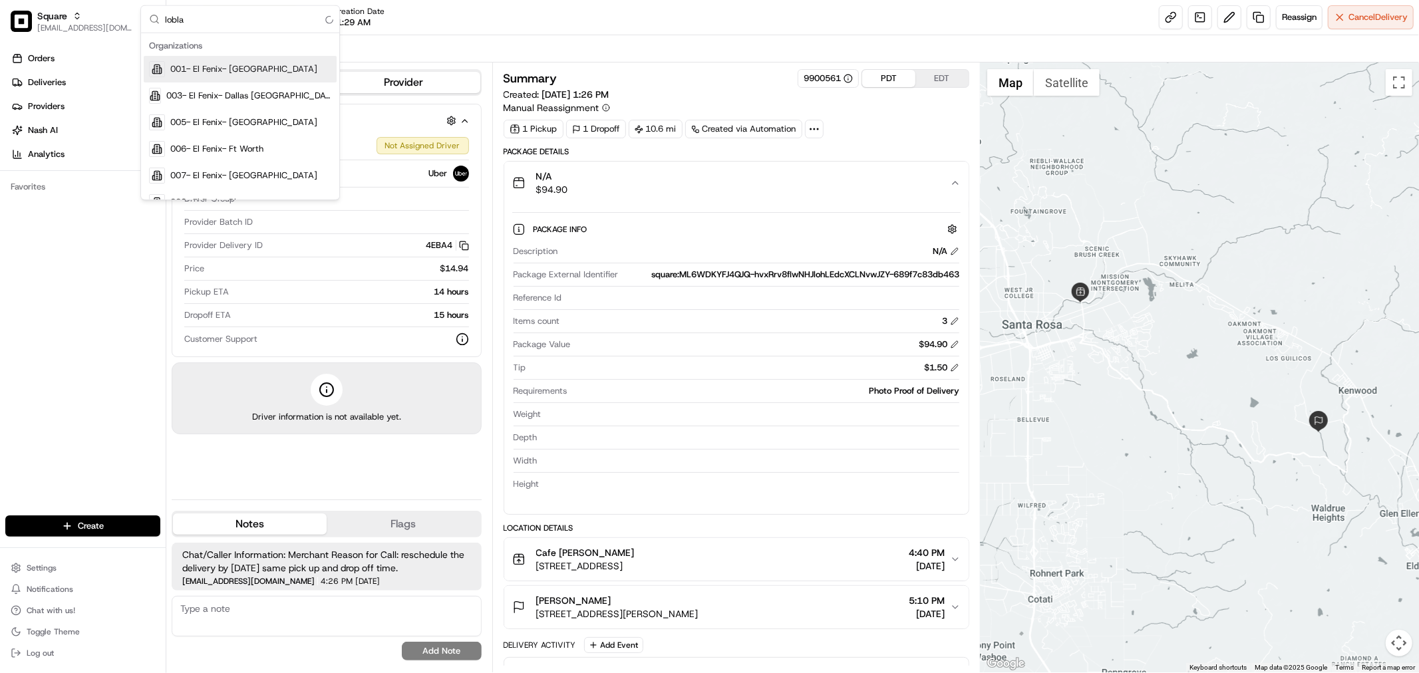
type input "loblaw"
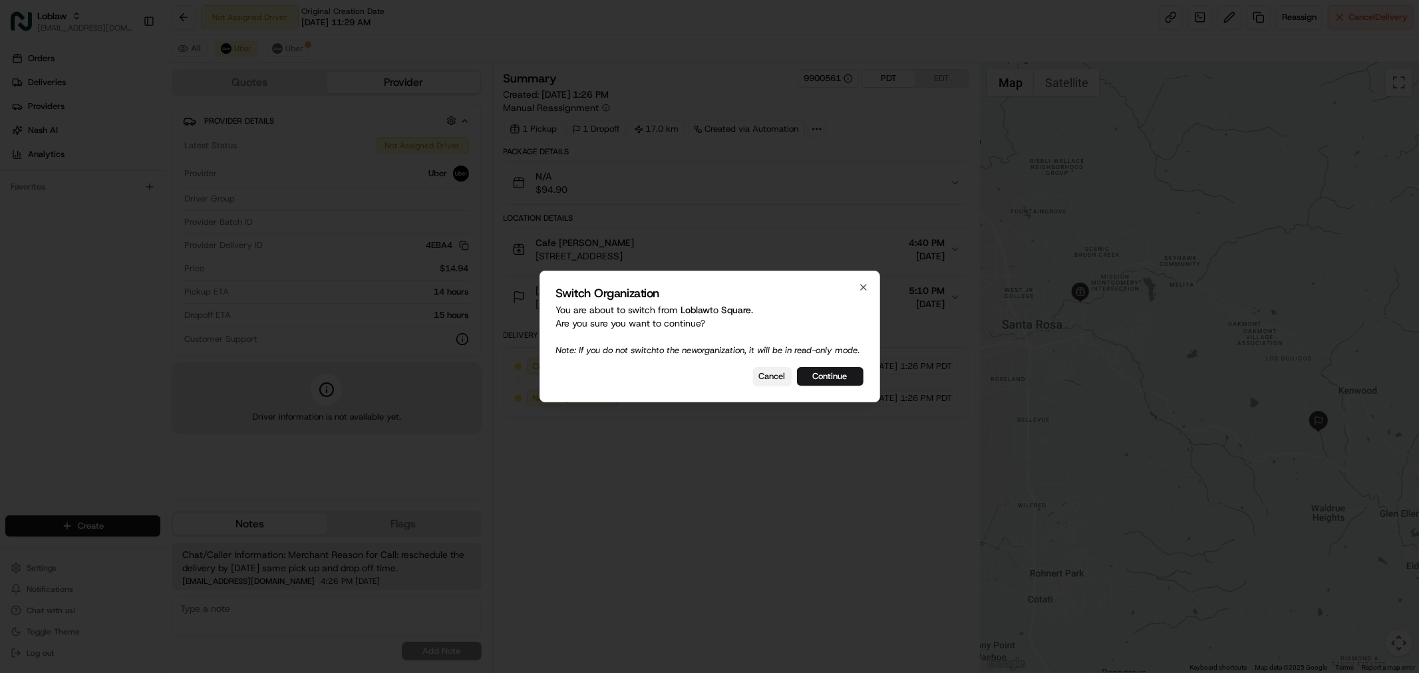
click at [762, 386] on button "Cancel" at bounding box center [772, 376] width 39 height 19
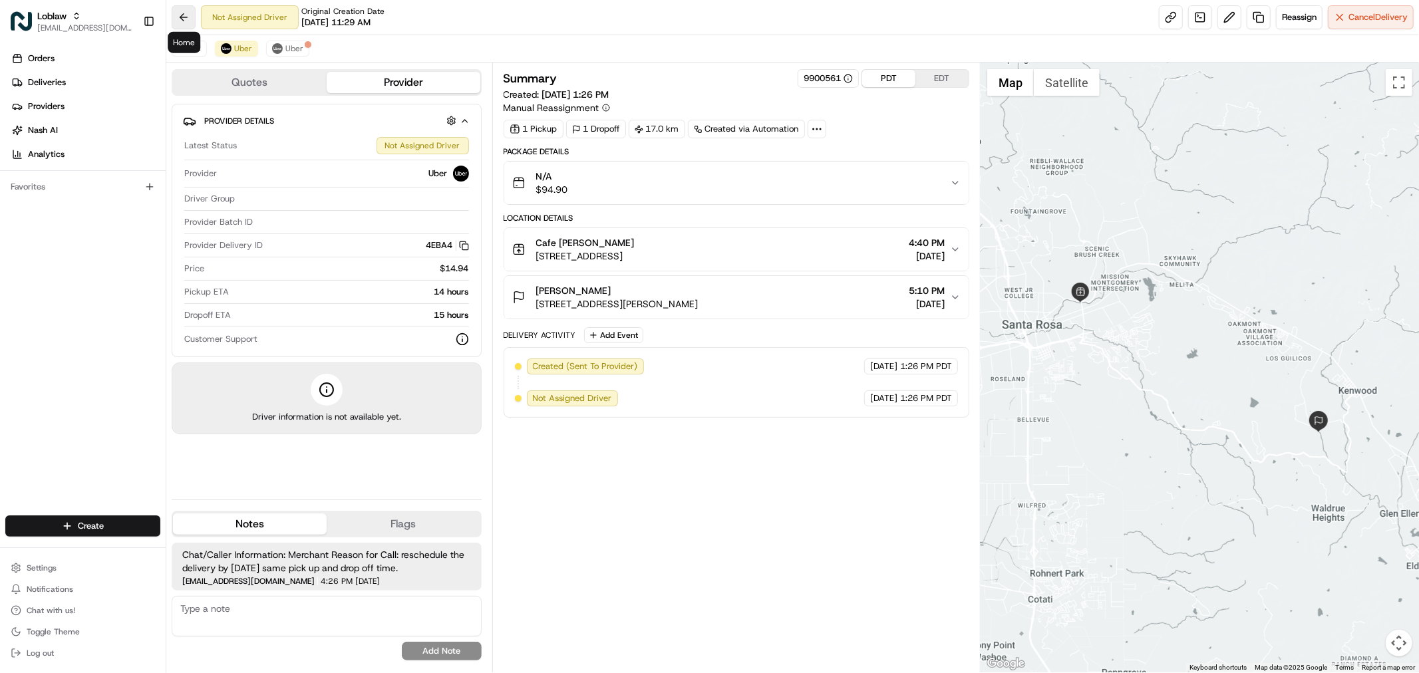
click at [182, 17] on button at bounding box center [184, 17] width 24 height 24
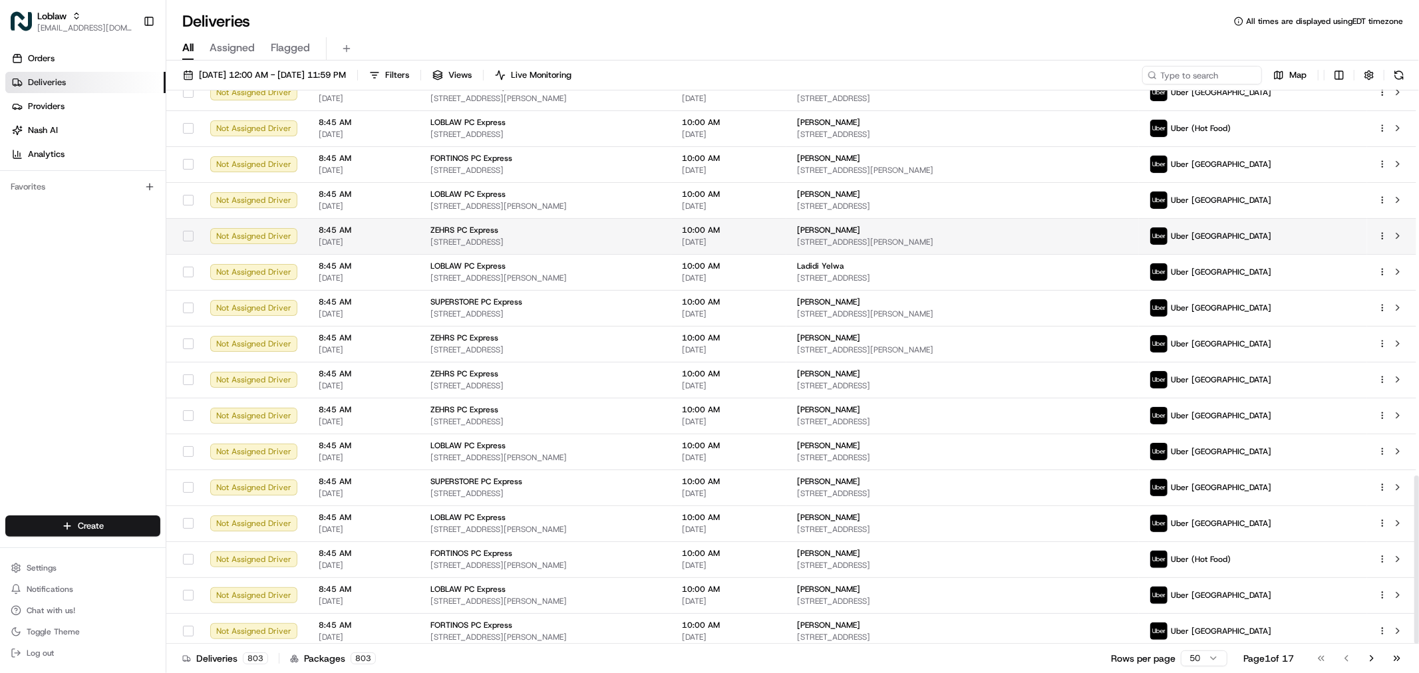
scroll to position [1268, 0]
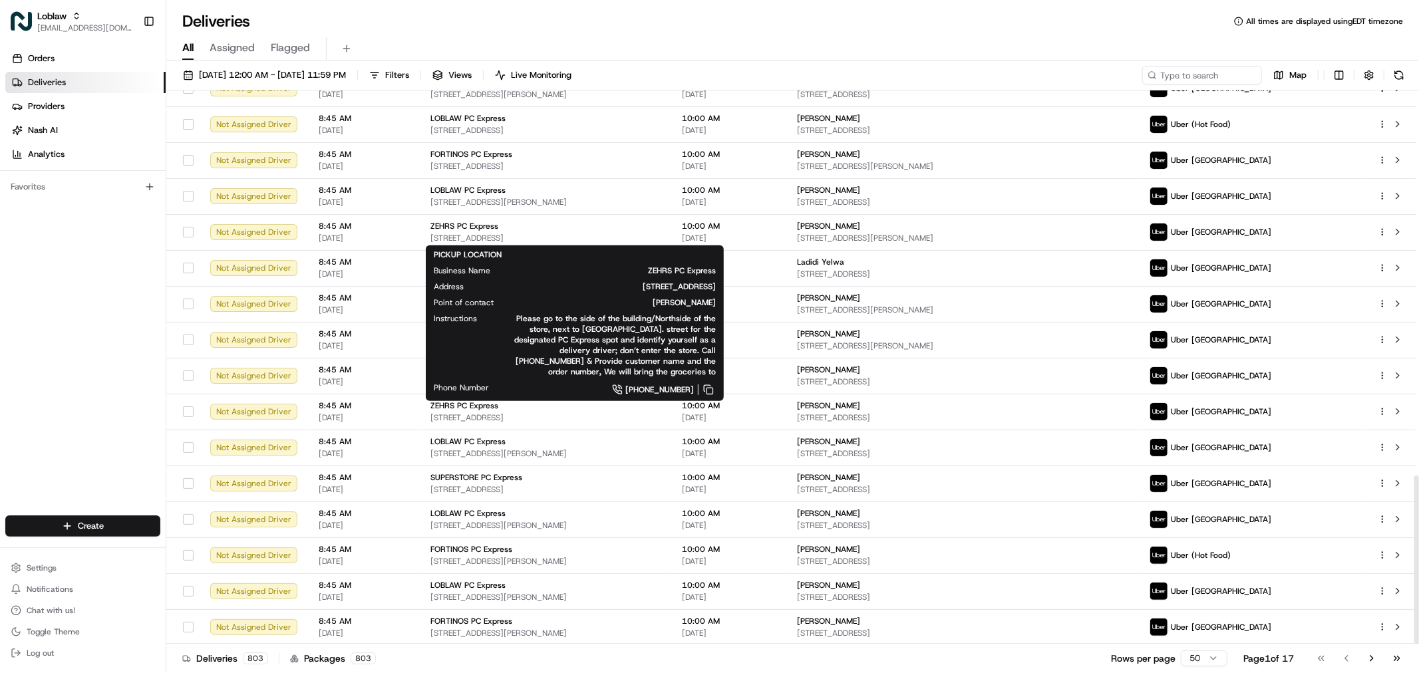
click at [621, 281] on span "50 4th Ave, Orangeville, ON L9W 4P1, Canada" at bounding box center [600, 286] width 231 height 11
click at [776, 273] on span "[DATE]" at bounding box center [729, 274] width 94 height 11
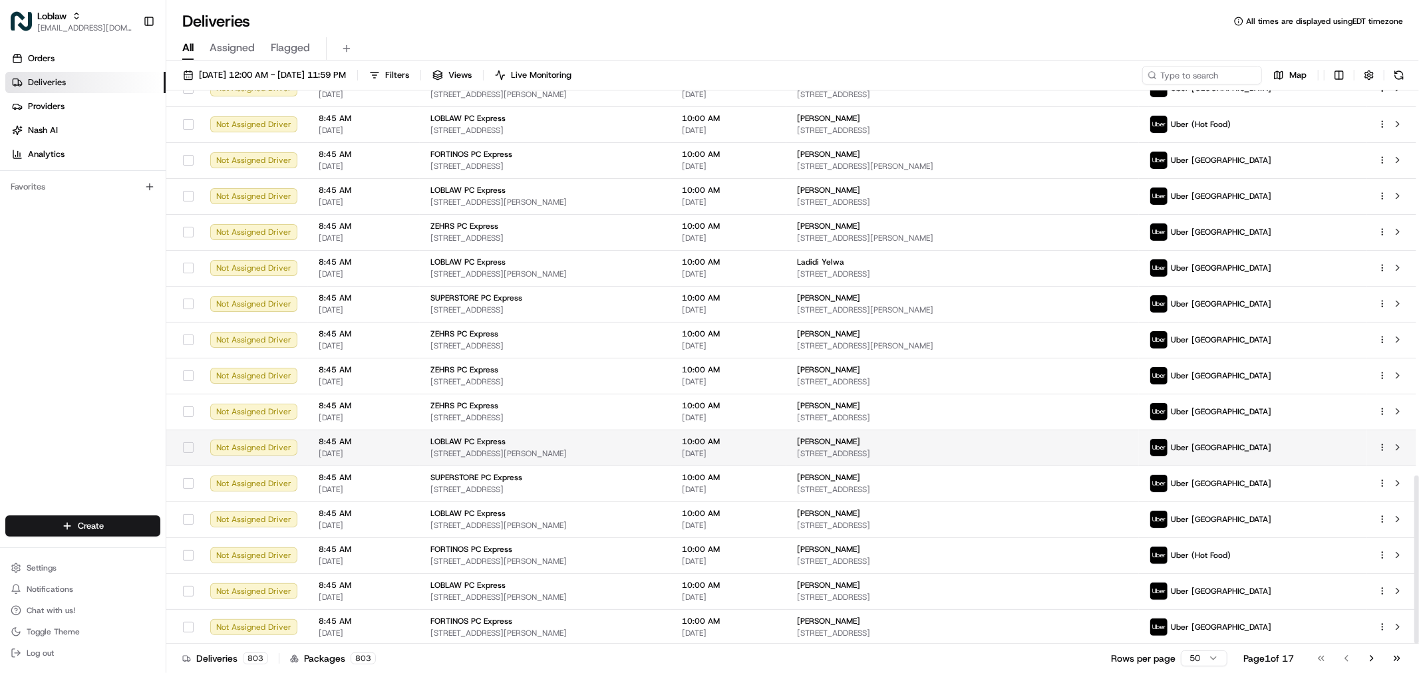
click at [786, 444] on td "10:00 AM Aug 16 2025" at bounding box center [728, 448] width 115 height 36
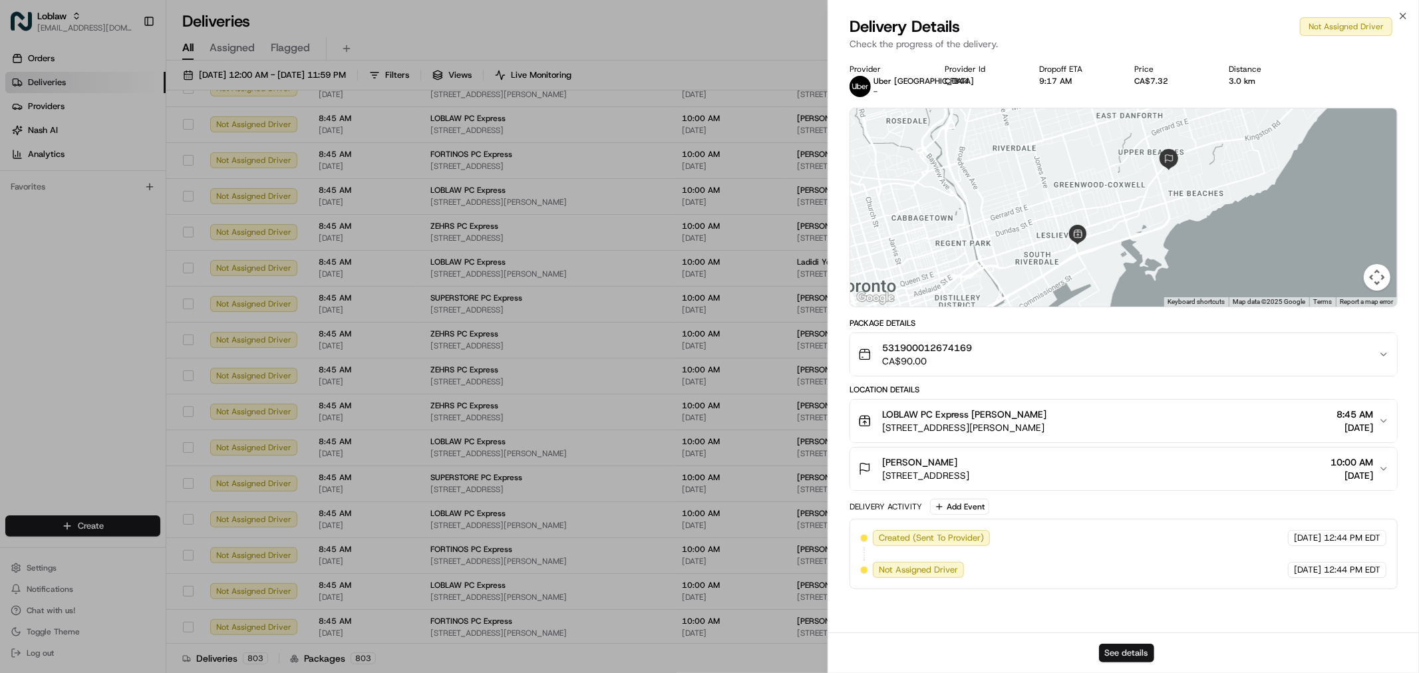
click at [1131, 654] on button "See details" at bounding box center [1126, 653] width 55 height 19
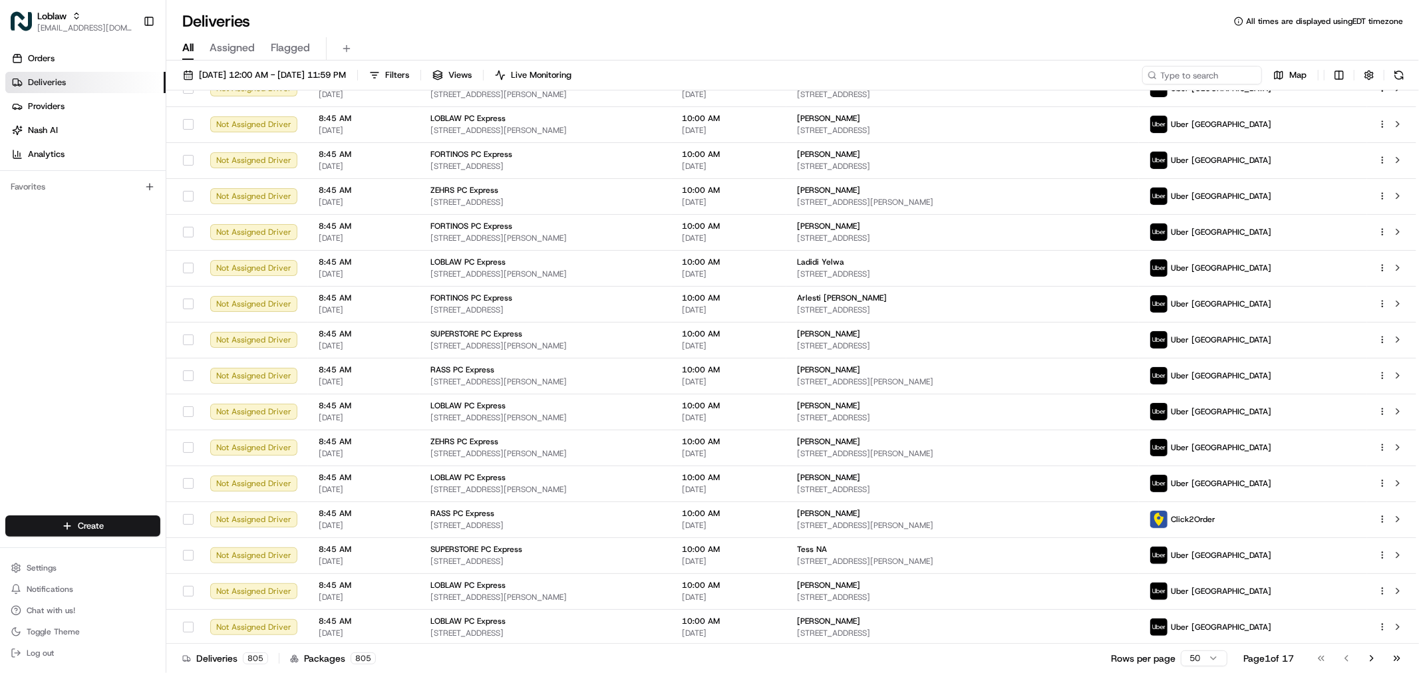
click at [347, 23] on div "Deliveries All times are displayed using EDT timezone" at bounding box center [792, 21] width 1253 height 21
type input "ezcater"
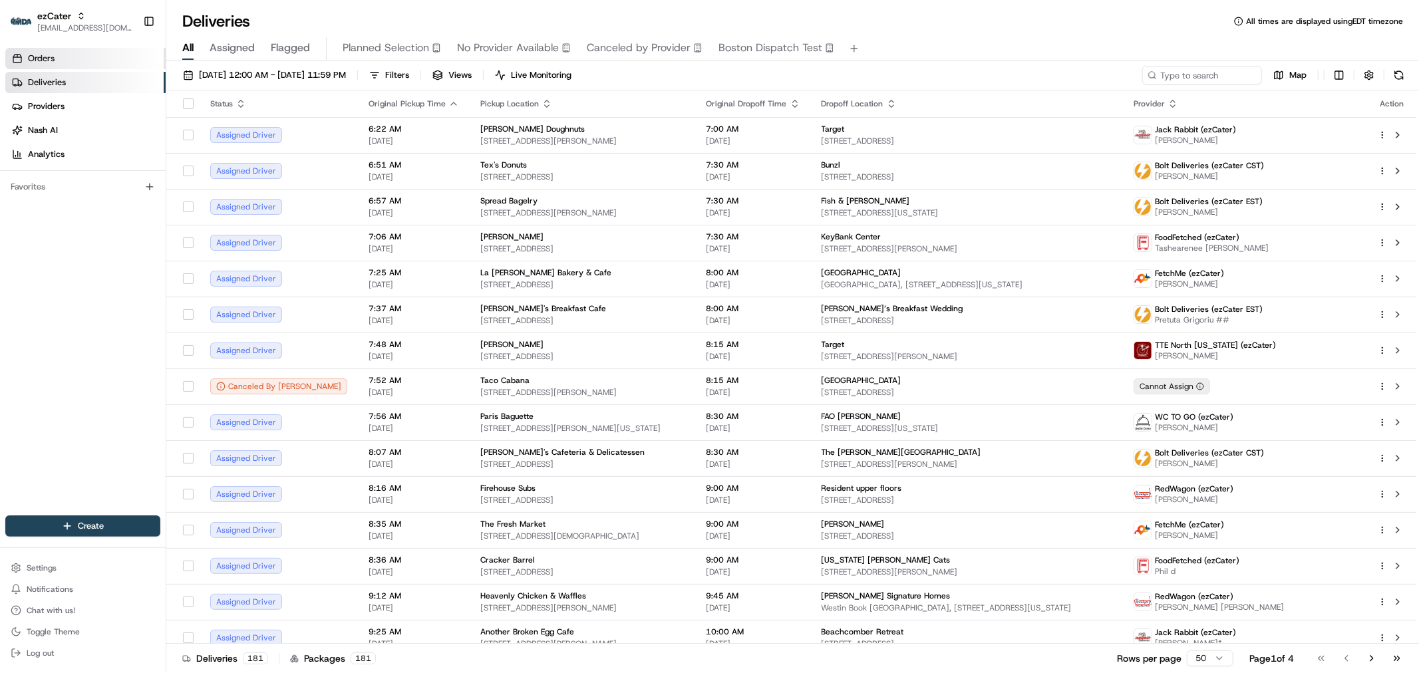
click at [80, 62] on link "Orders" at bounding box center [85, 58] width 160 height 21
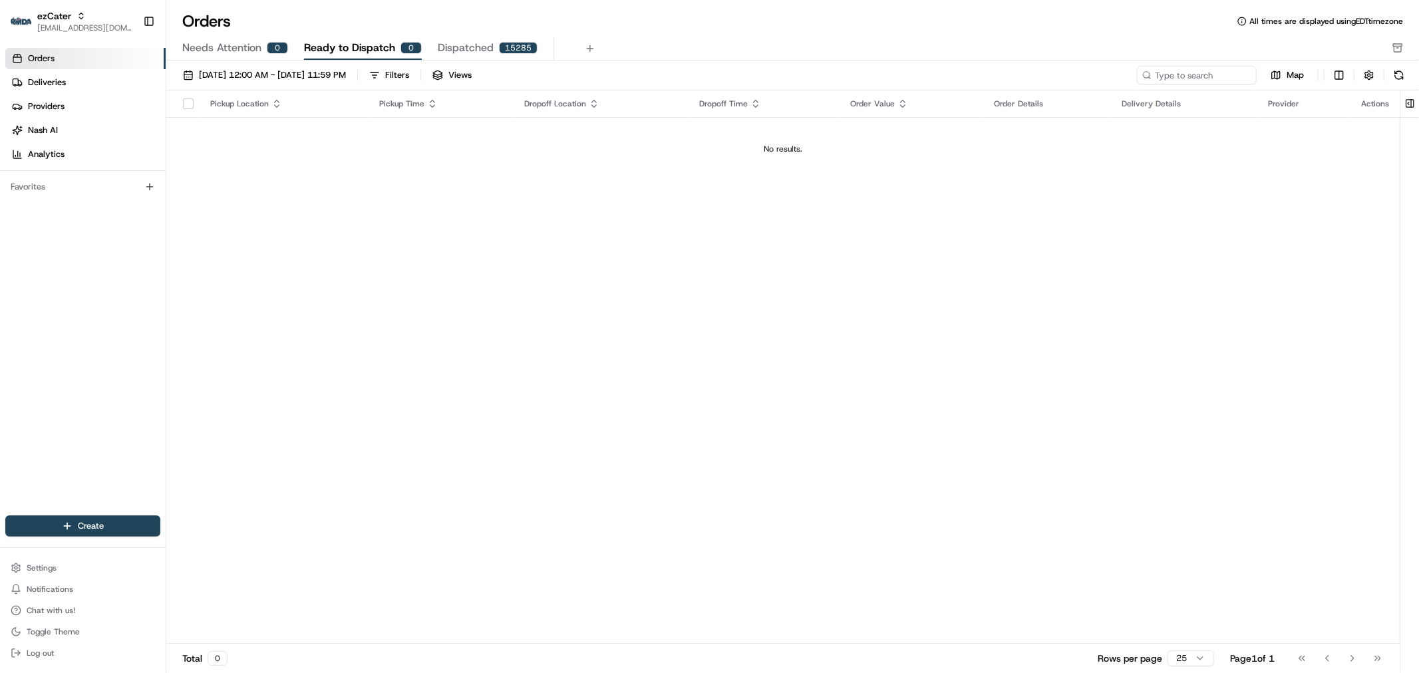
click at [235, 52] on span "Needs Attention" at bounding box center [221, 48] width 79 height 16
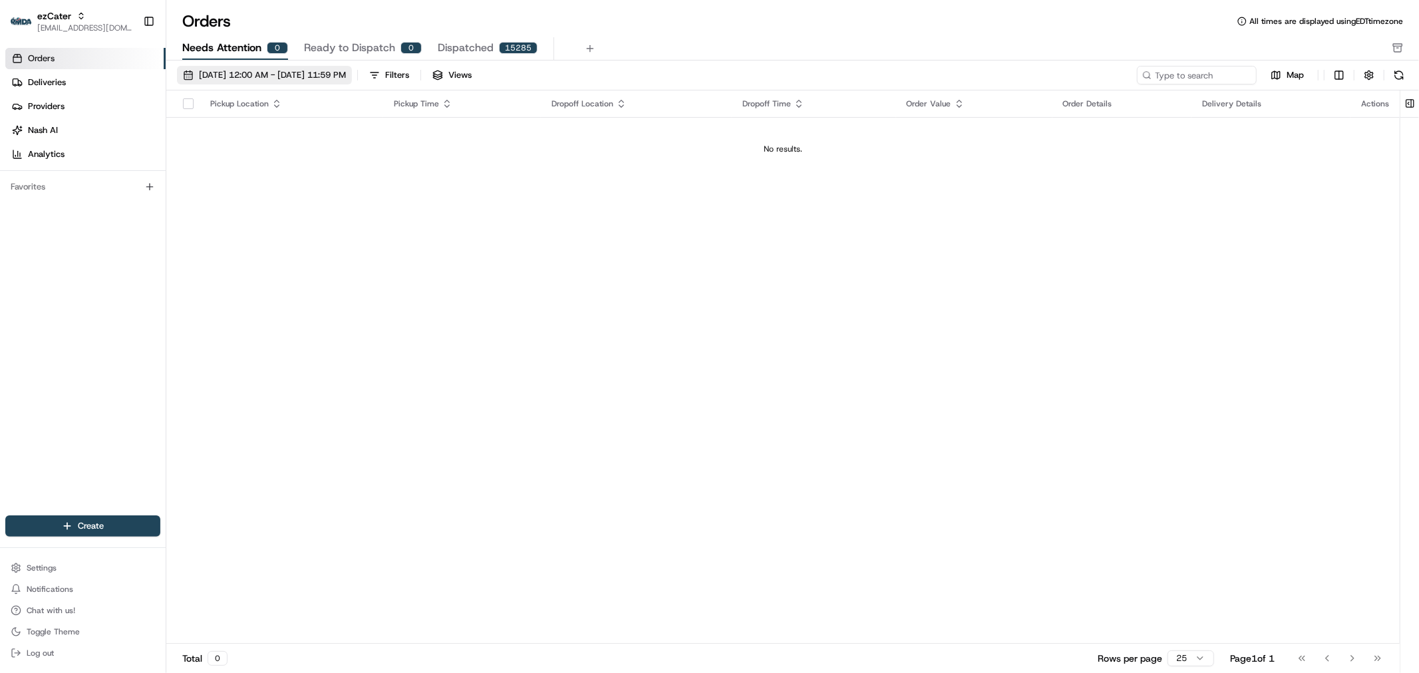
click at [251, 75] on span "08/01/2025 12:00 AM - 08/31/2025 11:59 PM" at bounding box center [272, 75] width 147 height 12
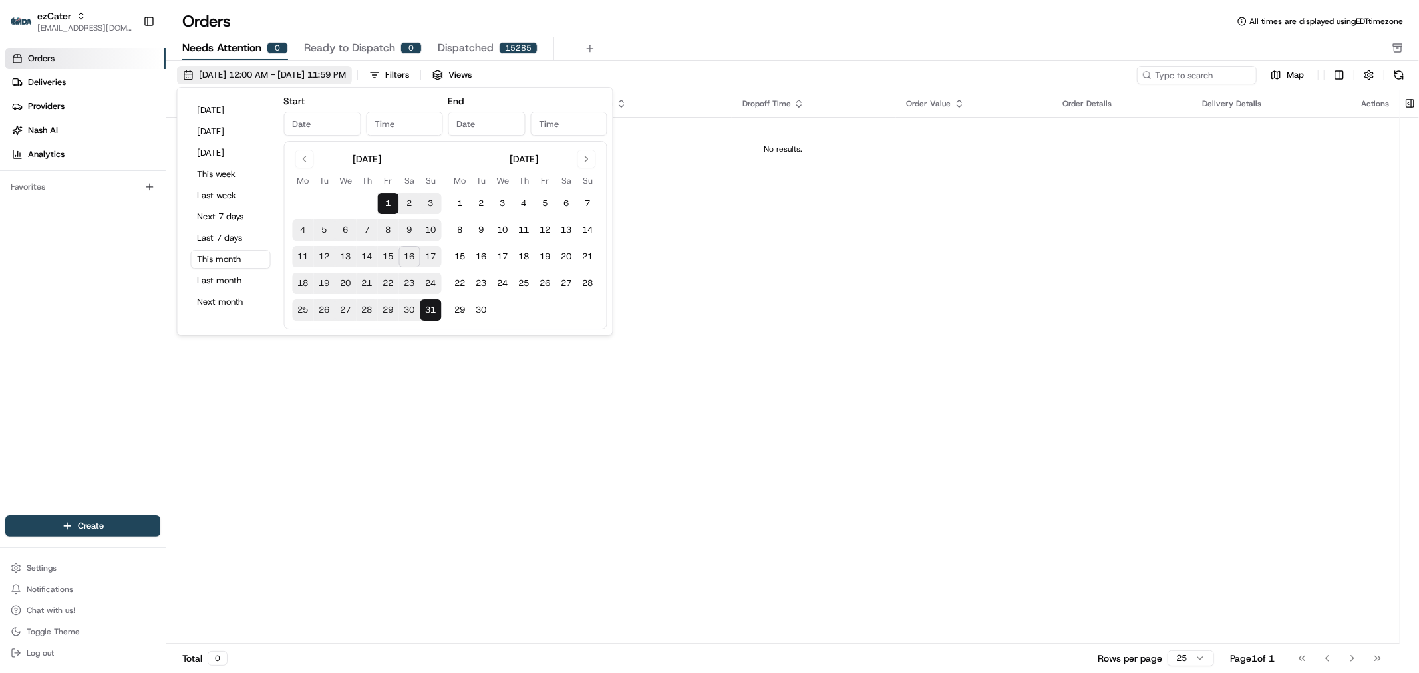
type input "Aug 1, 2025"
type input "12:00 AM"
type input "Aug 31, 2025"
type input "11:59 PM"
click at [466, 204] on button "1" at bounding box center [460, 203] width 21 height 21
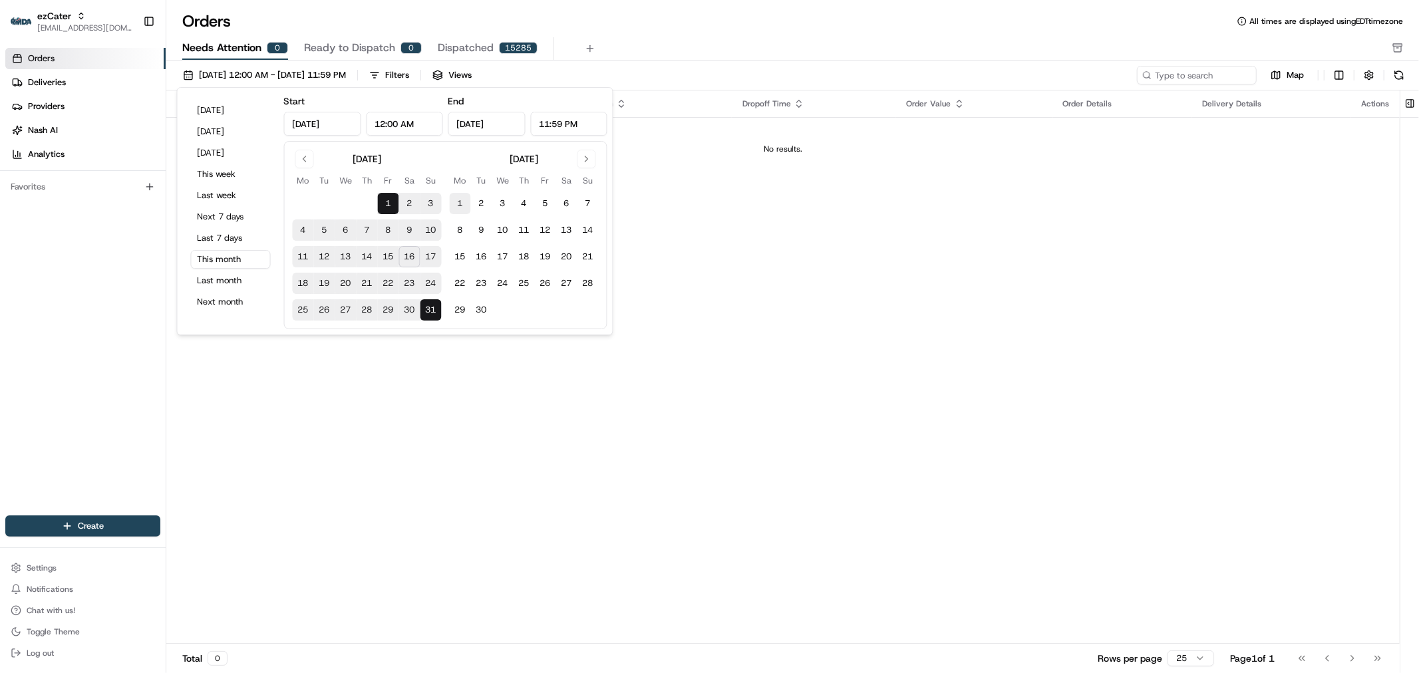
type input "Sep 1, 2025"
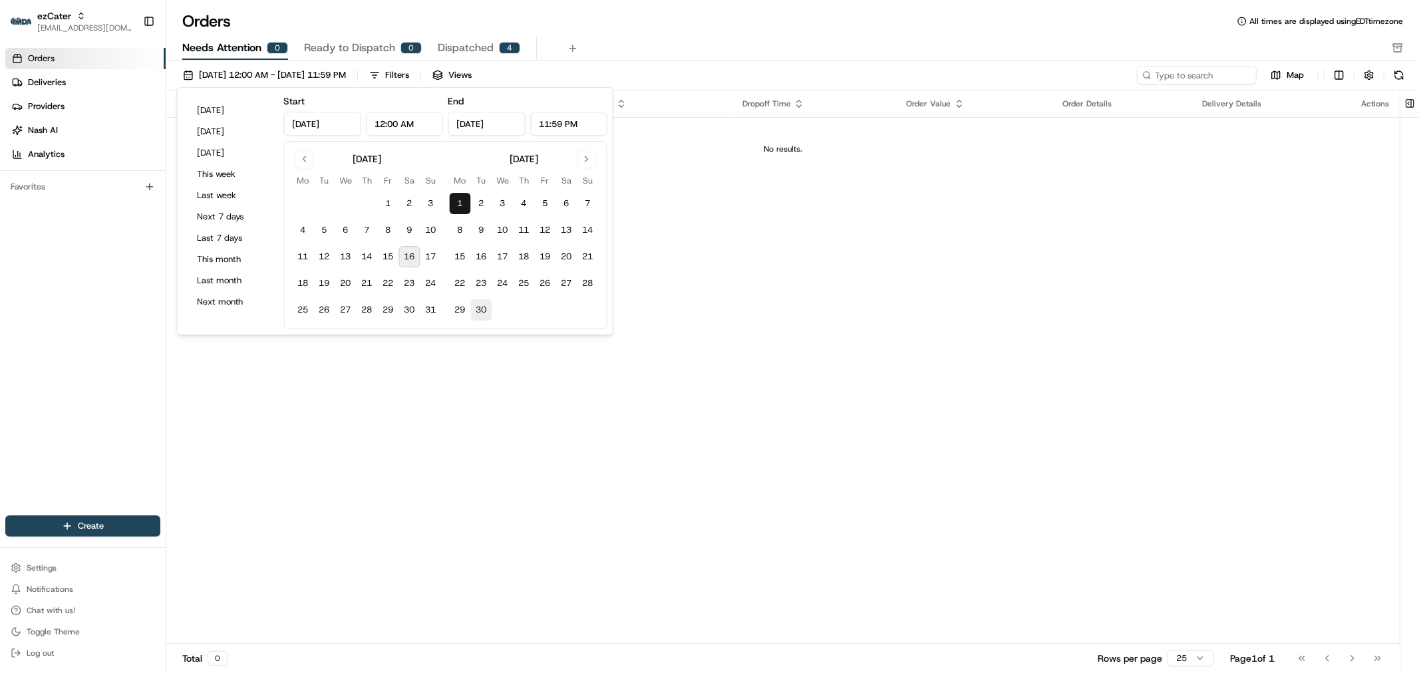
click at [486, 313] on button "30" at bounding box center [481, 309] width 21 height 21
type input "Sep 30, 2025"
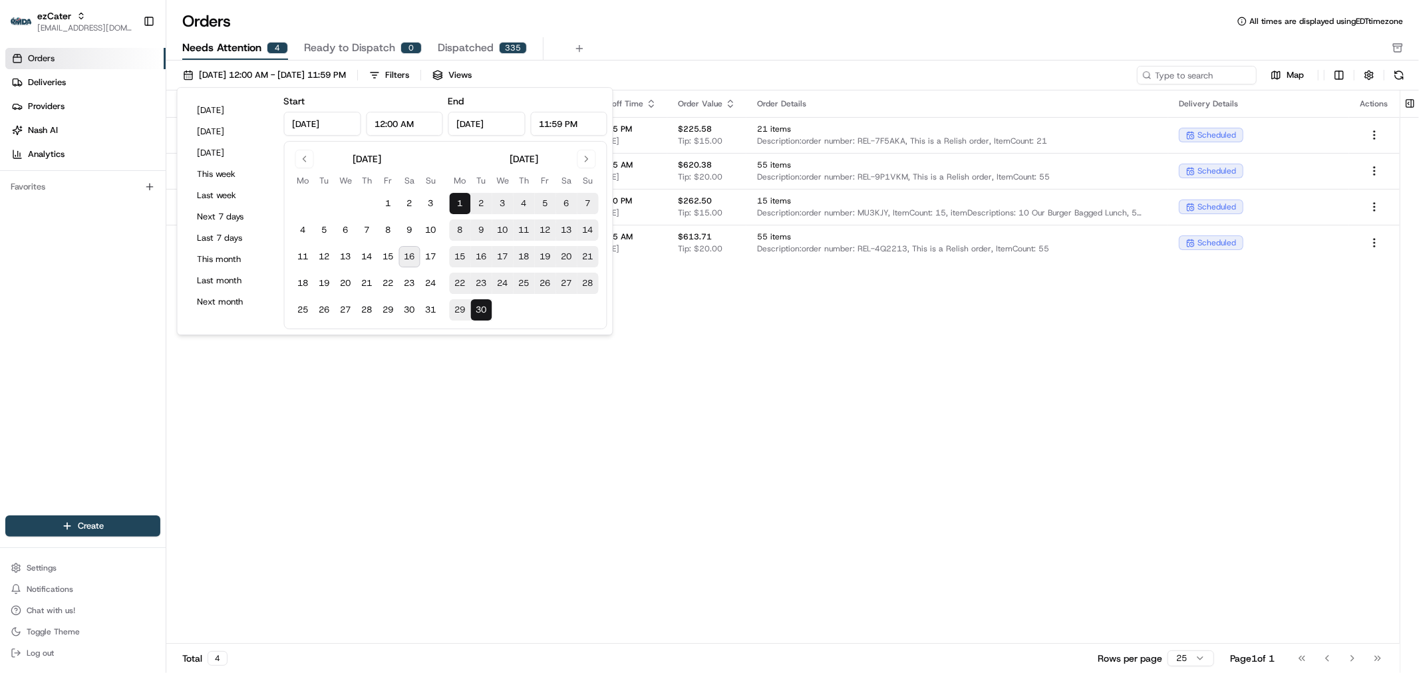
click at [804, 377] on div "Pickup Location Pickup Time Dropoff Location Dropoff Time Order Value Order Det…" at bounding box center [782, 366] width 1233 height 553
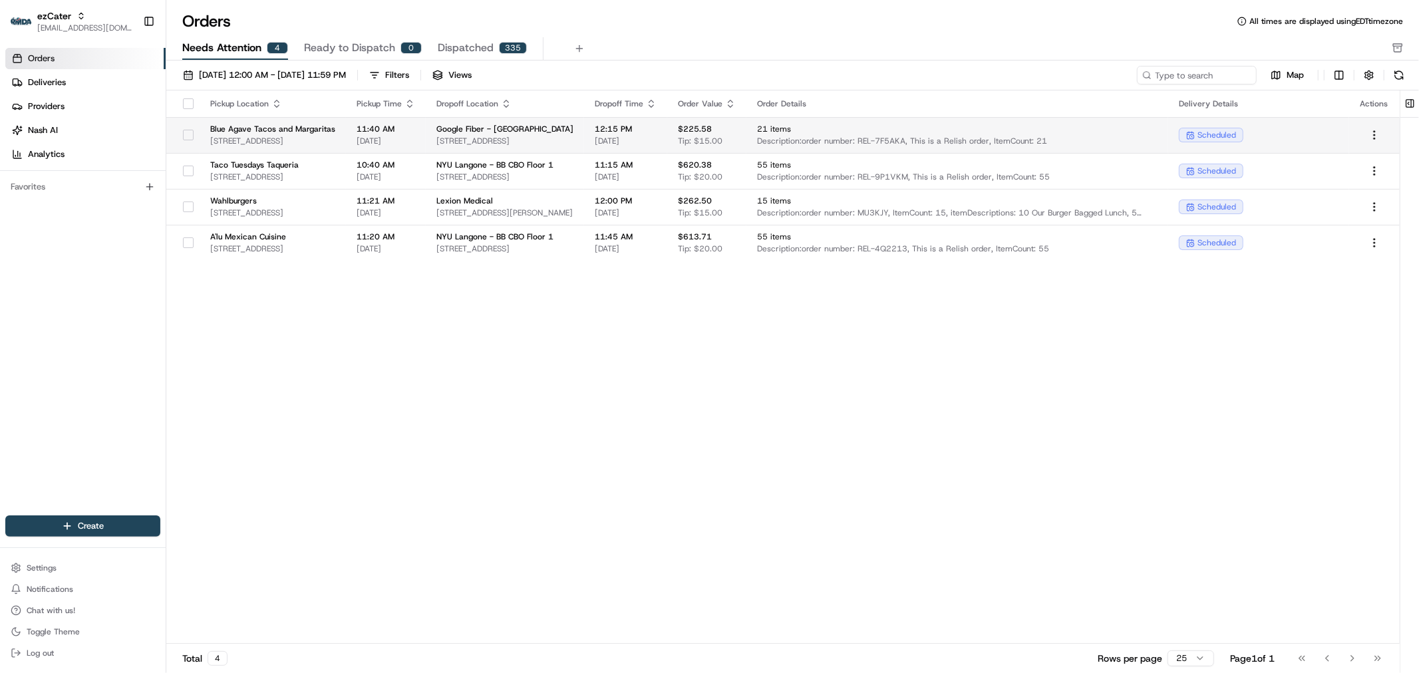
click at [573, 144] on span "329 5th St, Ste 100, West Des Moines, IA, 50265" at bounding box center [504, 141] width 137 height 11
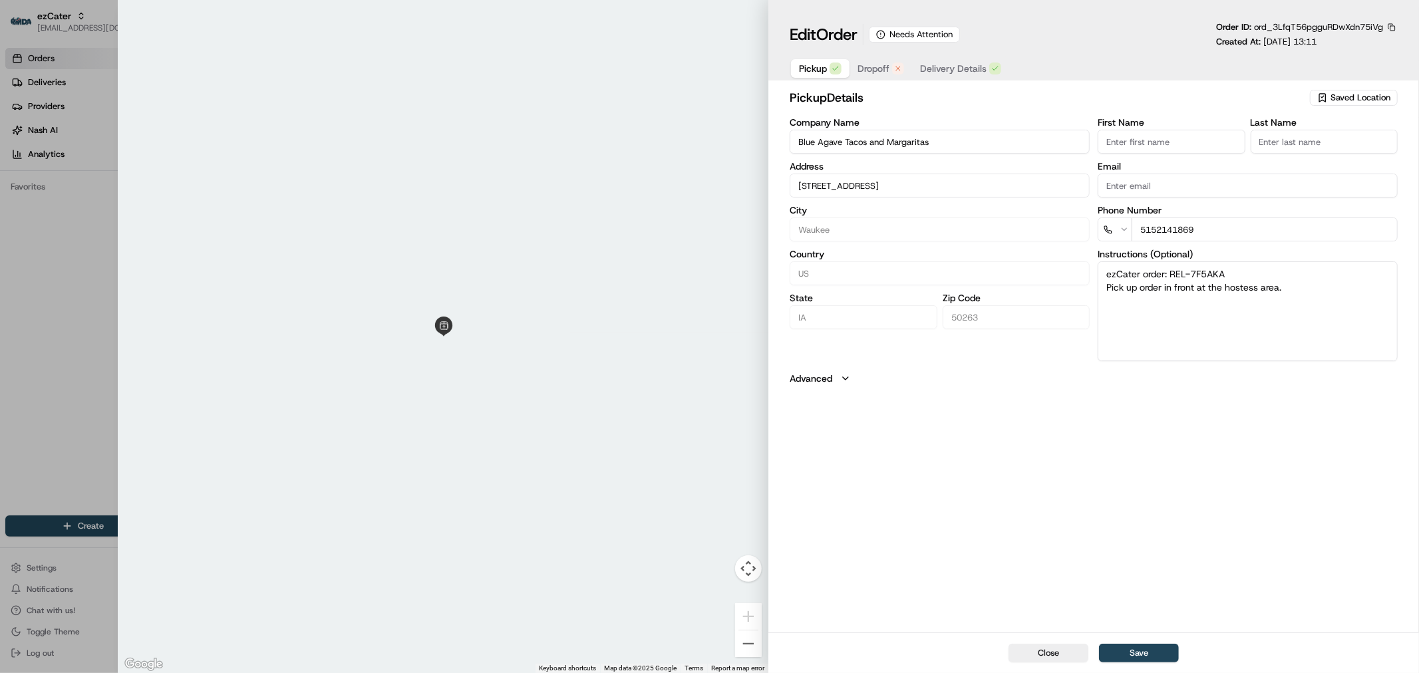
click at [882, 70] on span "Dropoff" at bounding box center [873, 68] width 32 height 13
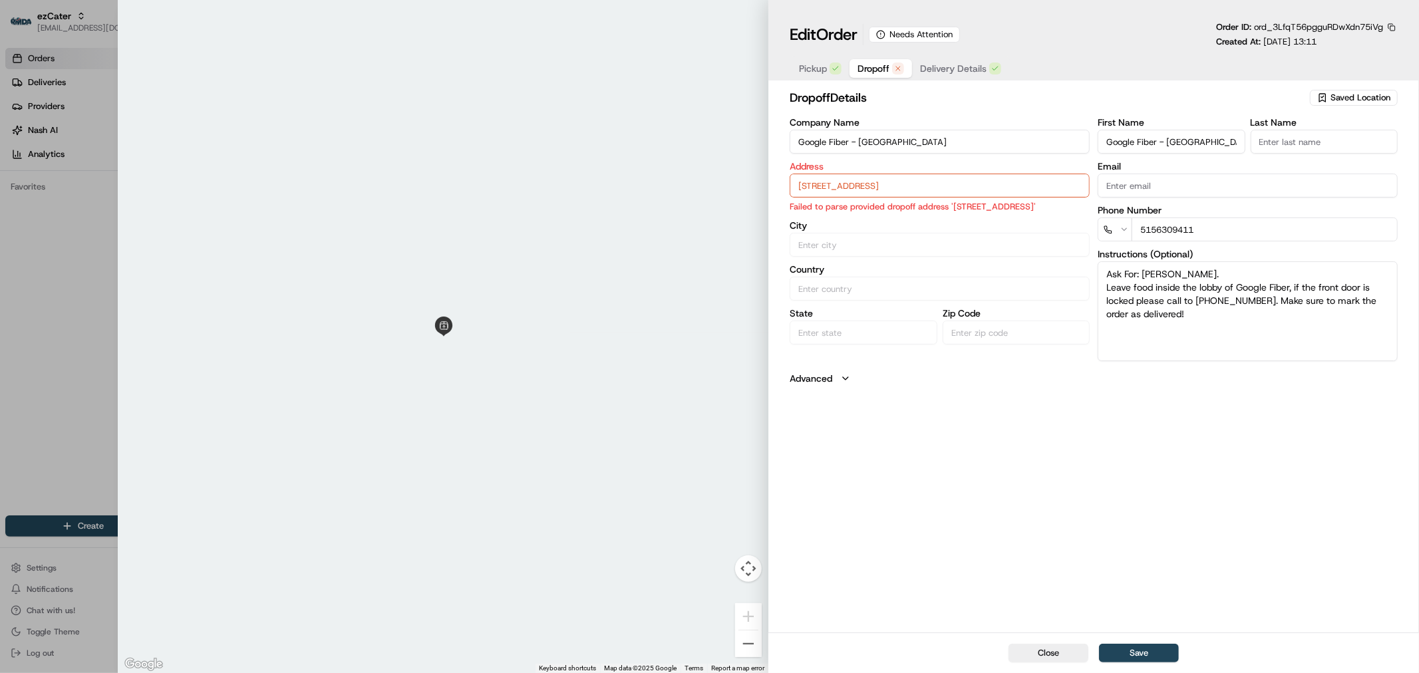
click at [51, 271] on div at bounding box center [709, 336] width 1419 height 673
type input "+1"
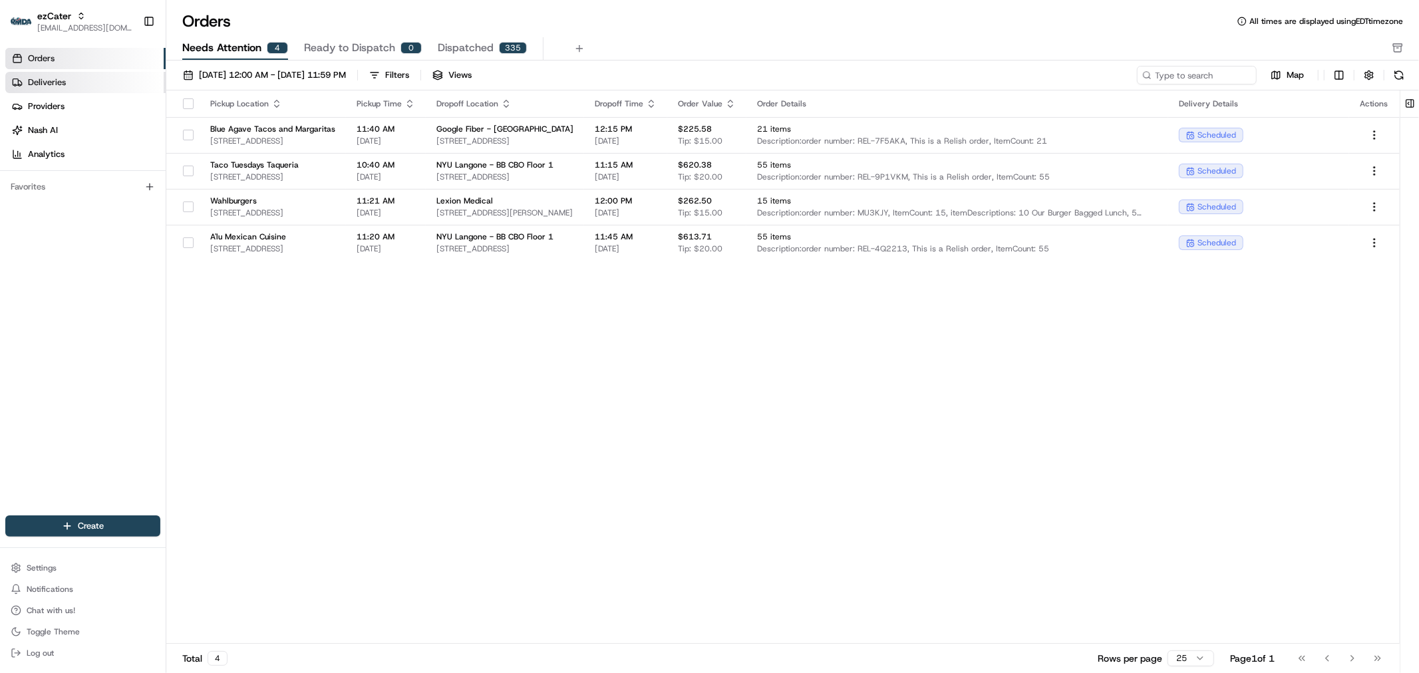
click at [69, 85] on link "Deliveries" at bounding box center [85, 82] width 160 height 21
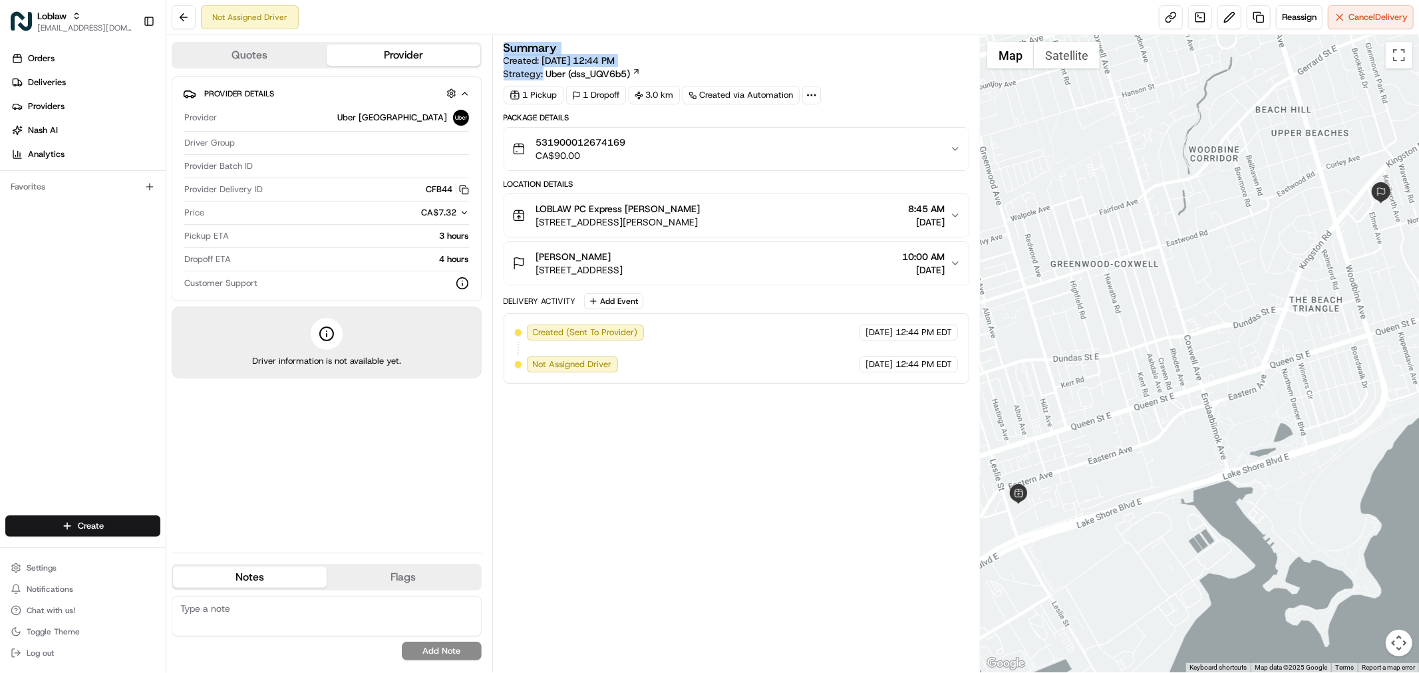
drag, startPoint x: 502, startPoint y: 74, endPoint x: 642, endPoint y: 71, distance: 140.4
click at [642, 71] on div "Summary Created: [DATE] 12:44 PM Strategy: Uber (dss_UQV6b5) 1 Pickup 1 Dropoff…" at bounding box center [736, 353] width 488 height 637
click at [722, 54] on div "Summary" at bounding box center [737, 48] width 466 height 12
click at [41, 573] on span "Settings" at bounding box center [42, 568] width 30 height 11
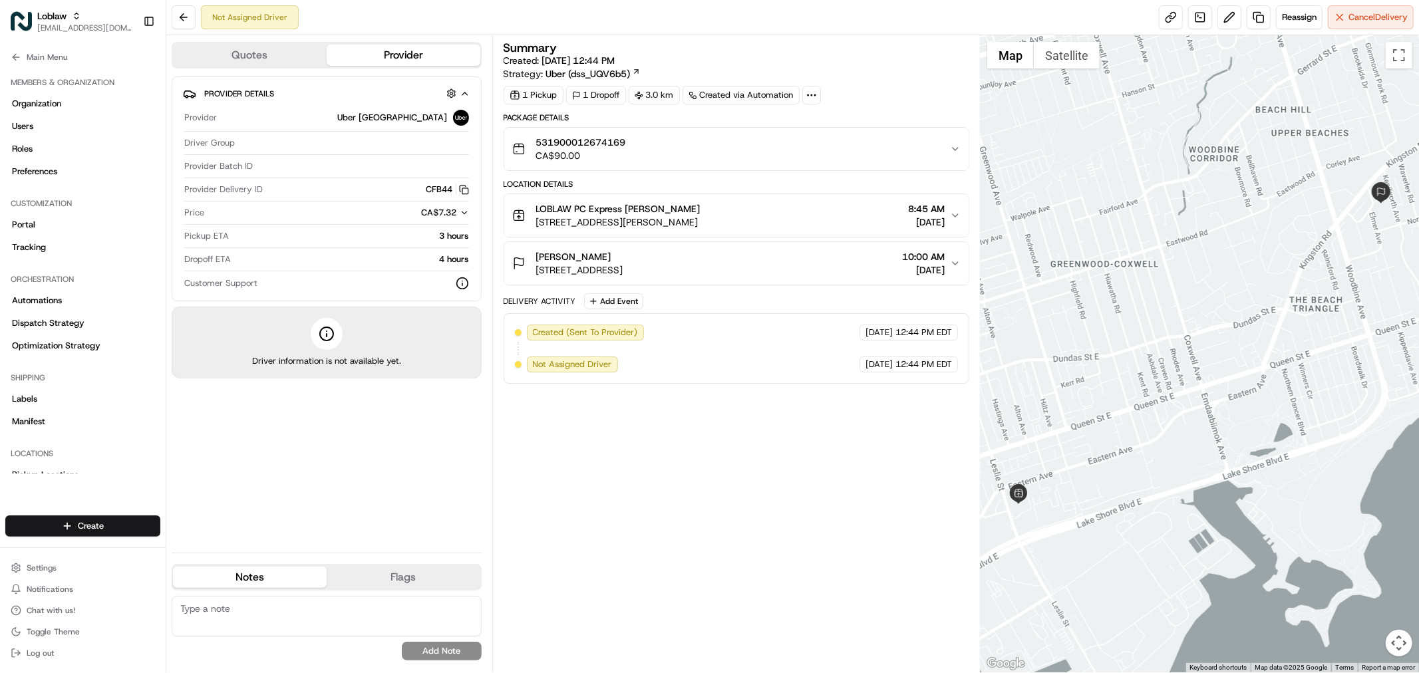
click at [661, 514] on div "Summary Created: [DATE] 12:44 PM Strategy: Uber (dss_UQV6b5) 1 Pickup 1 Dropoff…" at bounding box center [737, 354] width 466 height 624
click at [371, 13] on div "Not Assigned Driver Reassign Cancel Delivery" at bounding box center [792, 17] width 1253 height 35
click at [25, 329] on span "Dispatch Strategy" at bounding box center [48, 323] width 73 height 12
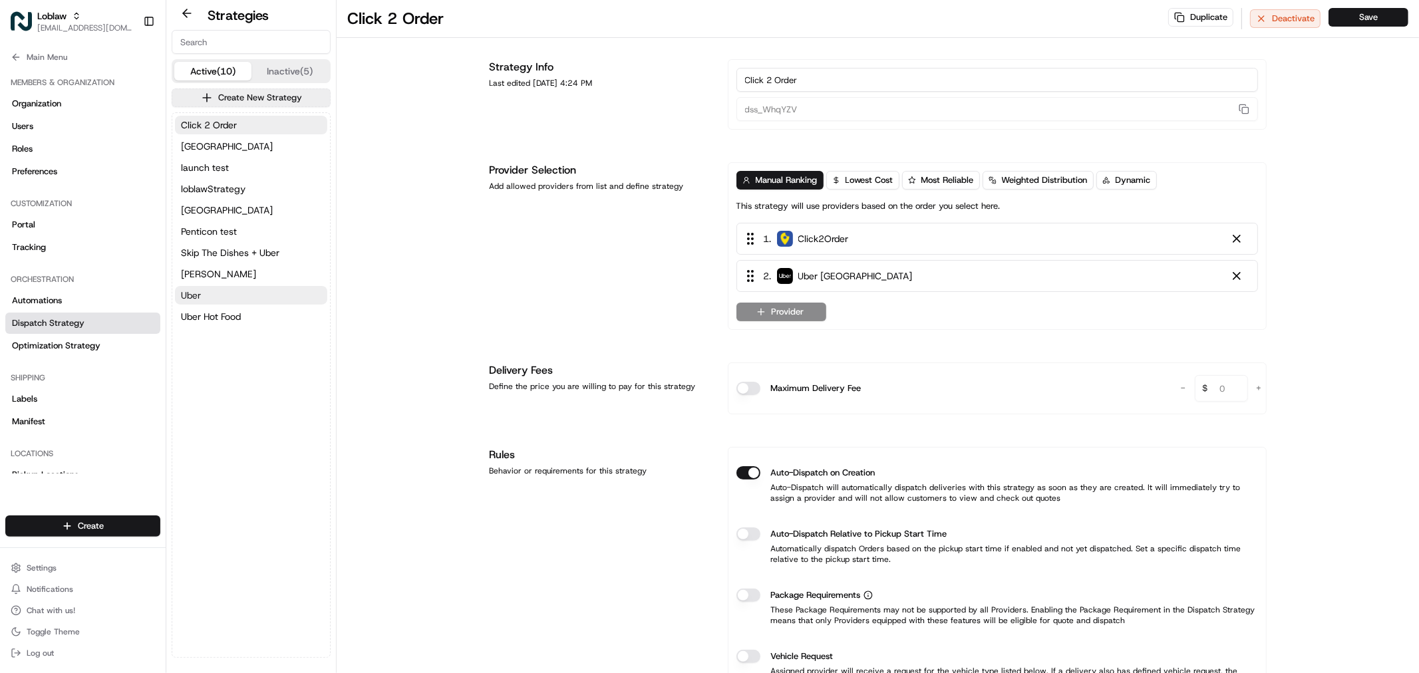
click at [217, 296] on button "Uber" at bounding box center [251, 295] width 152 height 19
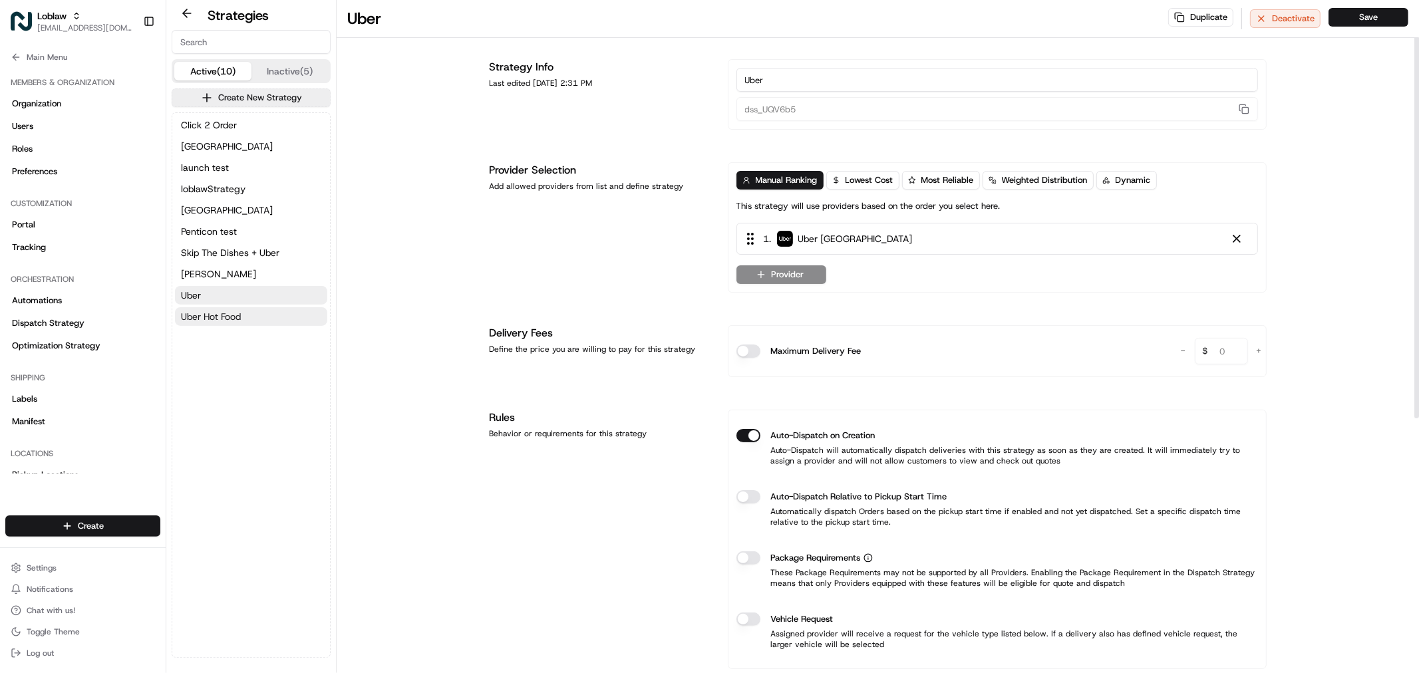
click at [269, 315] on button "Uber Hot Food" at bounding box center [251, 316] width 152 height 19
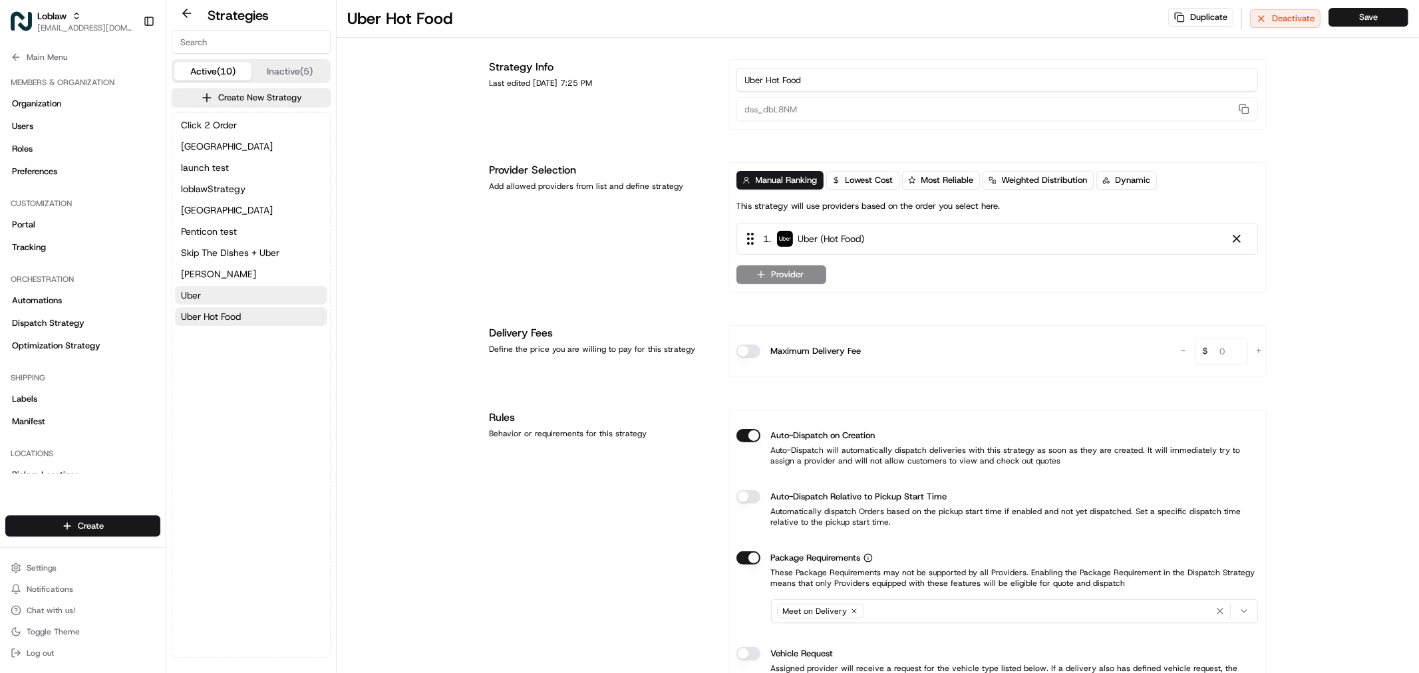
click at [295, 293] on button "Uber" at bounding box center [251, 295] width 152 height 19
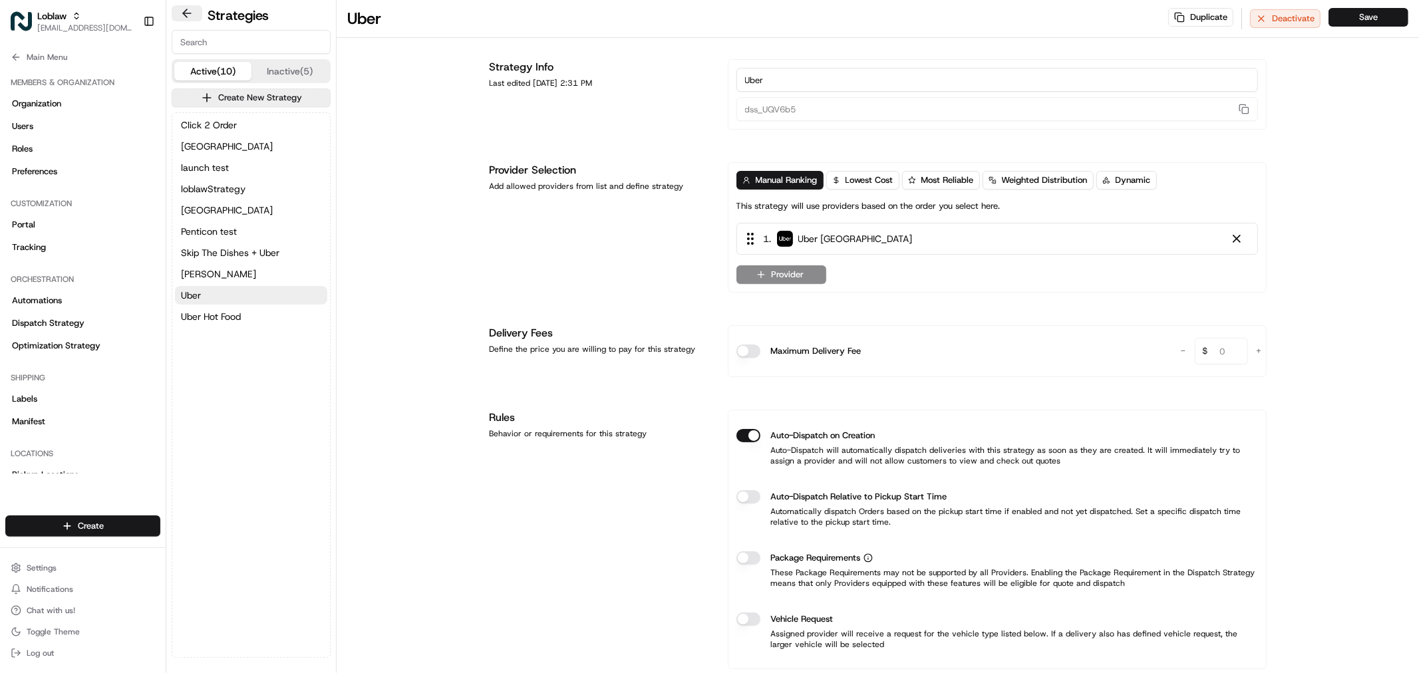
click at [191, 20] on button at bounding box center [187, 13] width 31 height 16
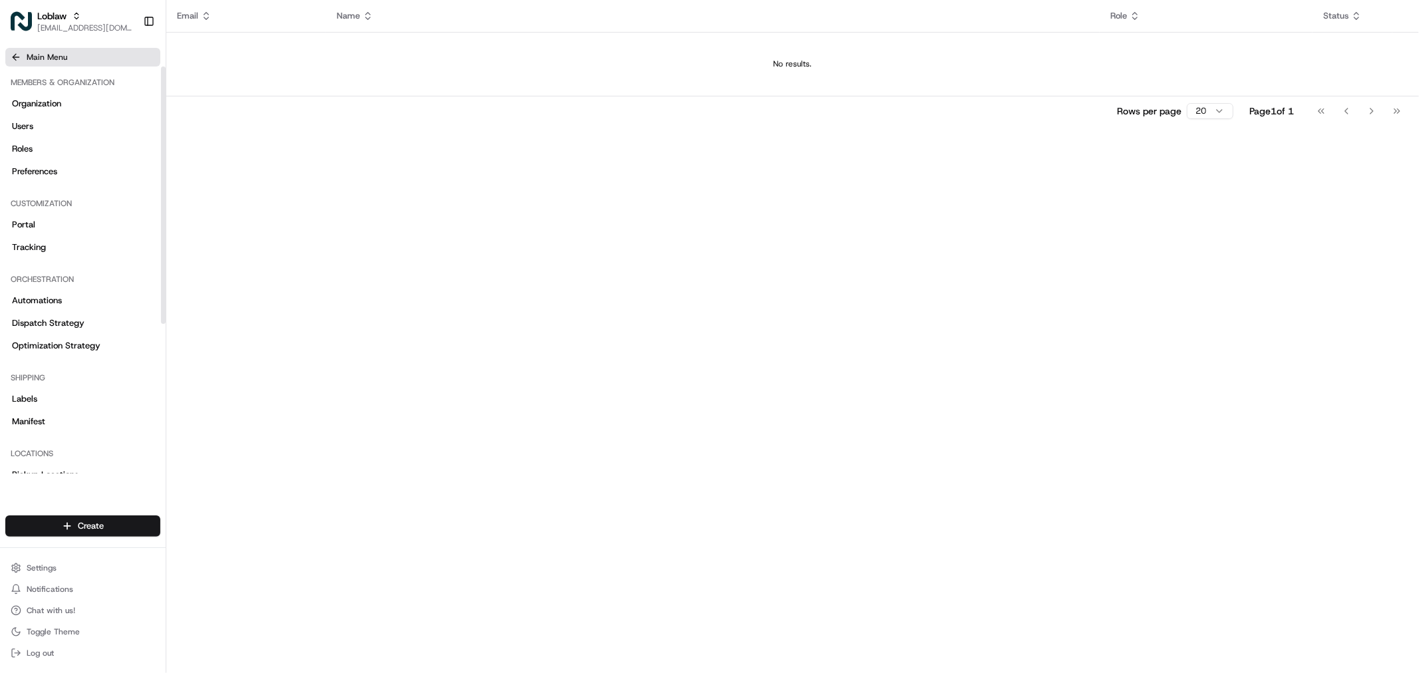
click at [88, 62] on button "Main Menu" at bounding box center [82, 57] width 155 height 19
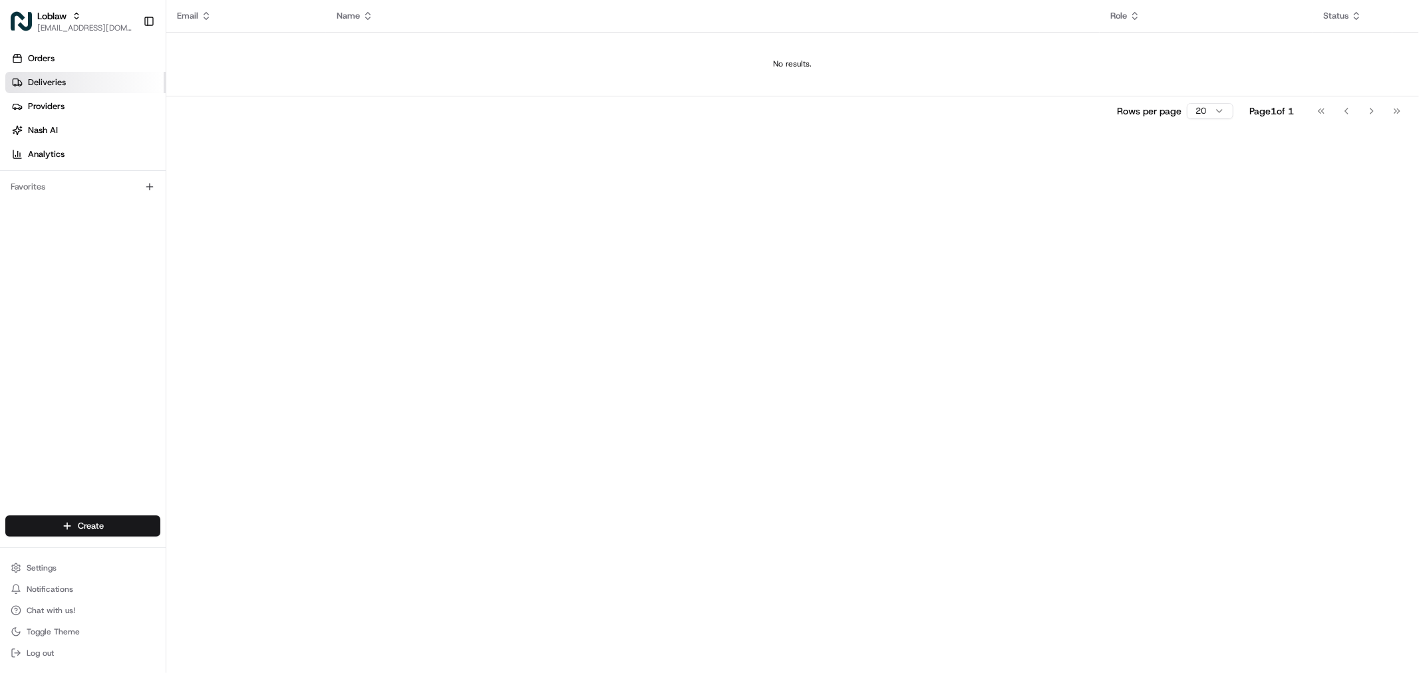
click at [83, 80] on link "Deliveries" at bounding box center [85, 82] width 160 height 21
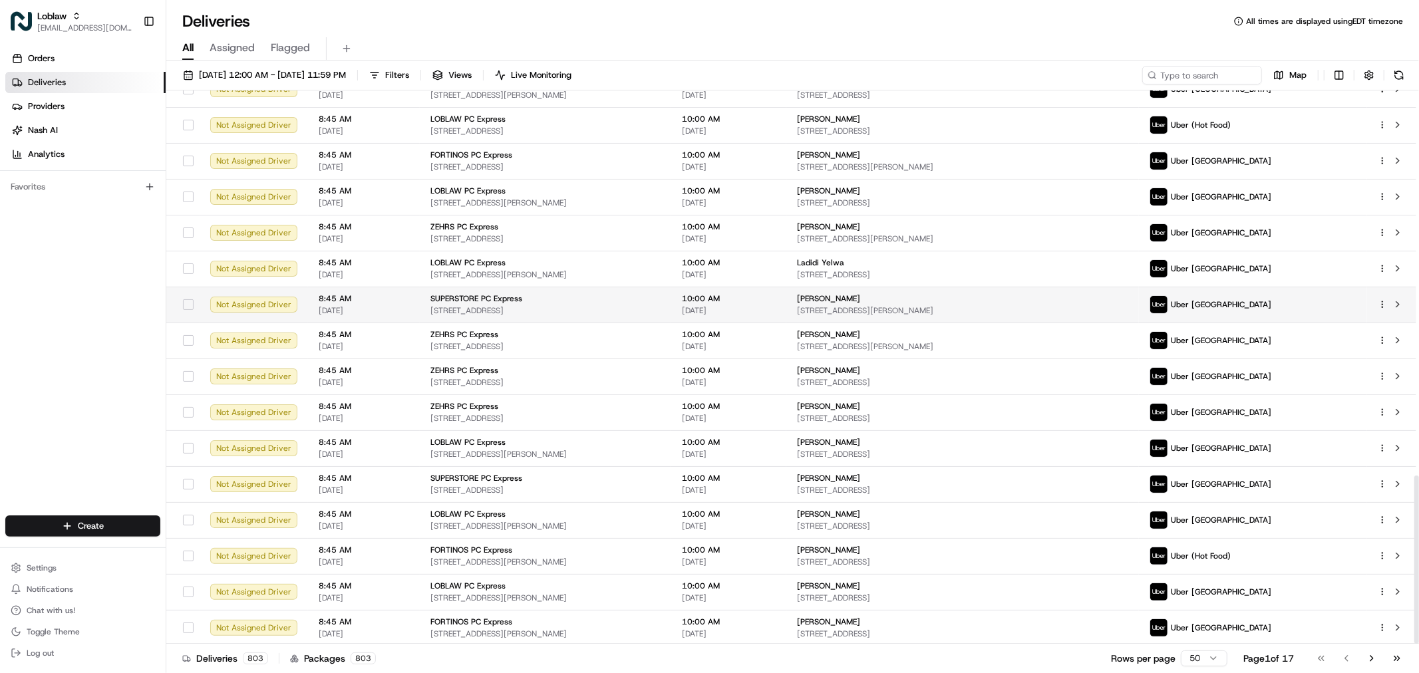
scroll to position [1268, 0]
click at [1386, 659] on button "Go to last page" at bounding box center [1397, 658] width 23 height 19
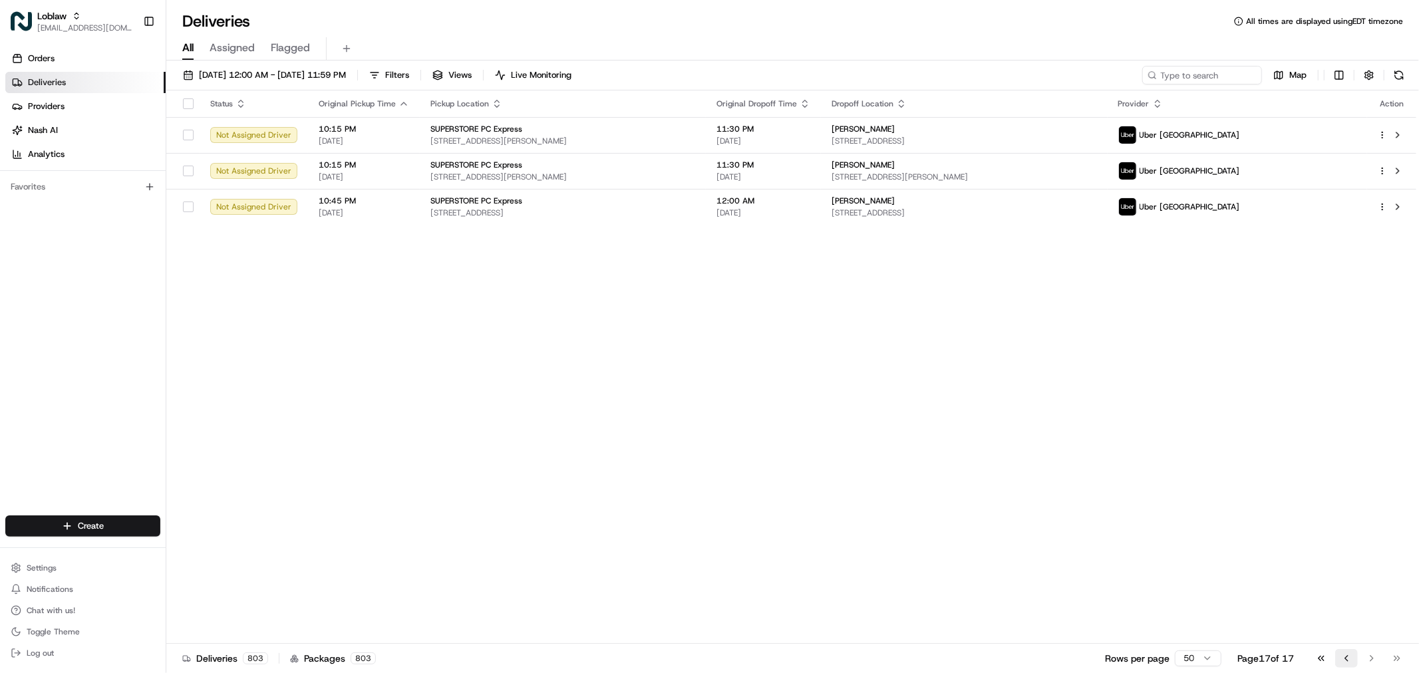
click at [1347, 662] on button "Go to previous page" at bounding box center [1346, 658] width 23 height 19
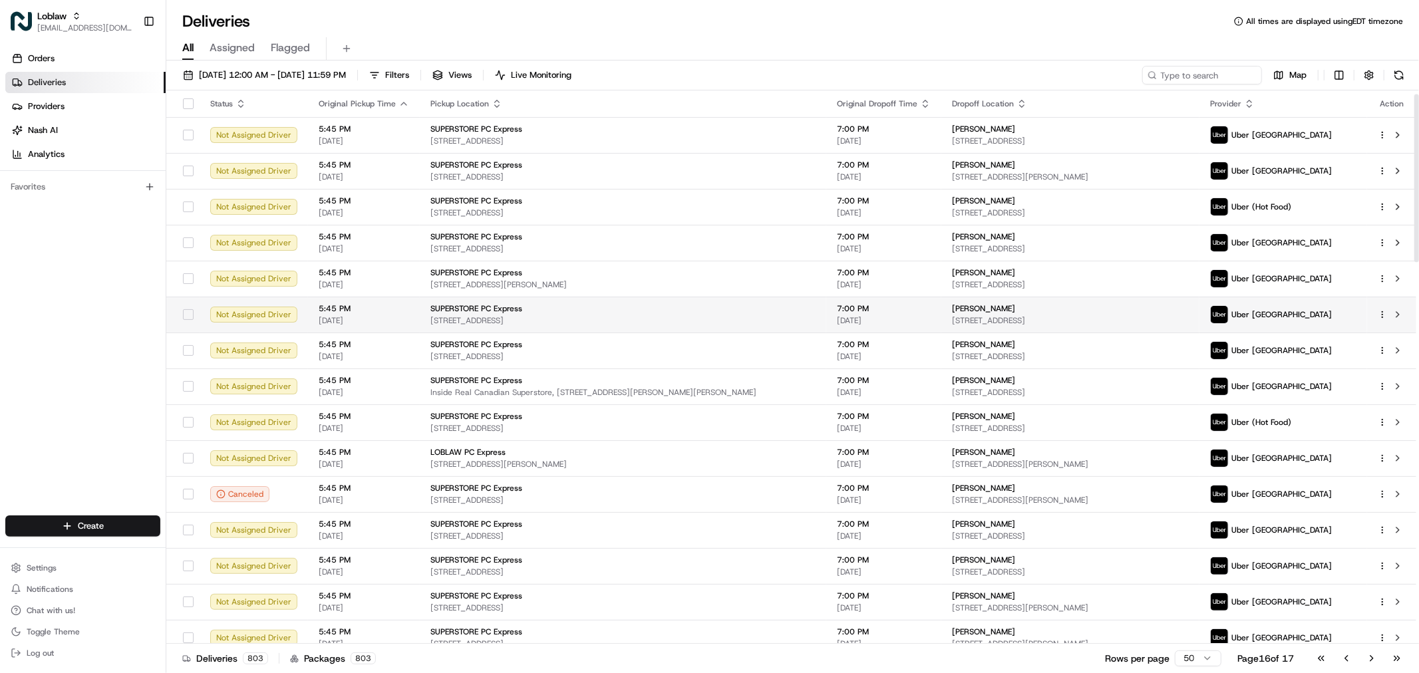
scroll to position [74, 0]
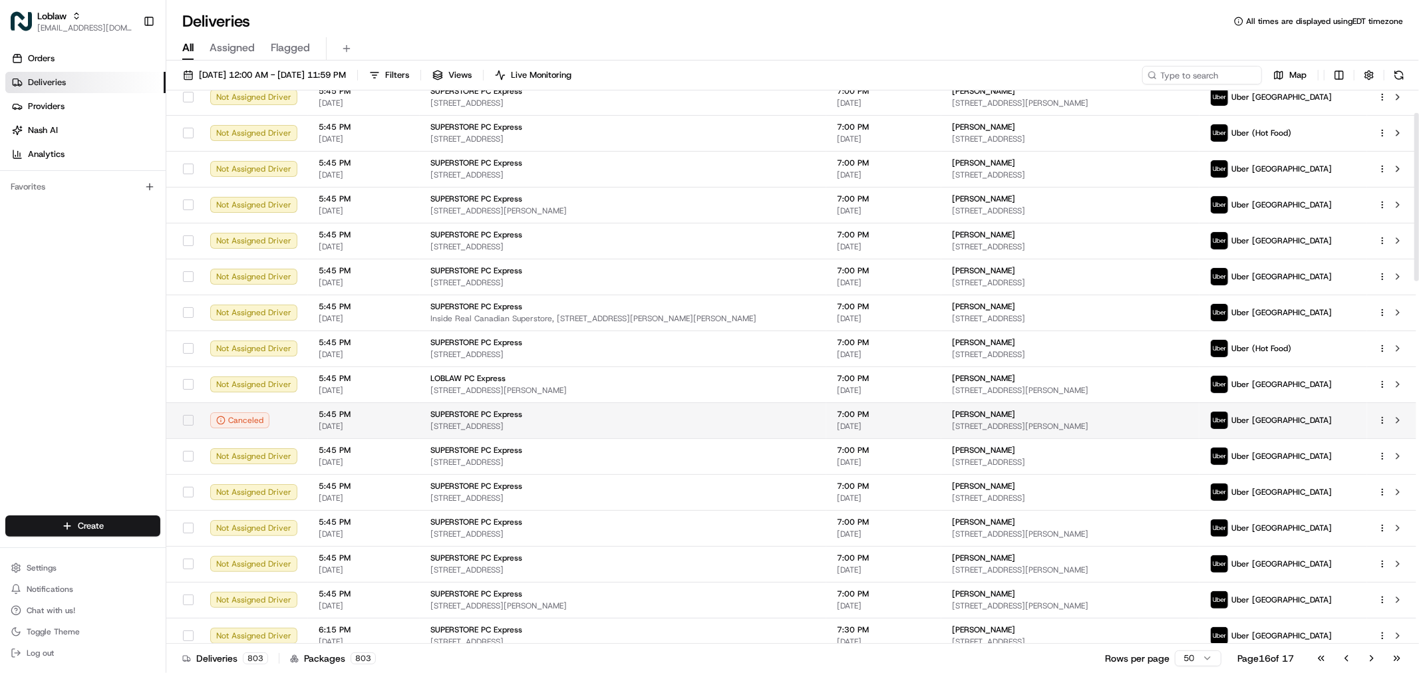
click at [441, 407] on td "SUPERSTORE PC Express 171 Guelph St, Georgetown, ON L7G 4A1, Canada" at bounding box center [623, 420] width 406 height 36
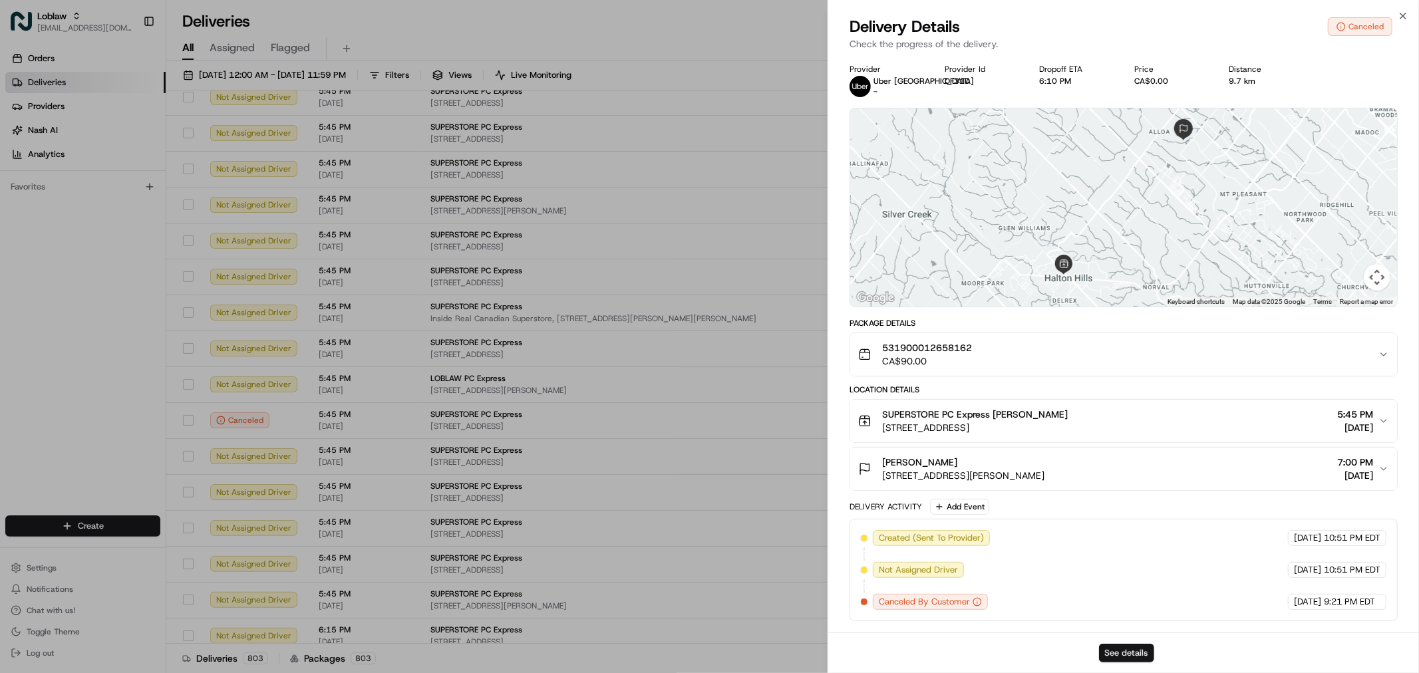
click at [1122, 659] on button "See details" at bounding box center [1126, 653] width 55 height 19
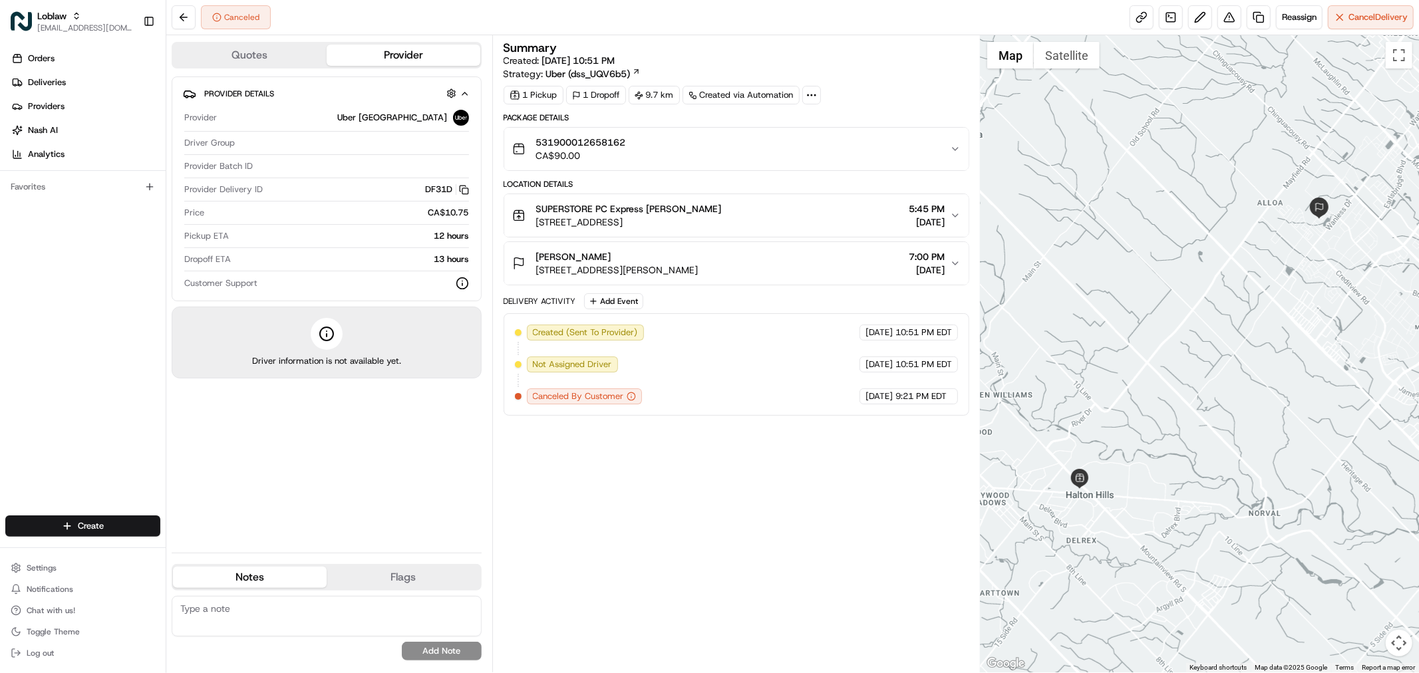
click at [228, 51] on button "Quotes" at bounding box center [250, 55] width 154 height 21
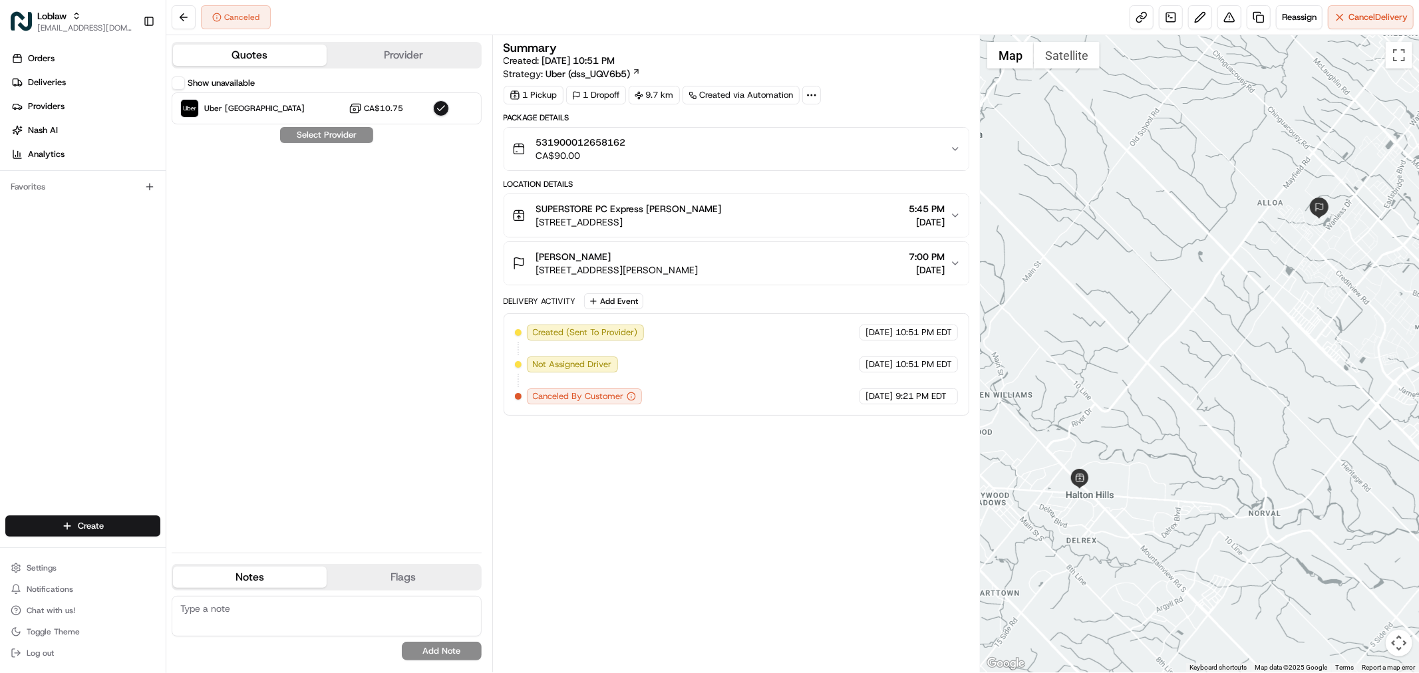
click at [182, 78] on button "Show unavailable" at bounding box center [178, 82] width 13 height 13
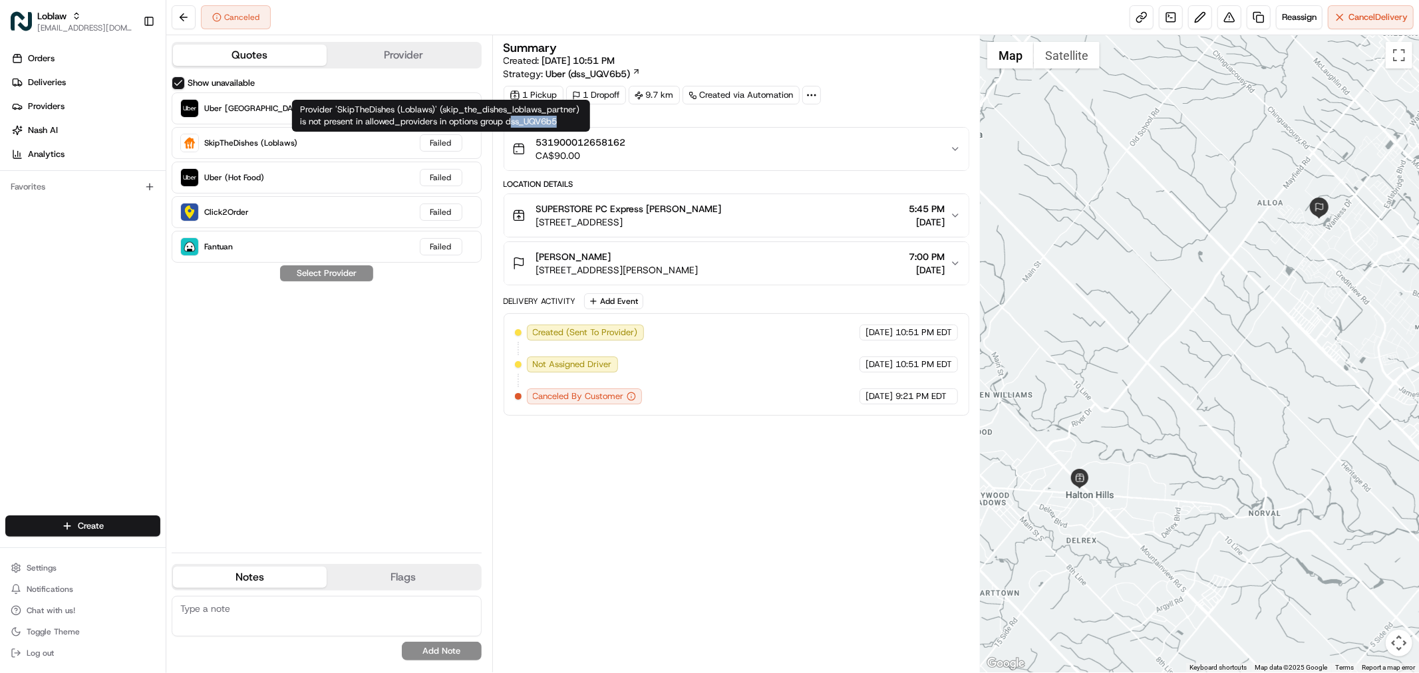
drag, startPoint x: 567, startPoint y: 121, endPoint x: 511, endPoint y: 124, distance: 56.6
click at [511, 124] on div "Provider 'SkipTheDishes (Loblaws)' (skip_the_dishes_loblaws_partner) is not pre…" at bounding box center [441, 116] width 298 height 32
drag, startPoint x: 508, startPoint y: 121, endPoint x: 557, endPoint y: 122, distance: 49.2
click at [557, 122] on div "Provider 'SkipTheDishes (Loblaws)' (skip_the_dishes_loblaws_partner) is not pre…" at bounding box center [441, 116] width 298 height 32
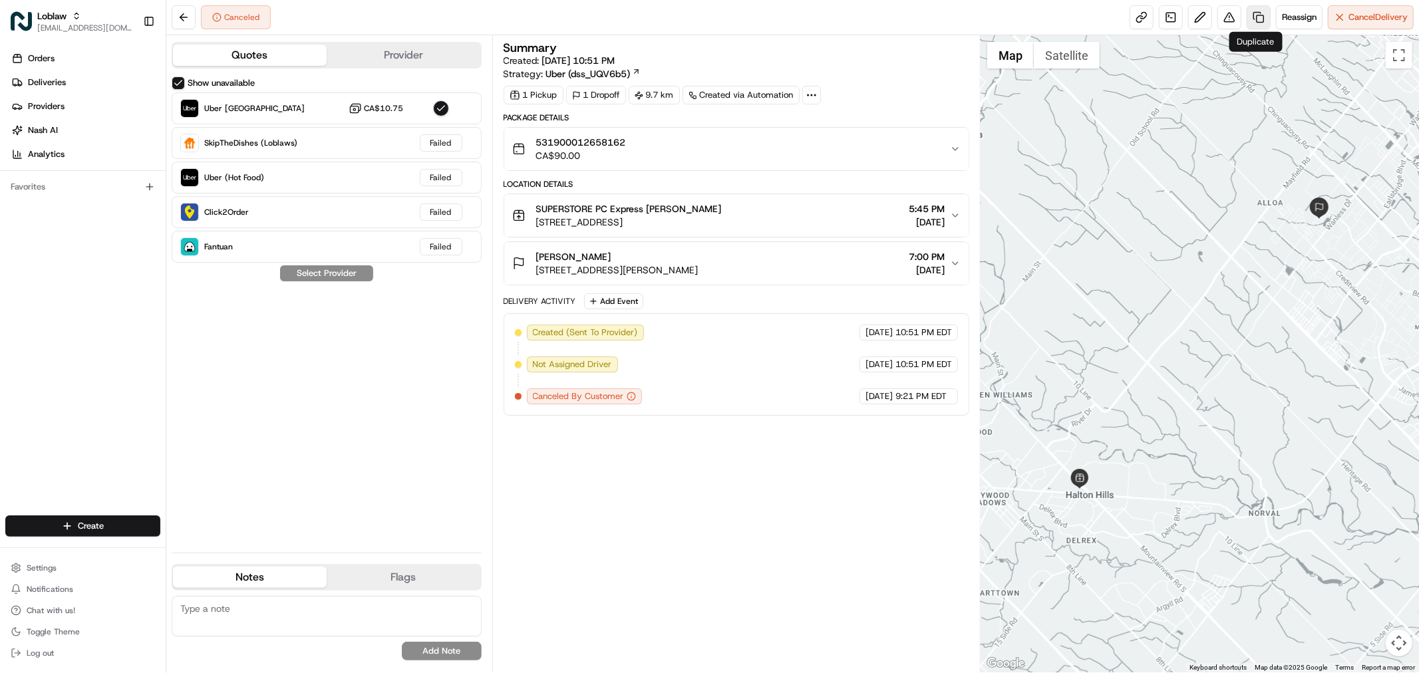
click at [1254, 14] on link at bounding box center [1259, 17] width 24 height 24
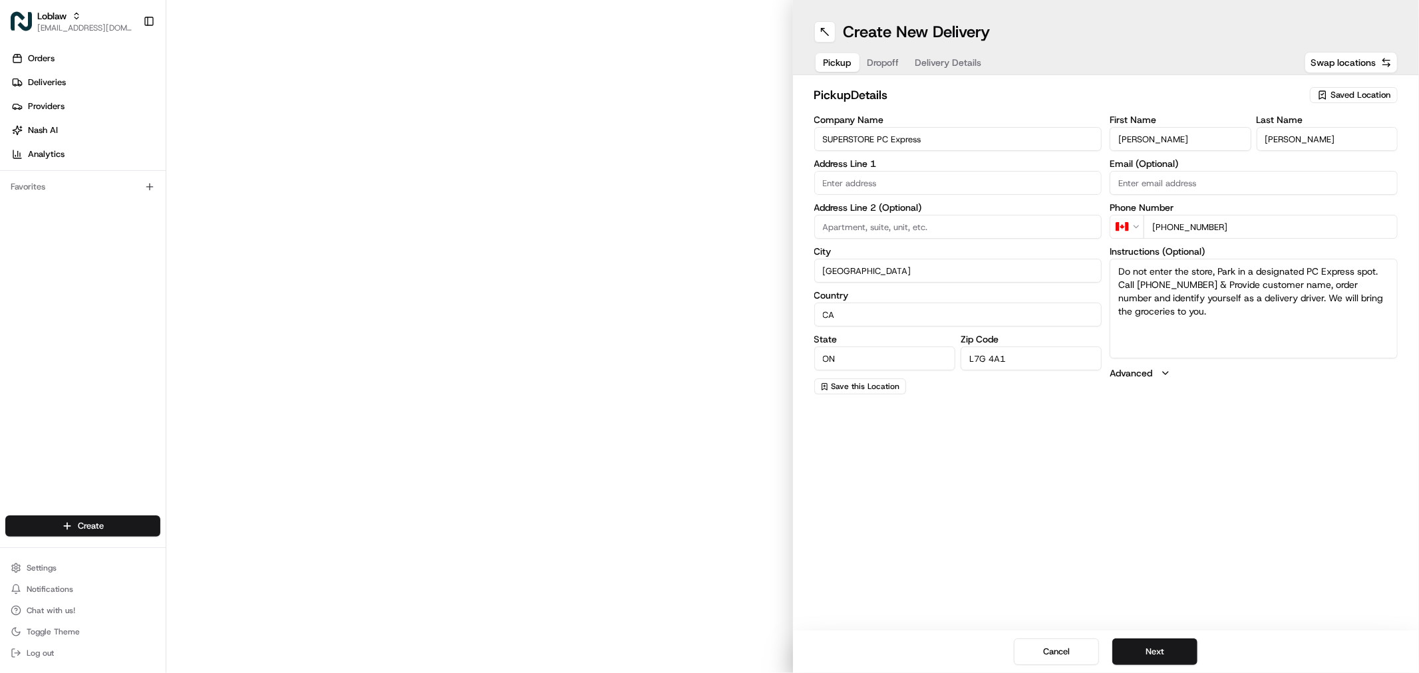
type input "[STREET_ADDRESS]"
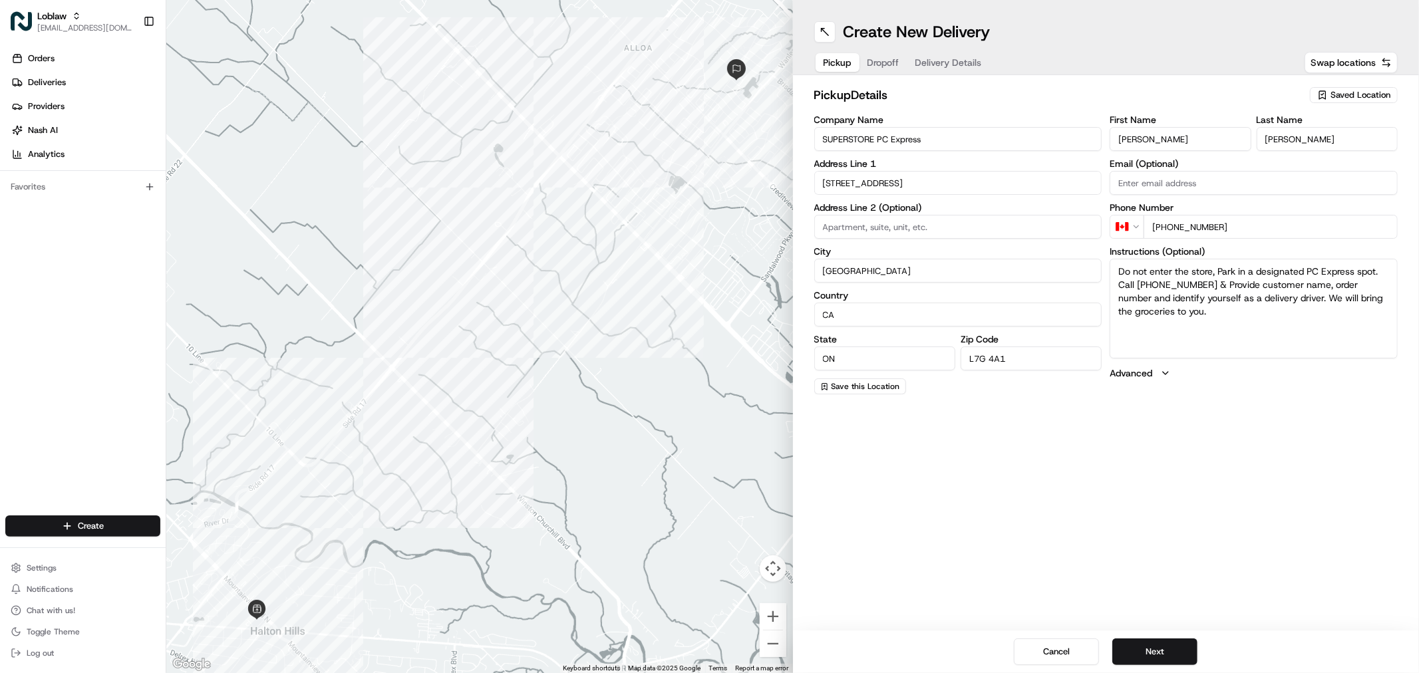
click at [963, 59] on span "Delivery Details" at bounding box center [948, 62] width 67 height 13
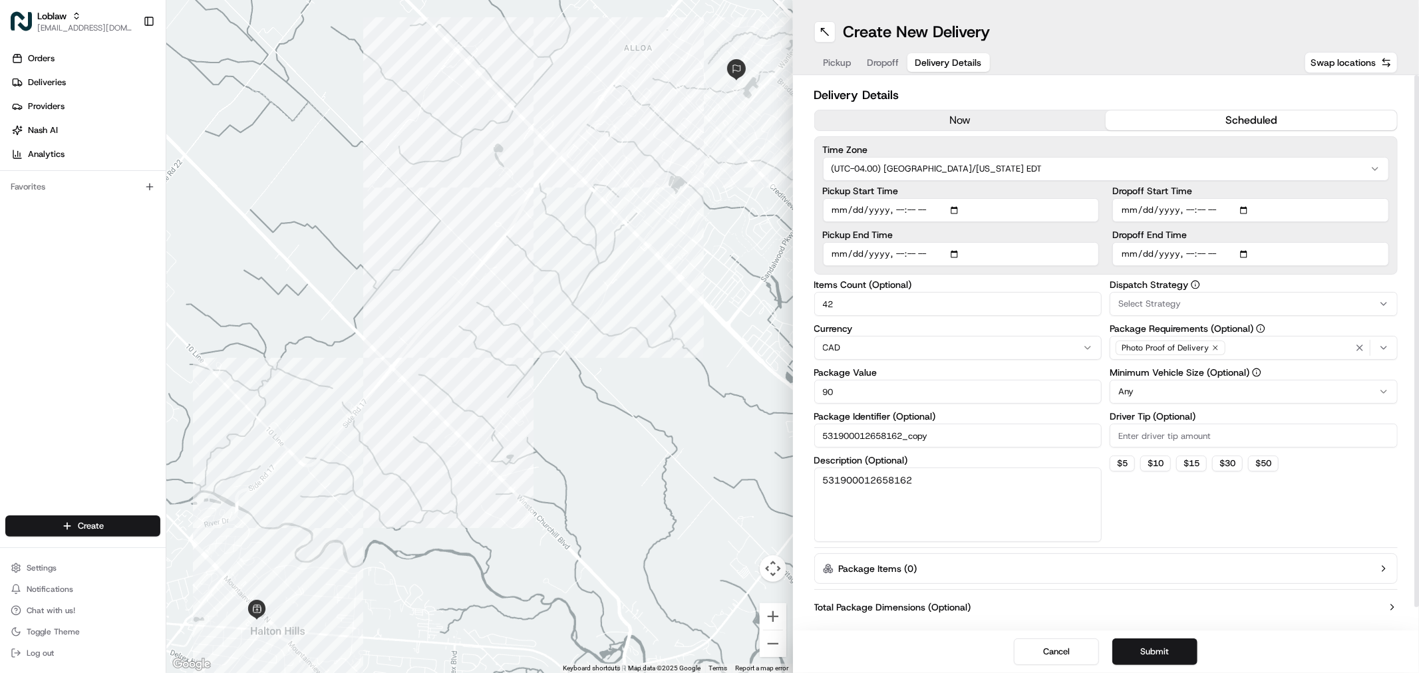
click at [1275, 296] on button "Select Strategy" at bounding box center [1254, 304] width 288 height 24
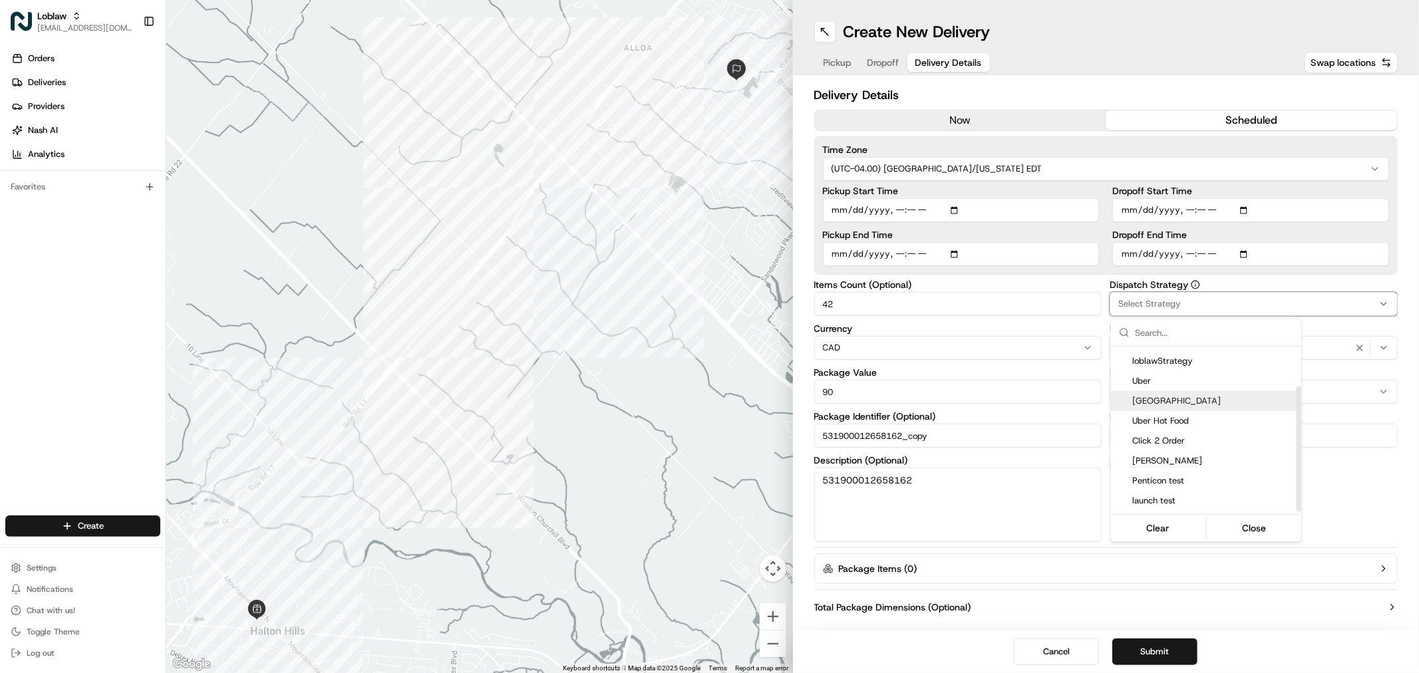
scroll to position [53, 0]
click at [1134, 297] on html "Loblaw [EMAIL_ADDRESS][DOMAIN_NAME] Toggle Sidebar Orders Deliveries Providers …" at bounding box center [709, 336] width 1419 height 673
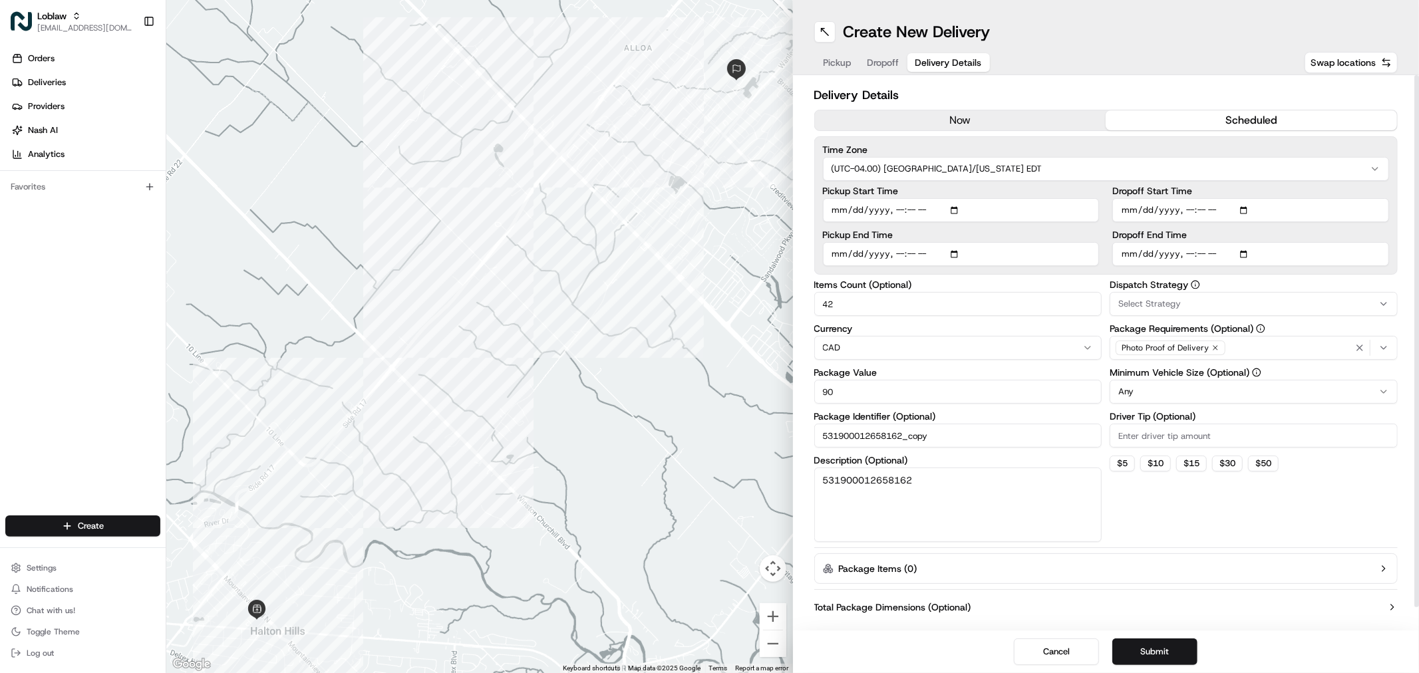
click at [1244, 348] on div "Photo Proof of Delivery" at bounding box center [1253, 348] width 281 height 20
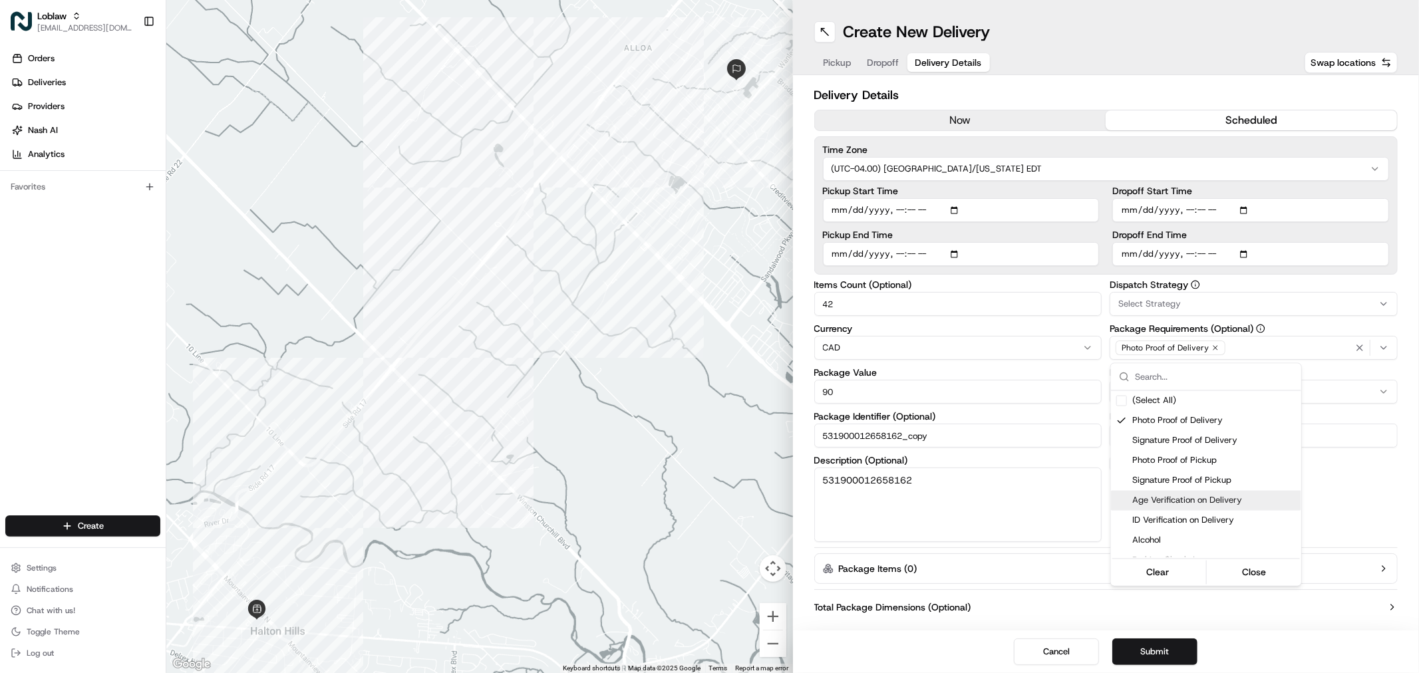
click at [1043, 653] on html "Loblaw [EMAIL_ADDRESS][DOMAIN_NAME] Toggle Sidebar Orders Deliveries Providers …" at bounding box center [709, 336] width 1419 height 673
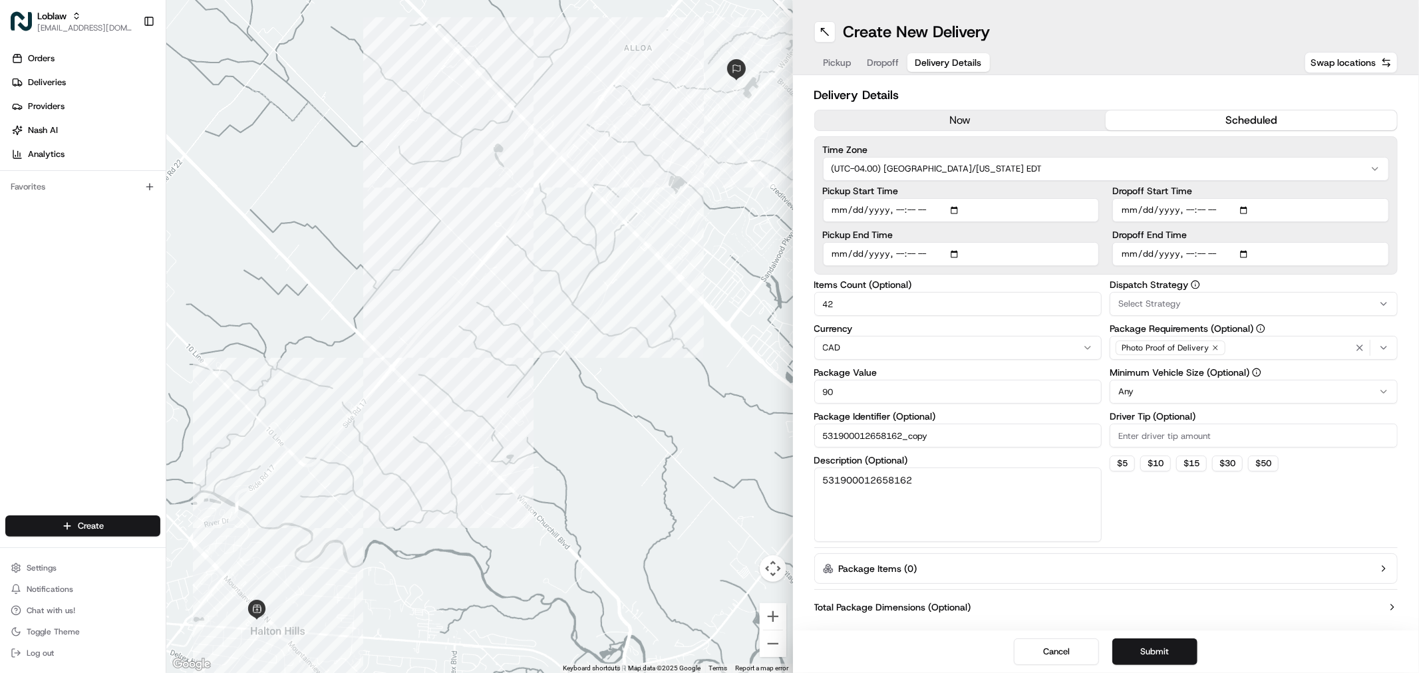
click at [1043, 653] on button "Cancel" at bounding box center [1056, 652] width 85 height 27
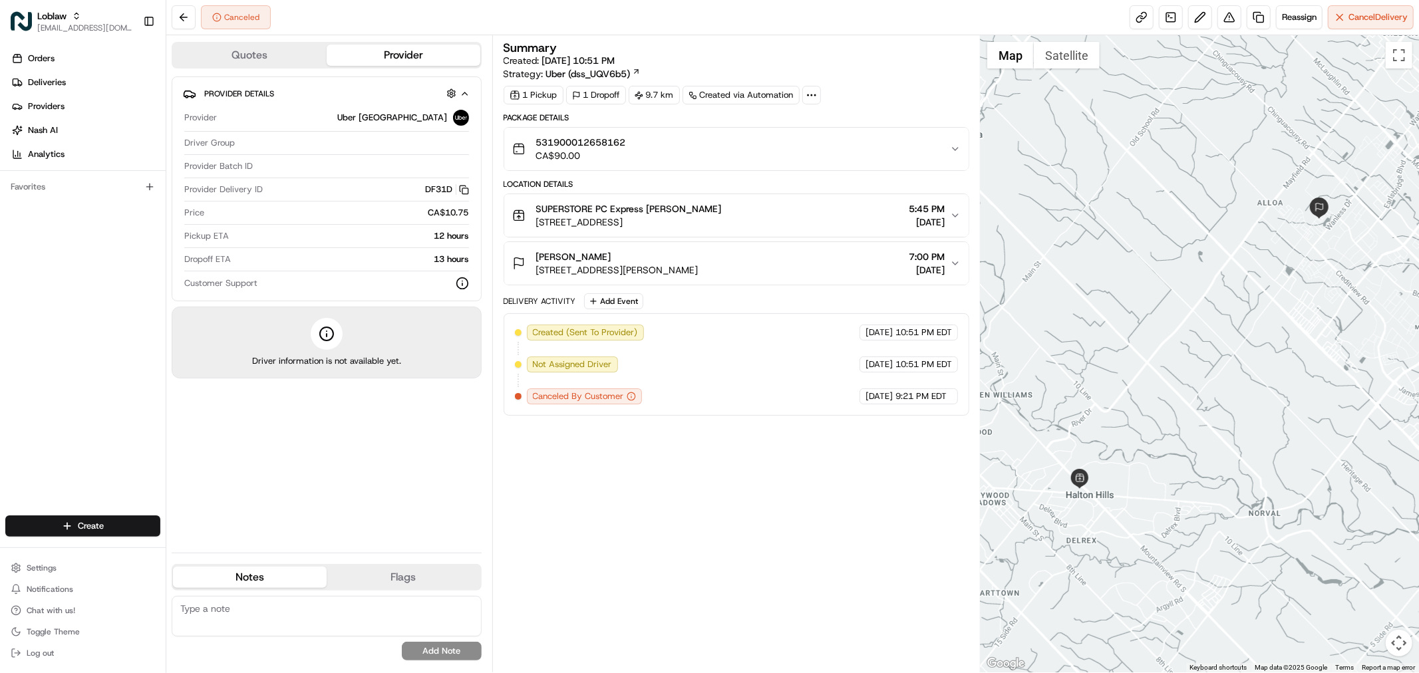
click at [154, 419] on div "Orders Deliveries Providers [PERSON_NAME] Analytics Favorites" at bounding box center [83, 283] width 166 height 481
